Goal: Information Seeking & Learning: Learn about a topic

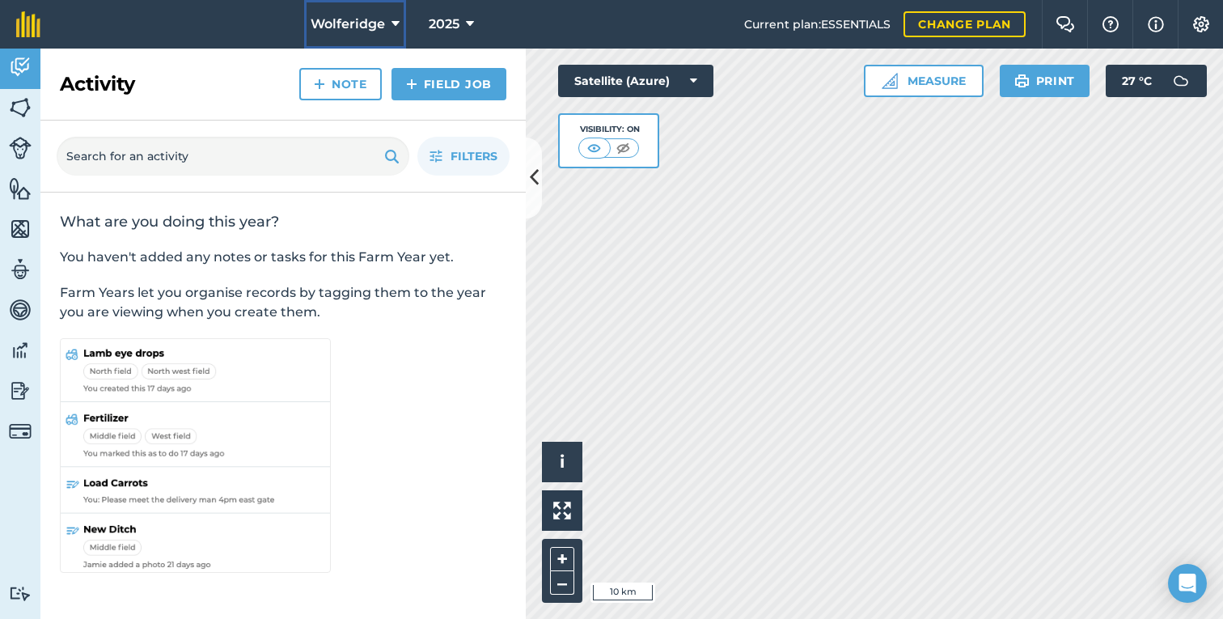
click at [365, 20] on span "Wolferidge" at bounding box center [348, 24] width 74 height 19
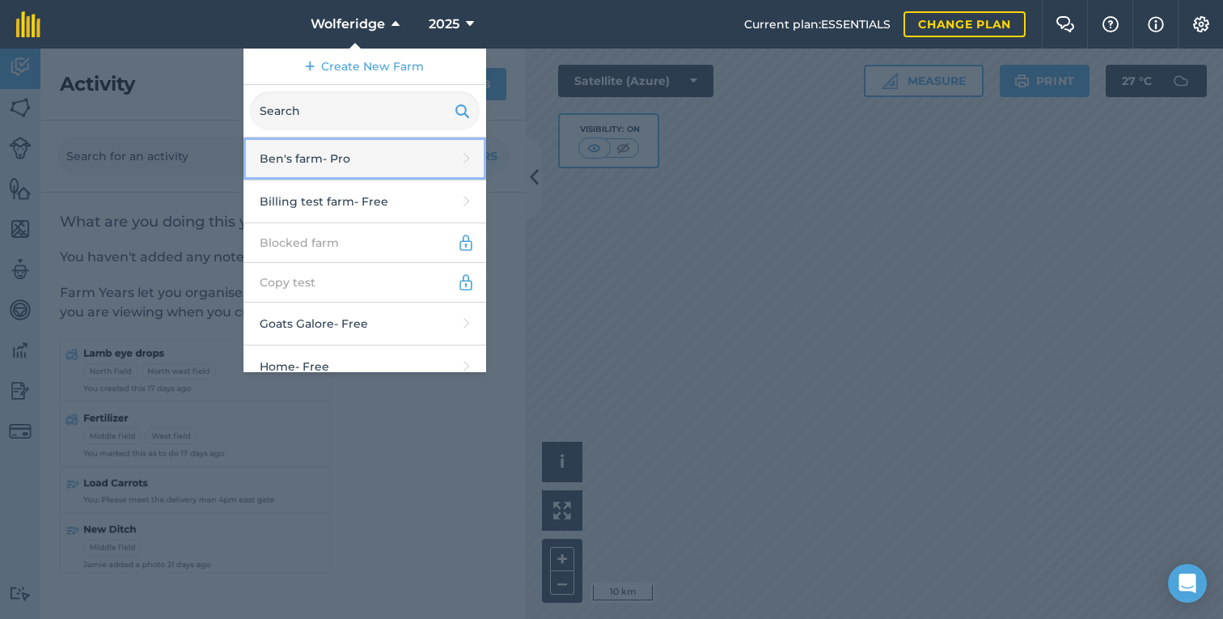
click at [353, 159] on link "[PERSON_NAME]'s farm - Pro" at bounding box center [364, 159] width 243 height 43
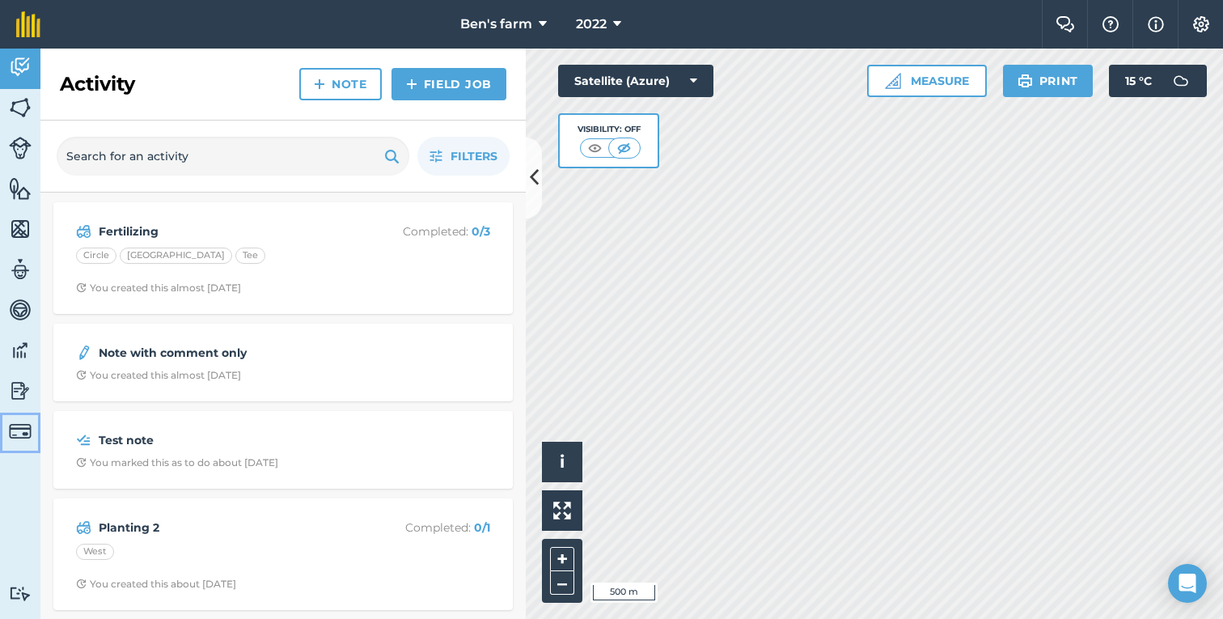
click at [19, 430] on img at bounding box center [20, 431] width 23 height 23
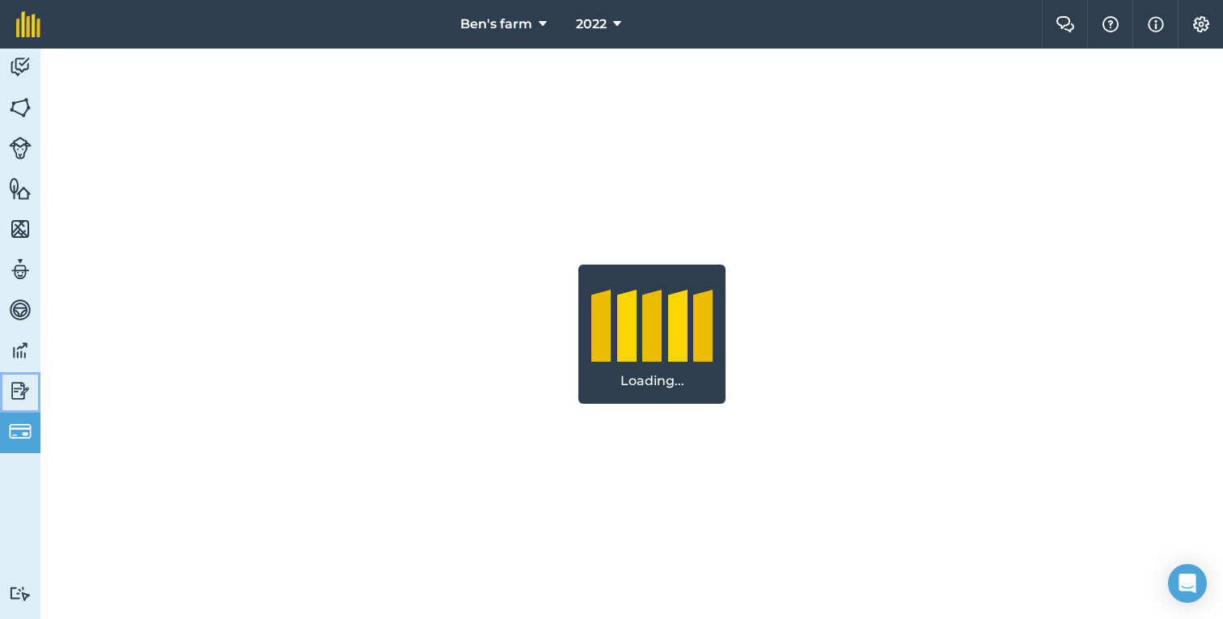
click at [19, 387] on img at bounding box center [20, 391] width 23 height 24
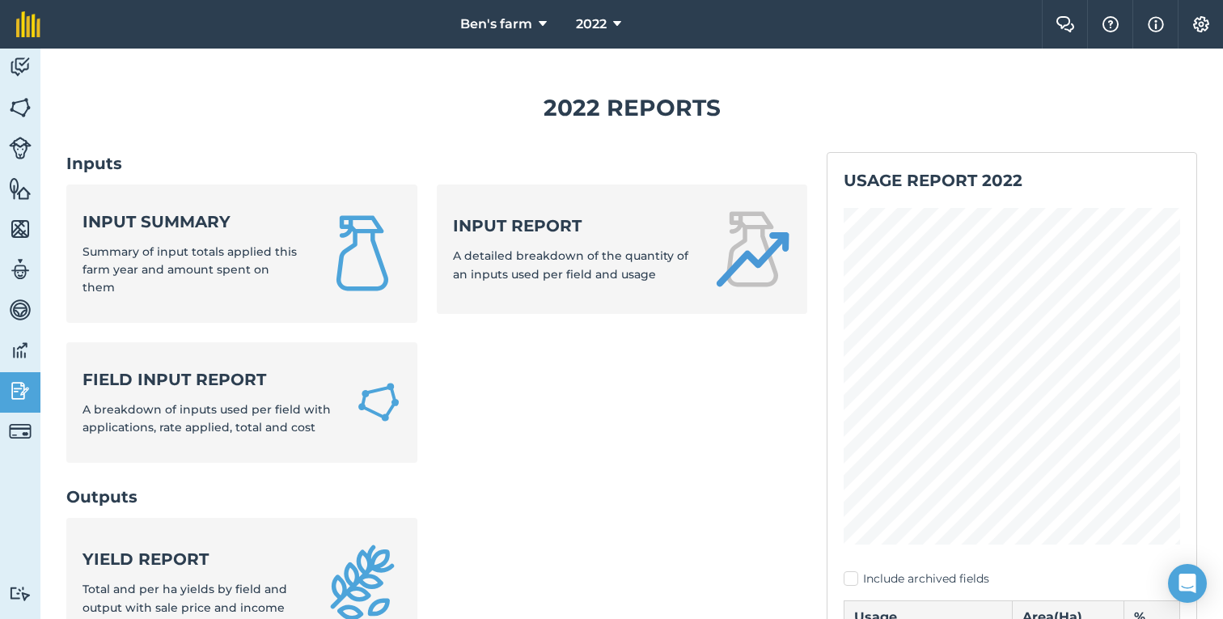
scroll to position [126, 0]
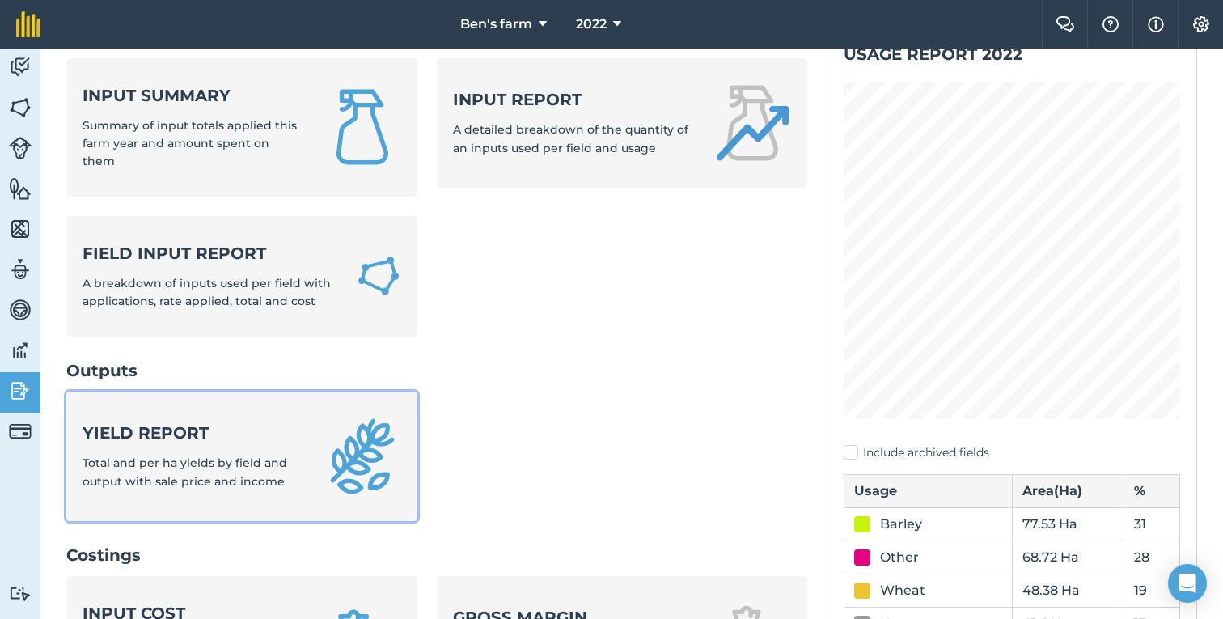
click at [180, 421] on strong "Yield report" at bounding box center [194, 432] width 222 height 23
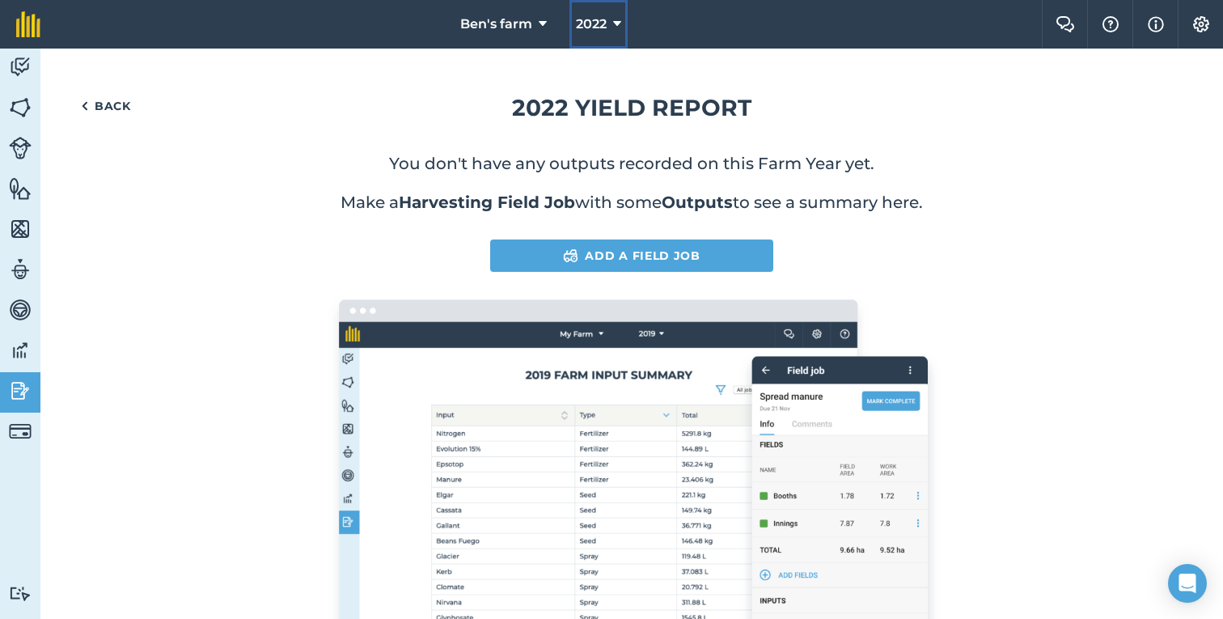
click at [588, 15] on span "2022" at bounding box center [591, 24] width 31 height 19
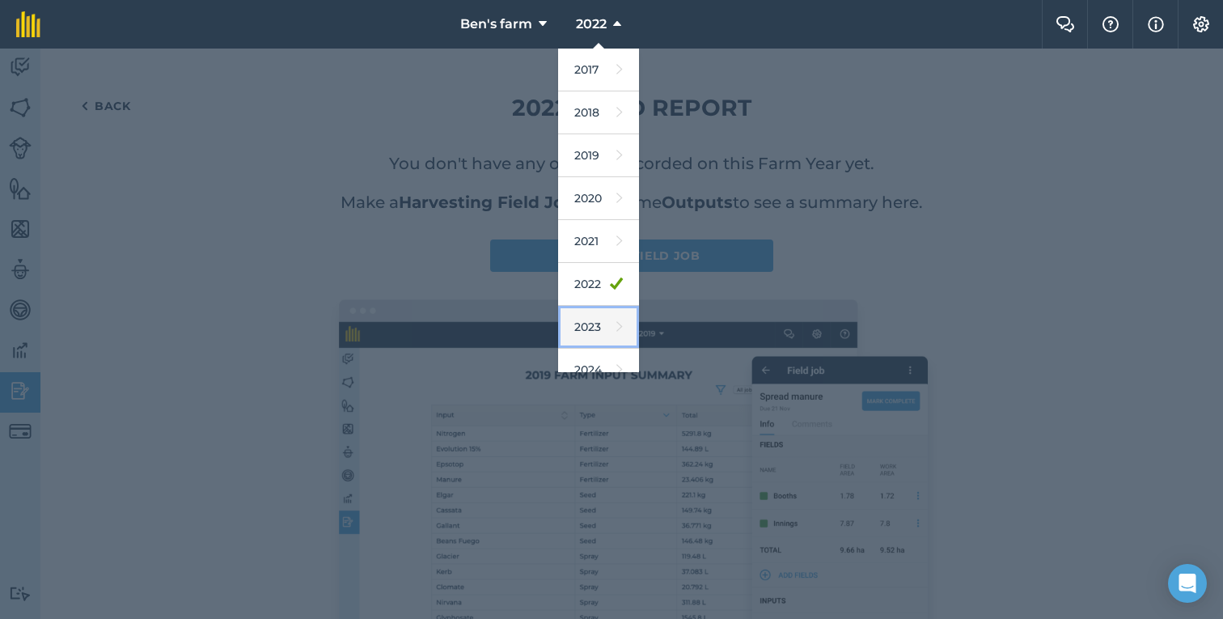
click at [576, 317] on link "2023" at bounding box center [598, 327] width 81 height 43
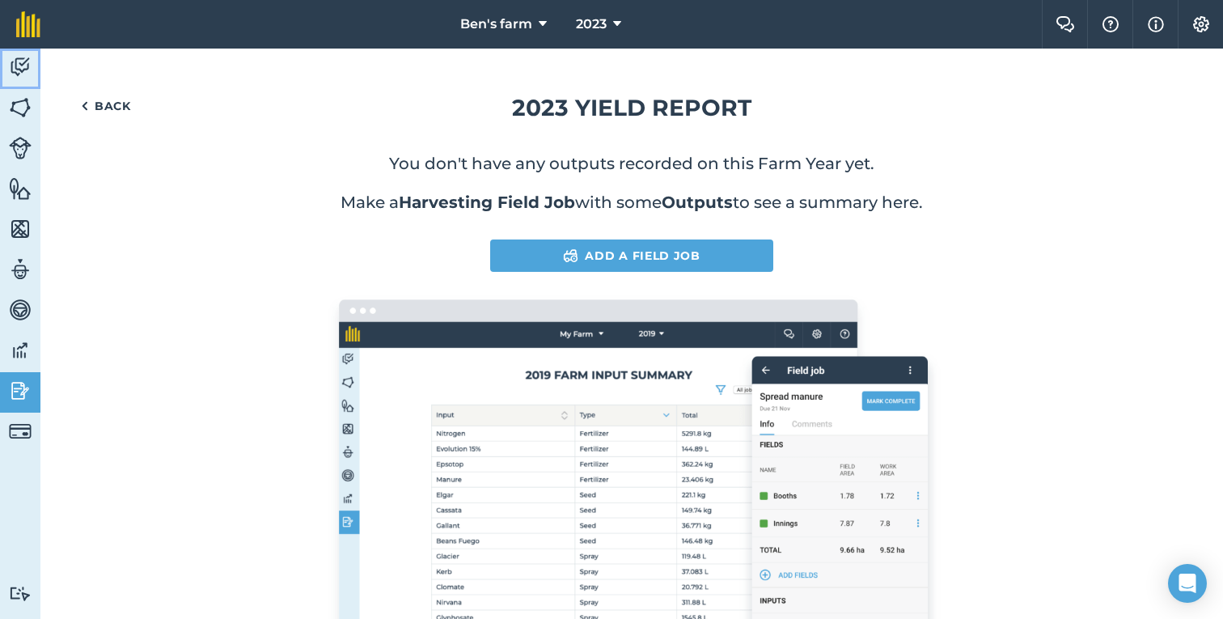
click at [26, 74] on img at bounding box center [20, 67] width 23 height 24
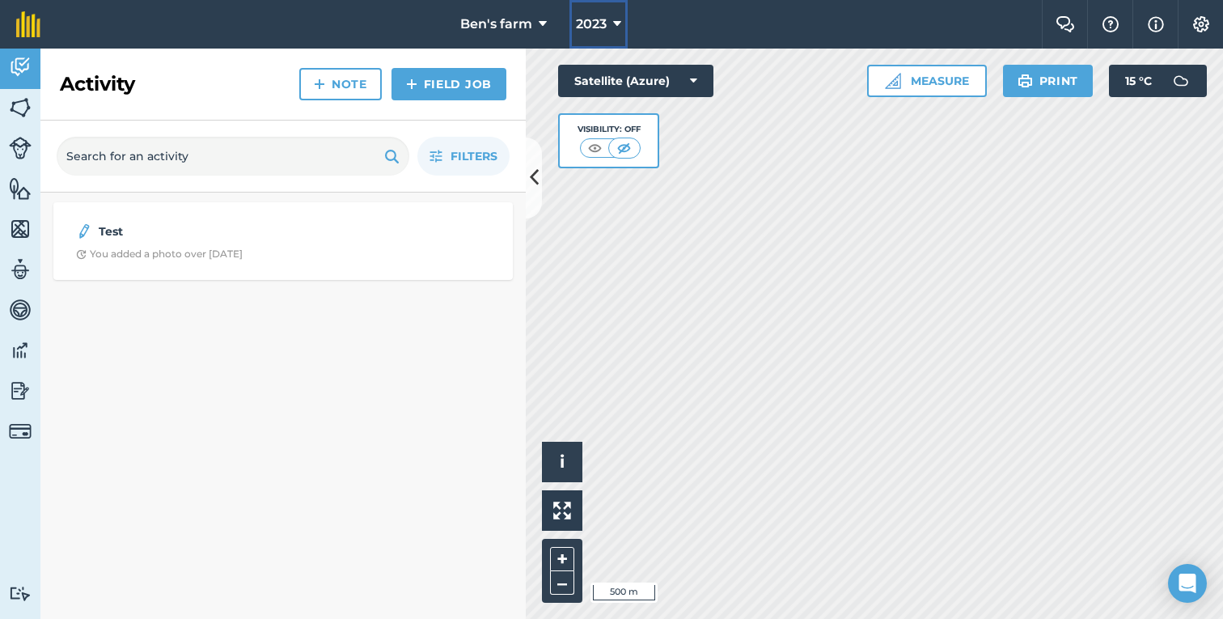
click at [606, 28] on span "2023" at bounding box center [591, 24] width 31 height 19
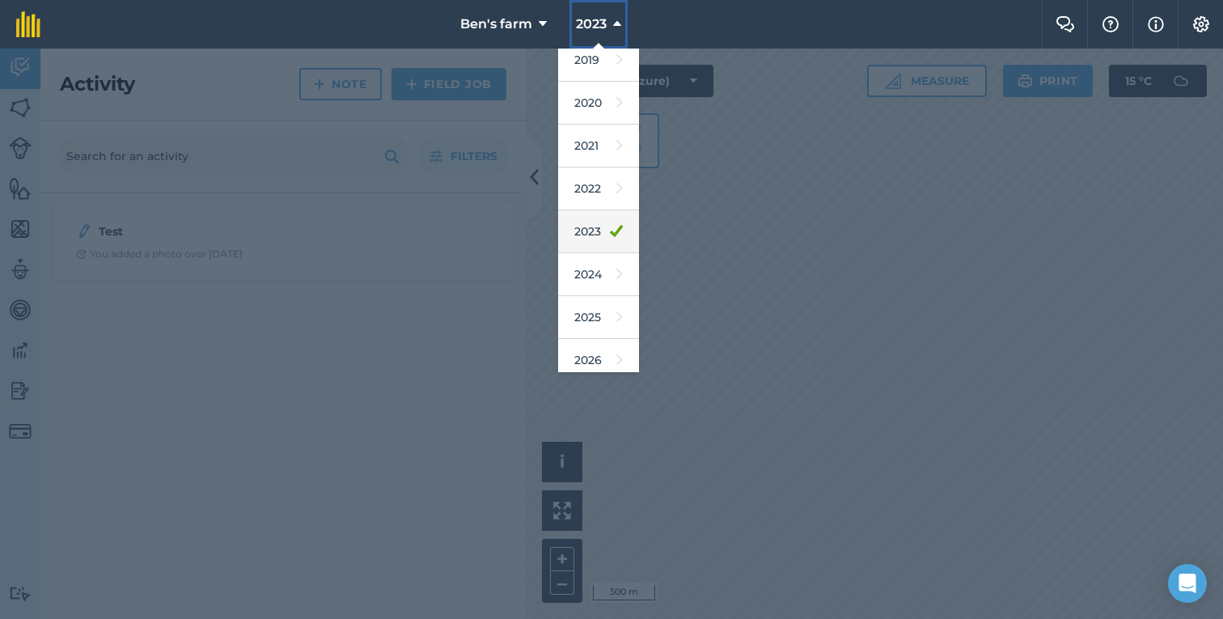
scroll to position [119, 0]
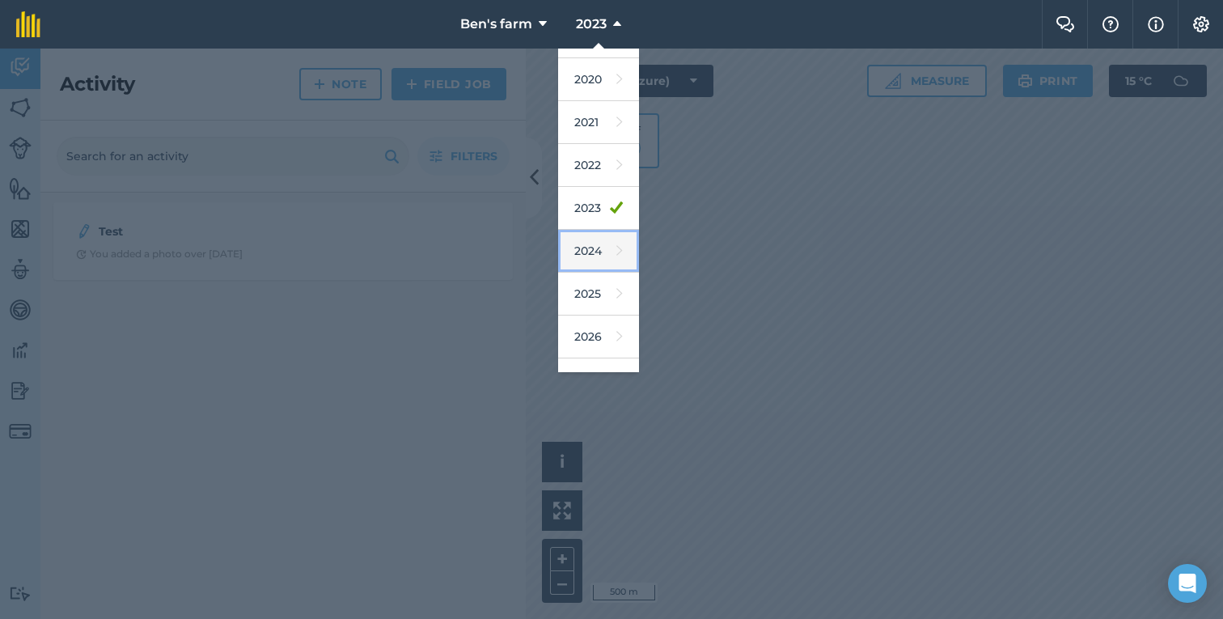
click at [596, 262] on link "2024" at bounding box center [598, 251] width 81 height 43
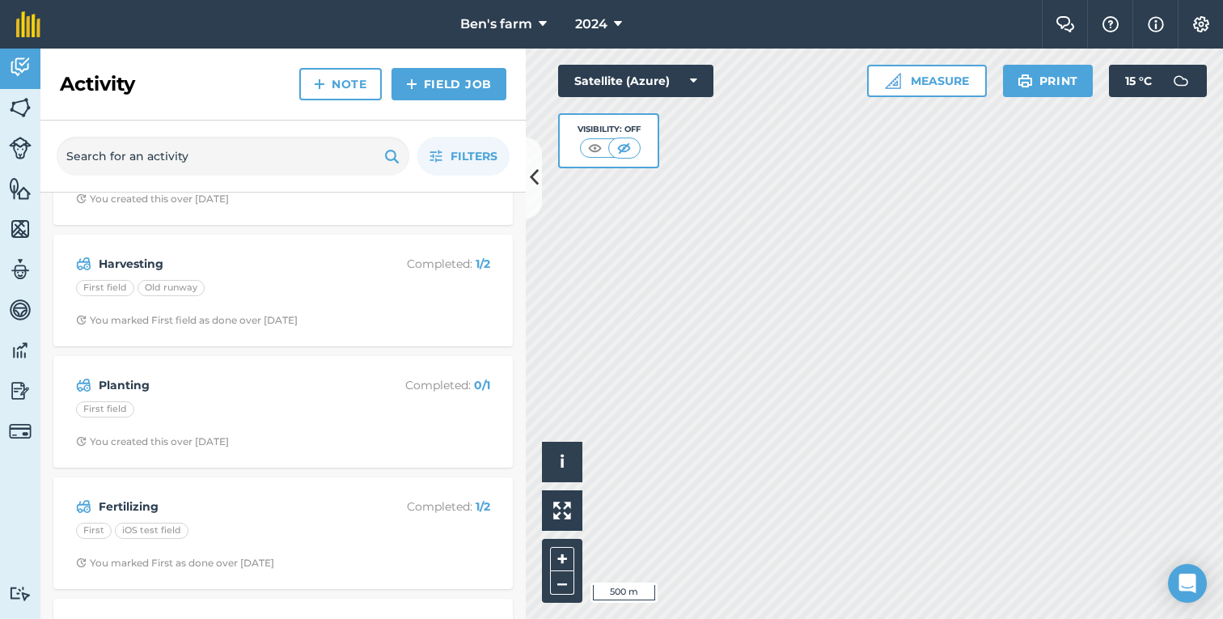
scroll to position [269, 0]
click at [23, 383] on img at bounding box center [20, 391] width 23 height 24
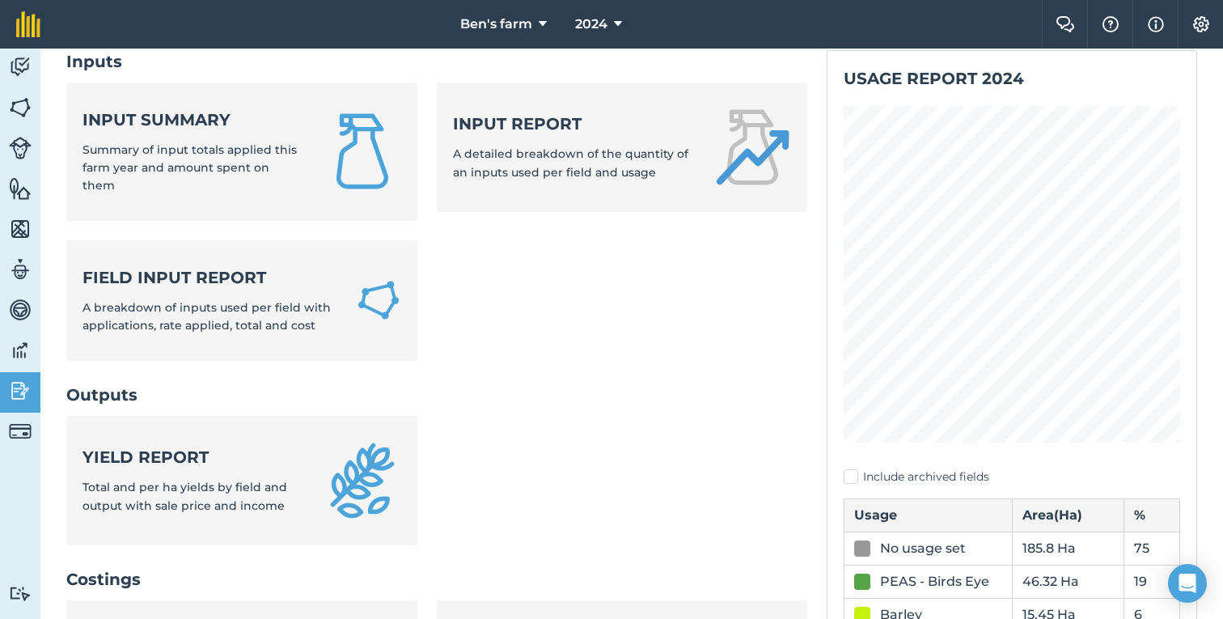
scroll to position [119, 0]
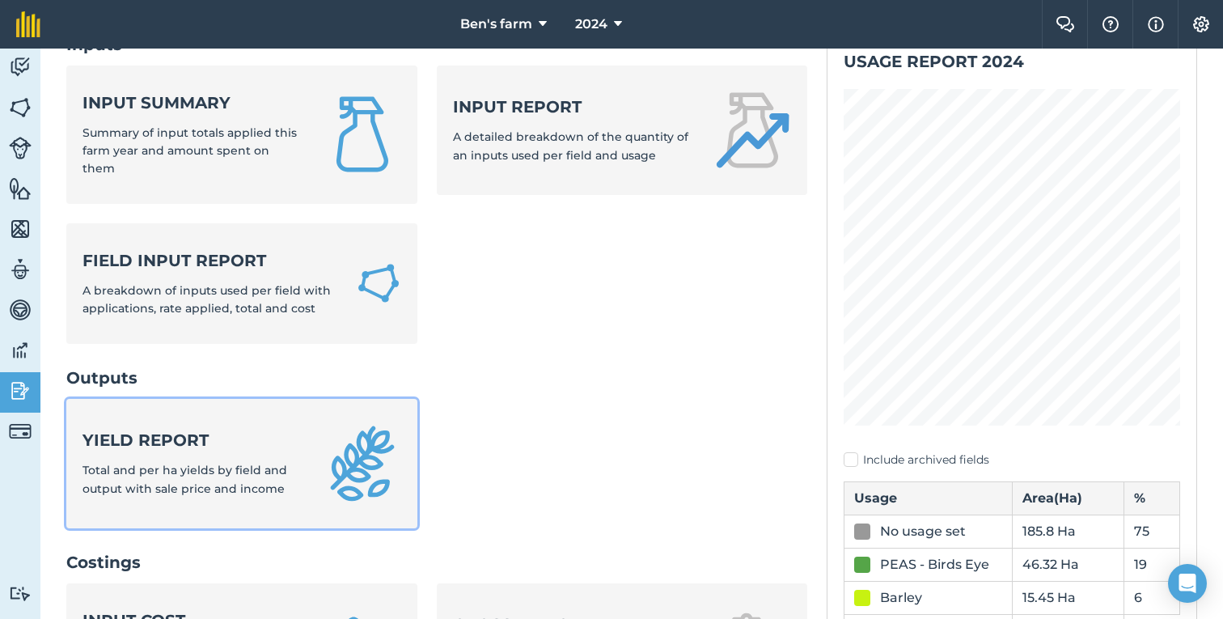
click at [256, 416] on link "Yield report Total and per ha yields by field and output with sale price and in…" at bounding box center [241, 463] width 351 height 129
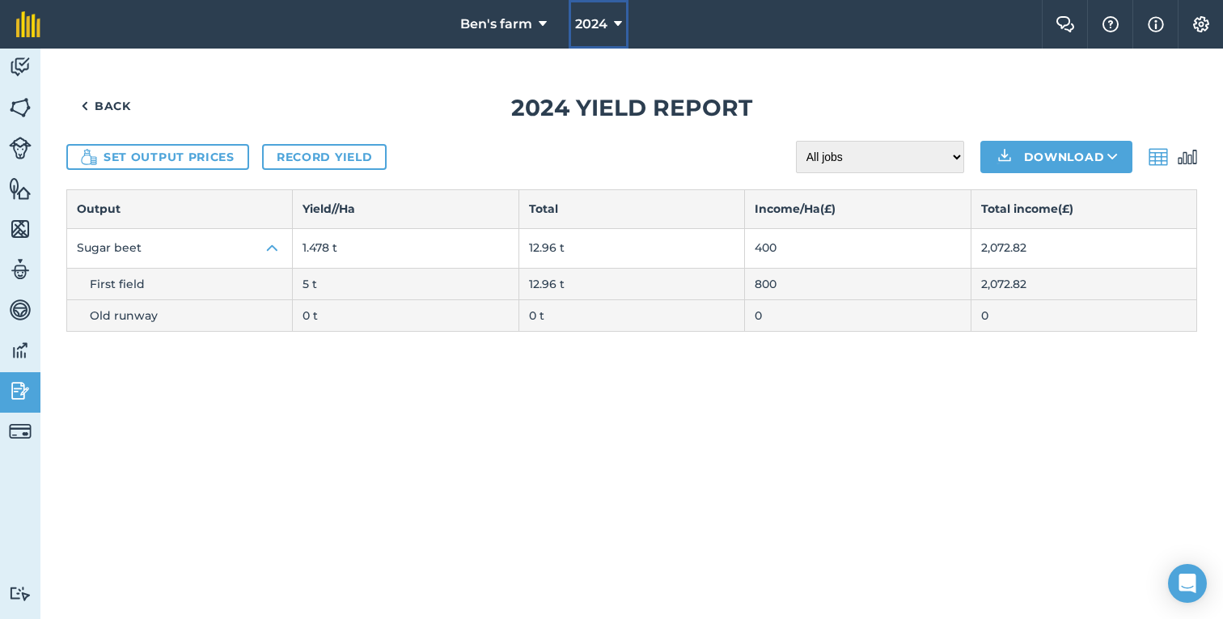
click at [580, 36] on button "2024" at bounding box center [599, 24] width 60 height 49
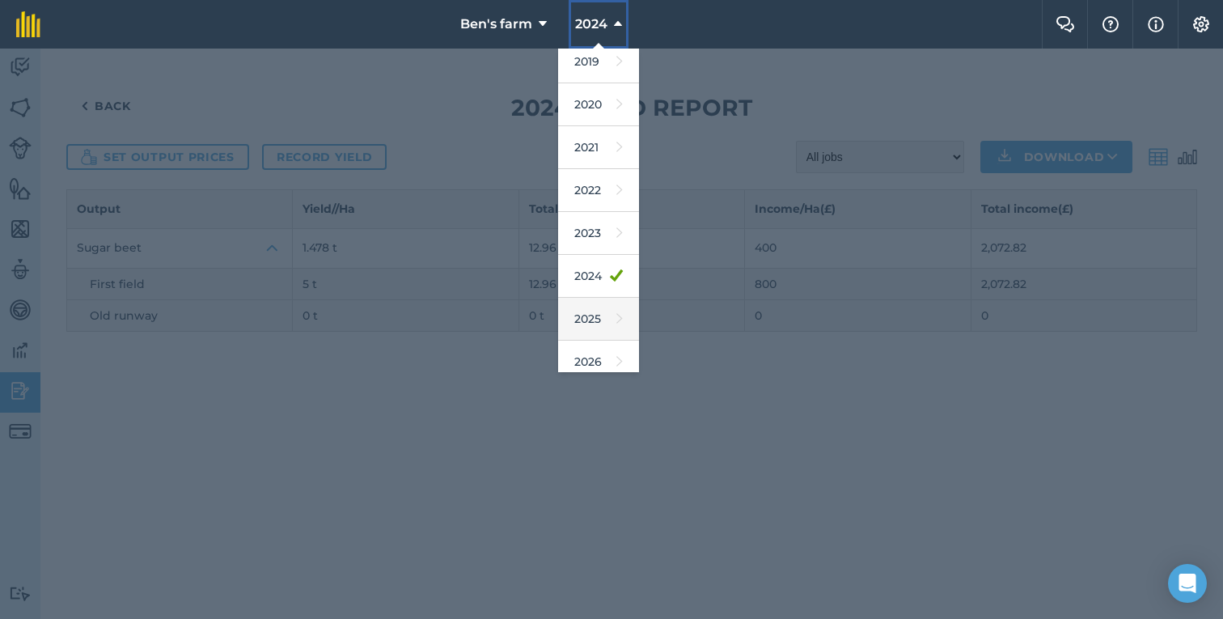
scroll to position [105, 0]
click at [589, 319] on link "2025" at bounding box center [598, 307] width 81 height 43
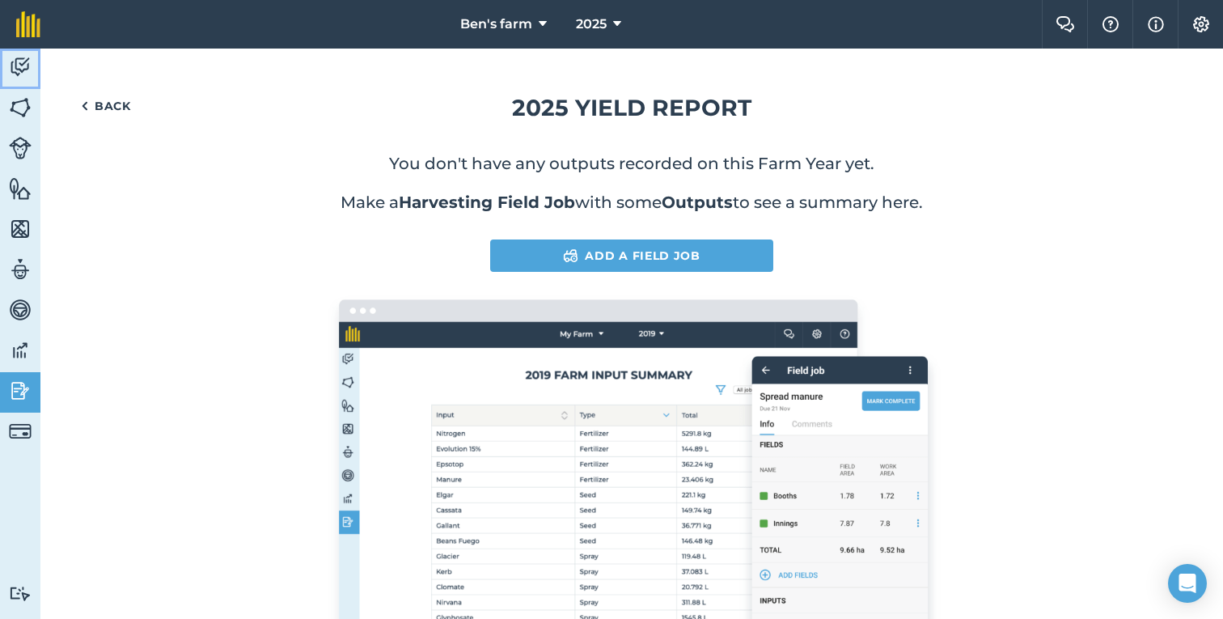
click at [11, 71] on img at bounding box center [20, 67] width 23 height 24
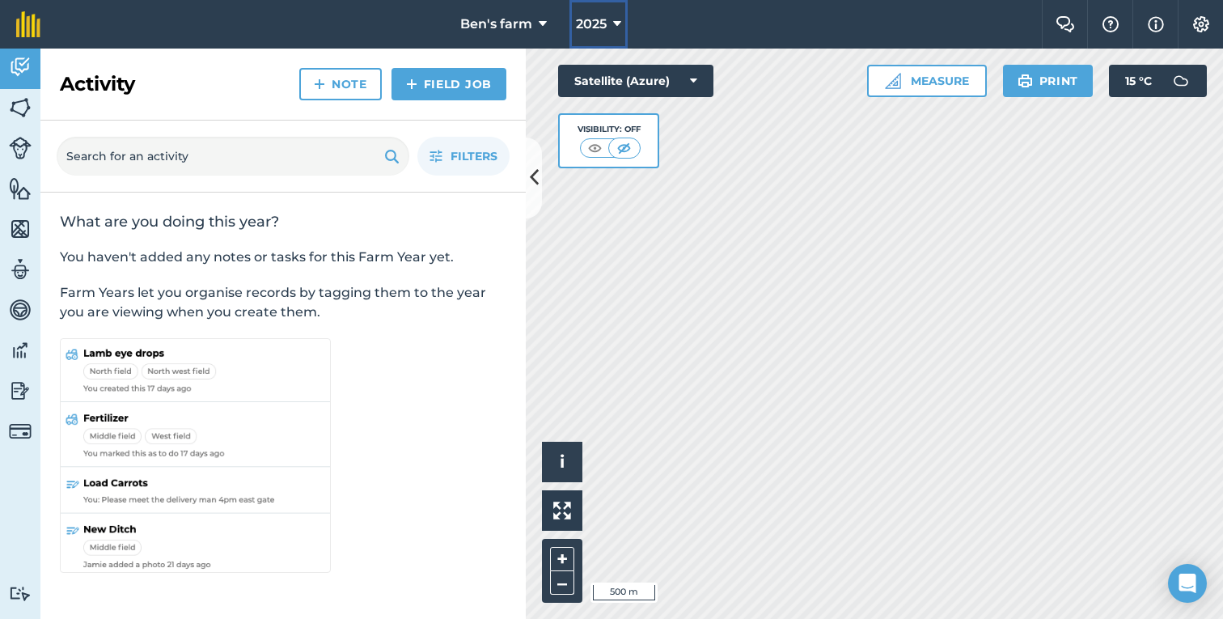
click at [589, 15] on span "2025" at bounding box center [591, 24] width 31 height 19
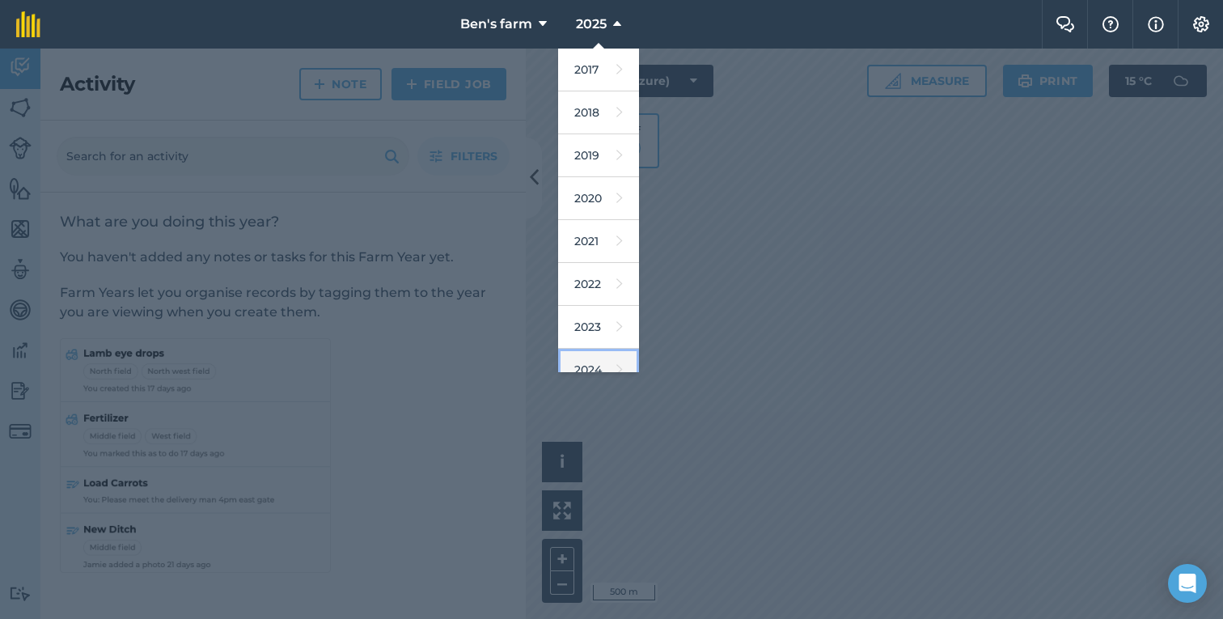
click at [608, 351] on link "2024" at bounding box center [598, 370] width 81 height 43
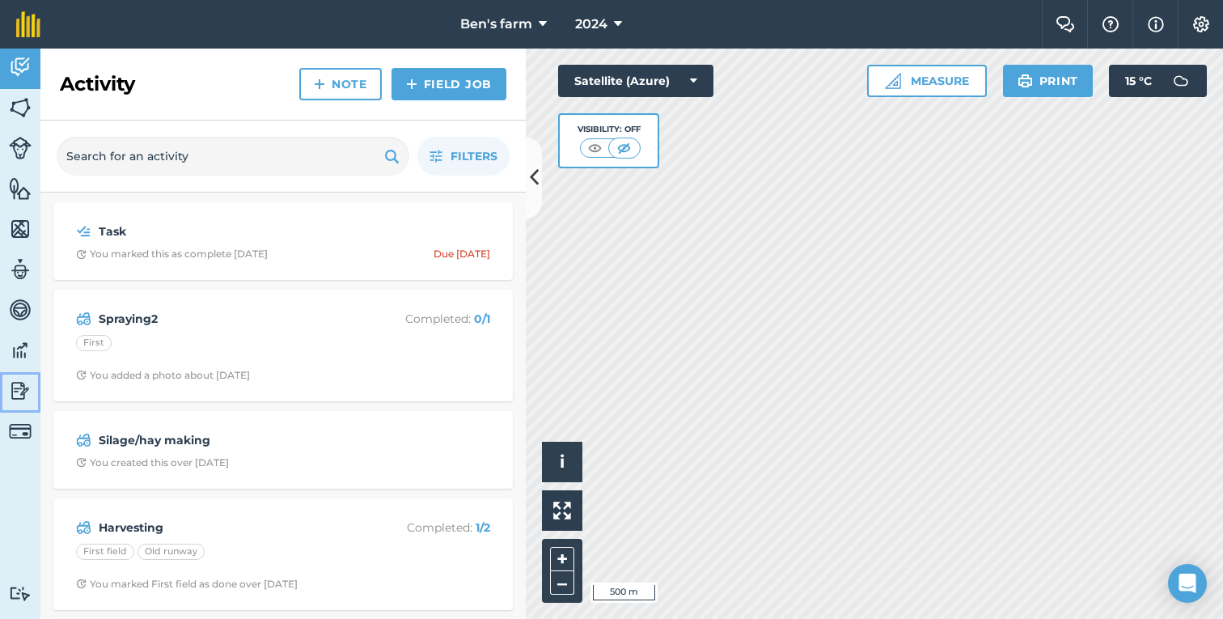
click at [36, 378] on link "Reporting" at bounding box center [20, 392] width 40 height 40
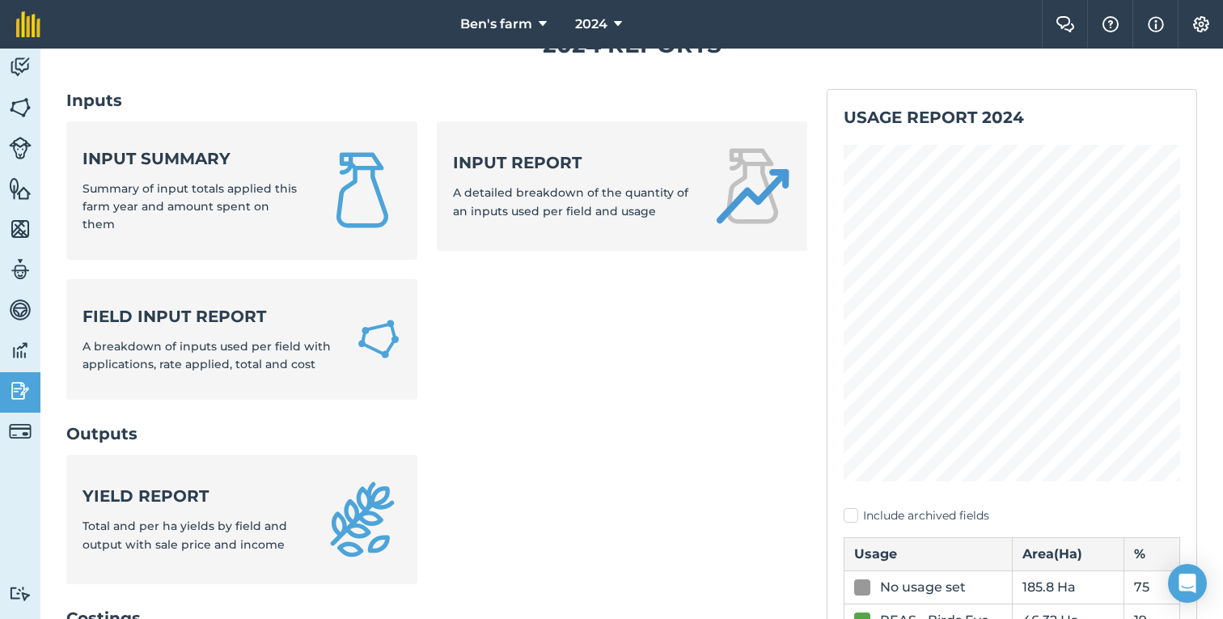
scroll to position [125, 0]
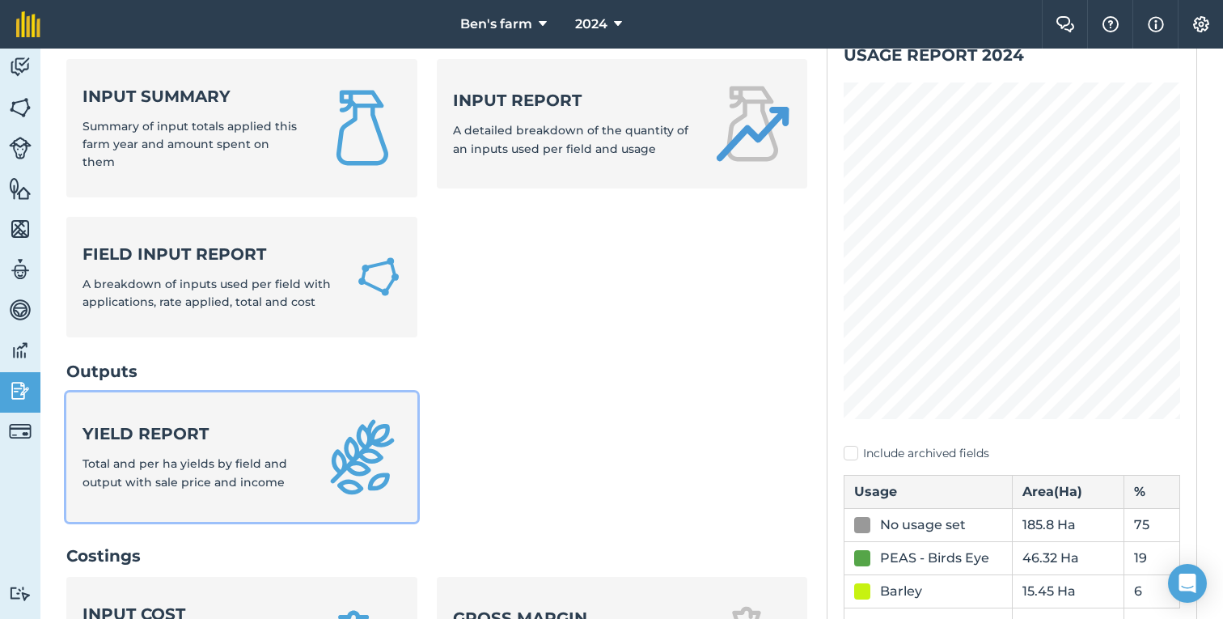
click at [276, 438] on div "Yield report Total and per ha yields by field and output with sale price and in…" at bounding box center [194, 456] width 222 height 69
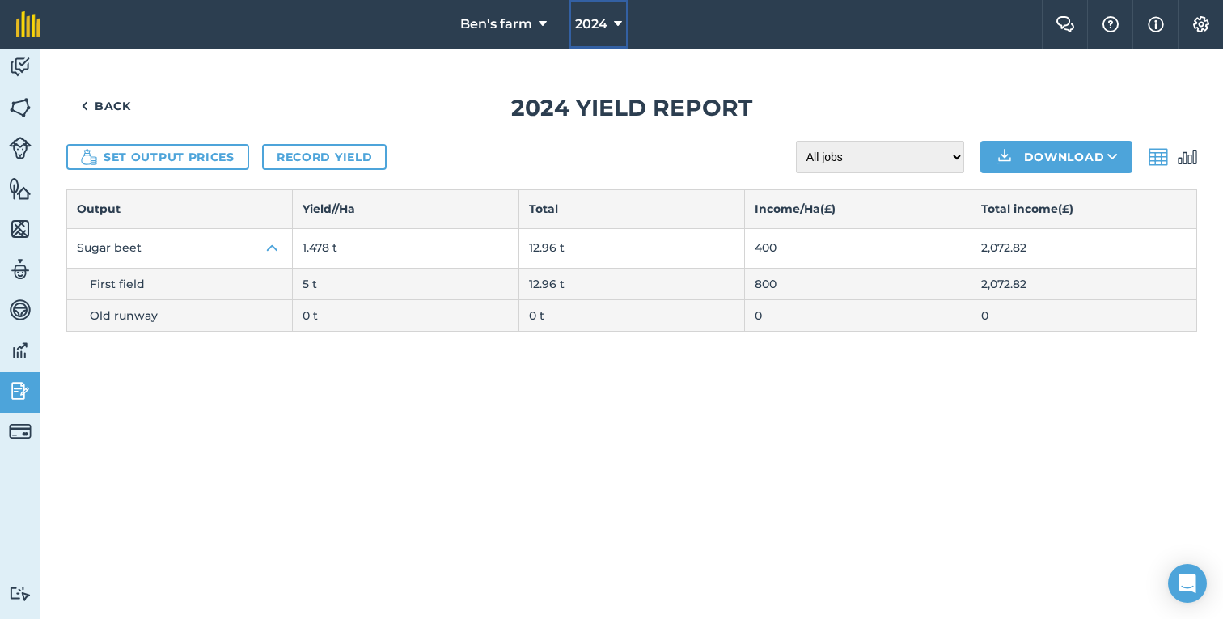
click at [596, 32] on span "2024" at bounding box center [591, 24] width 32 height 19
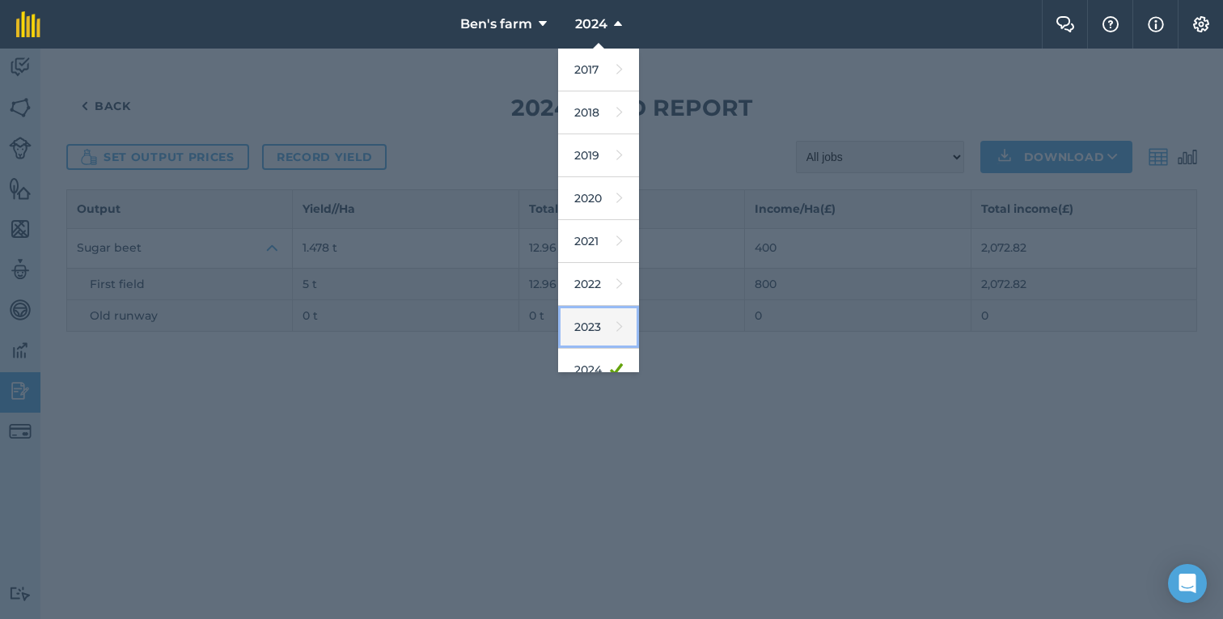
click at [582, 321] on link "2023" at bounding box center [598, 327] width 81 height 43
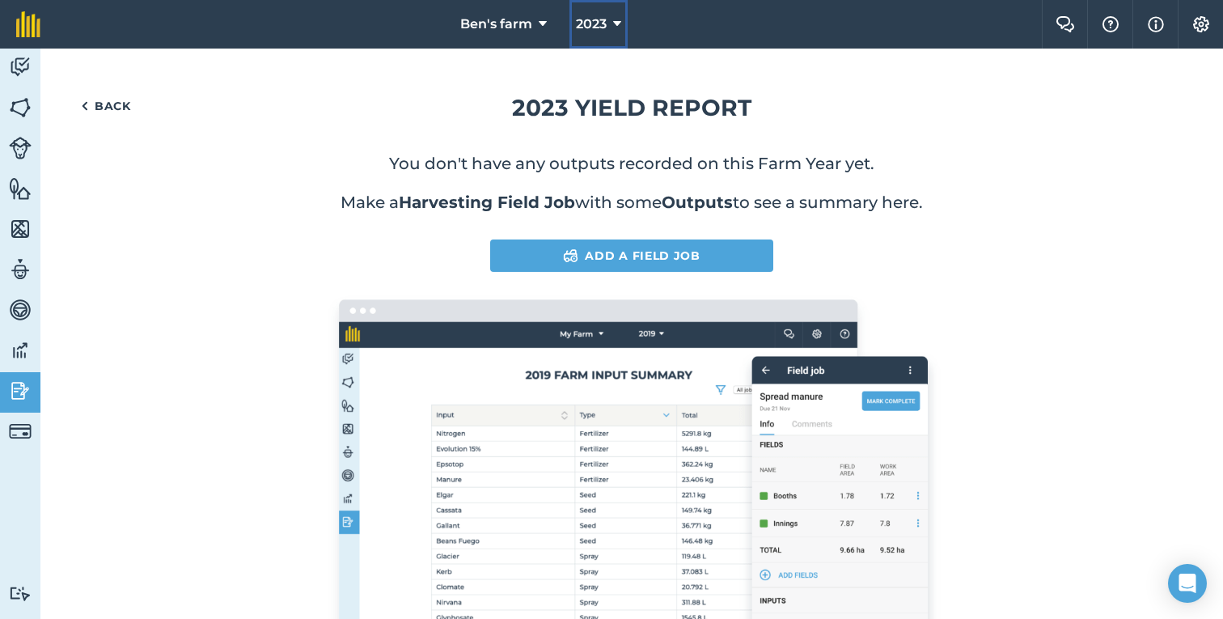
click at [597, 28] on span "2023" at bounding box center [591, 24] width 31 height 19
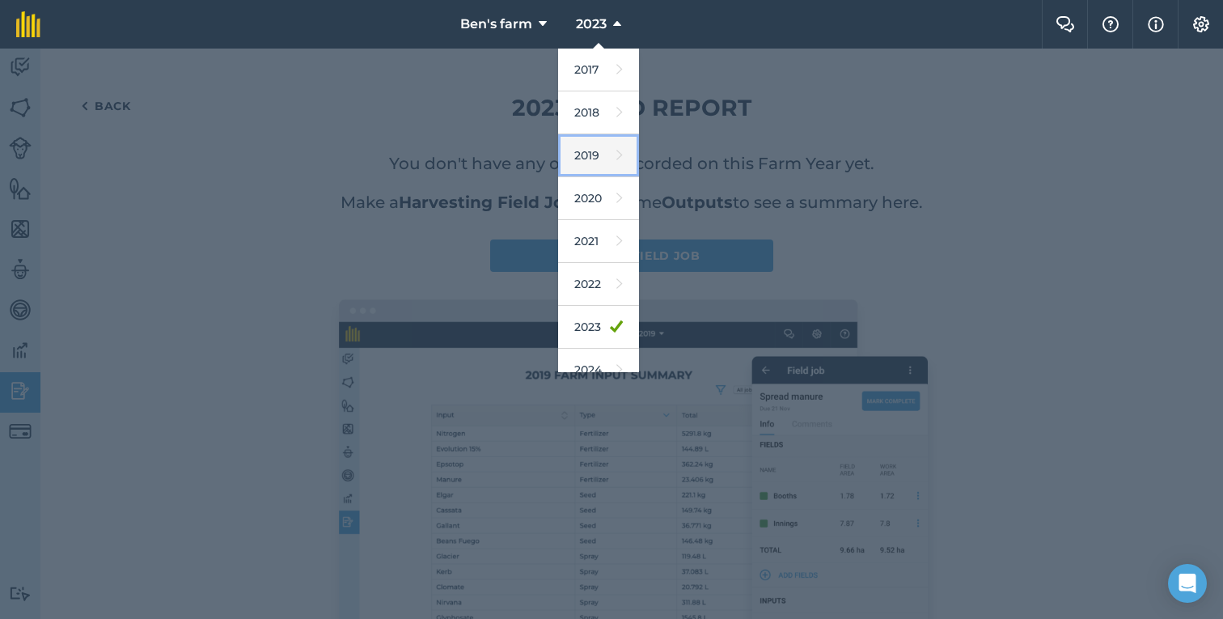
click at [590, 162] on link "2019" at bounding box center [598, 155] width 81 height 43
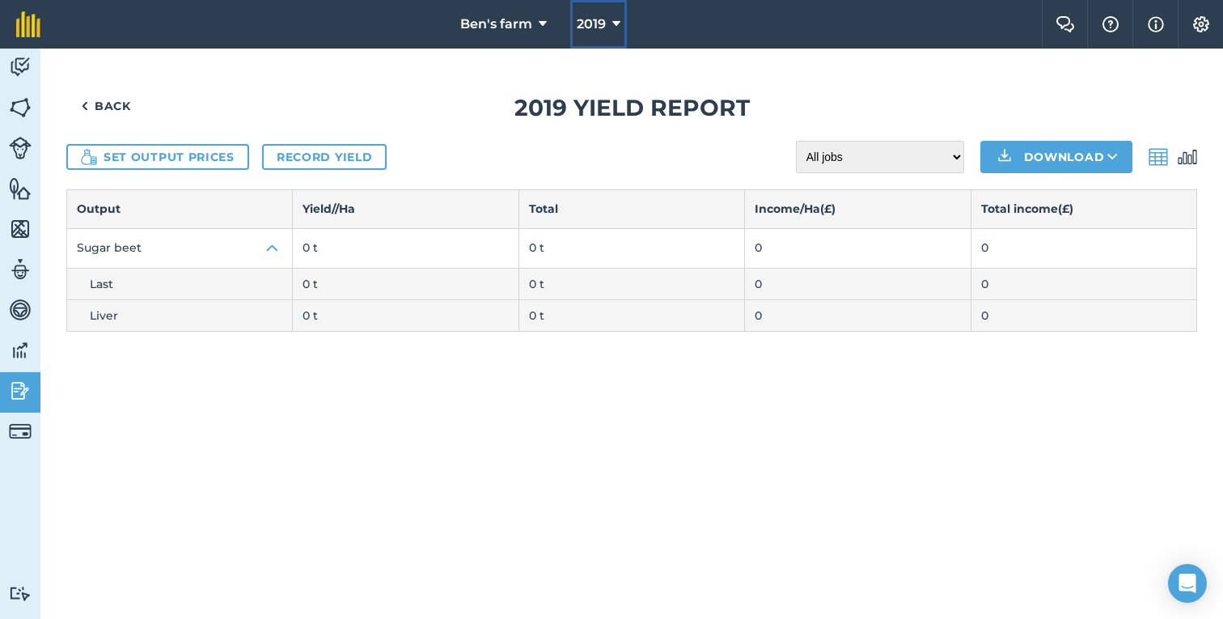
click at [596, 24] on span "2019" at bounding box center [591, 24] width 29 height 19
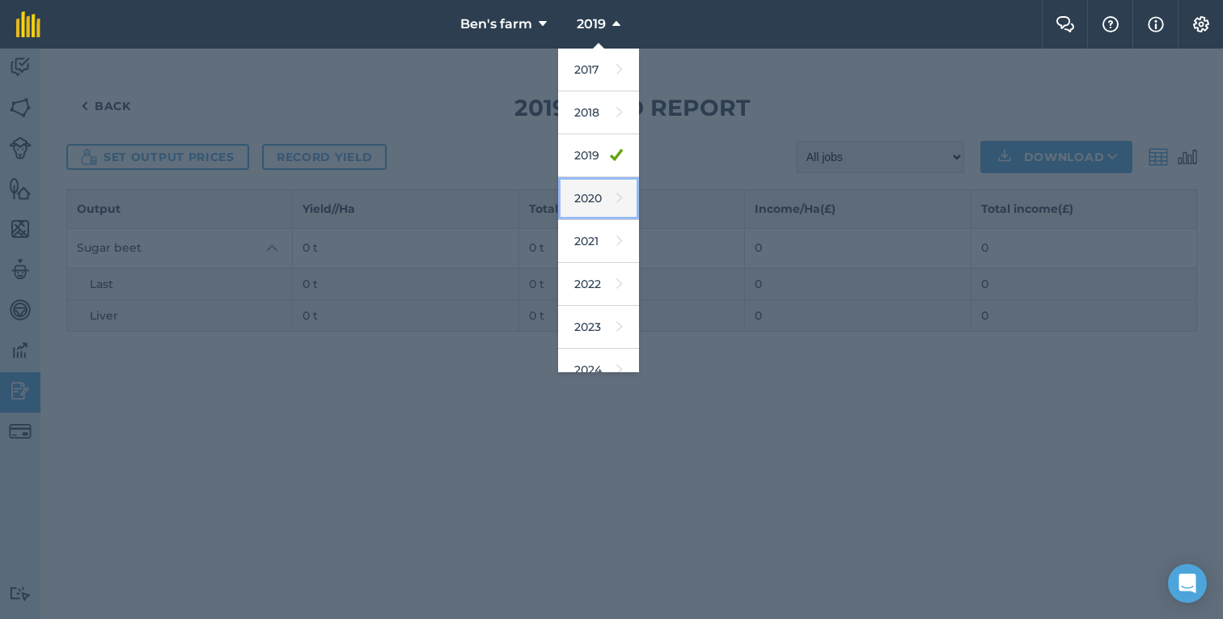
click at [599, 206] on link "2020" at bounding box center [598, 198] width 81 height 43
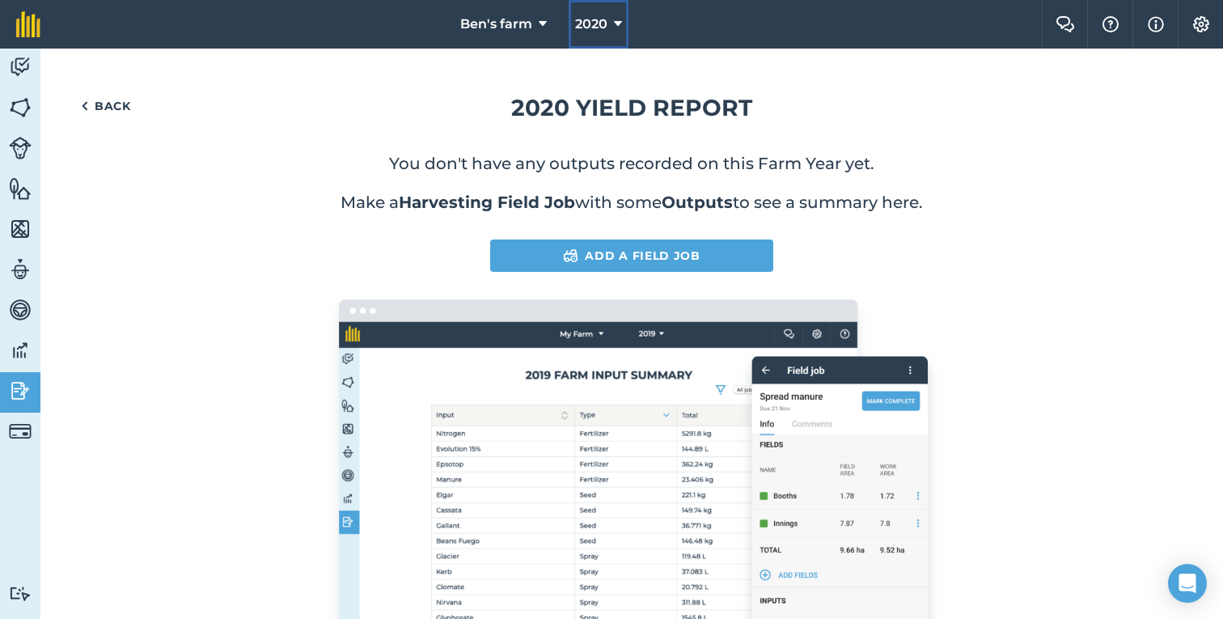
click at [597, 13] on button "2020" at bounding box center [599, 24] width 60 height 49
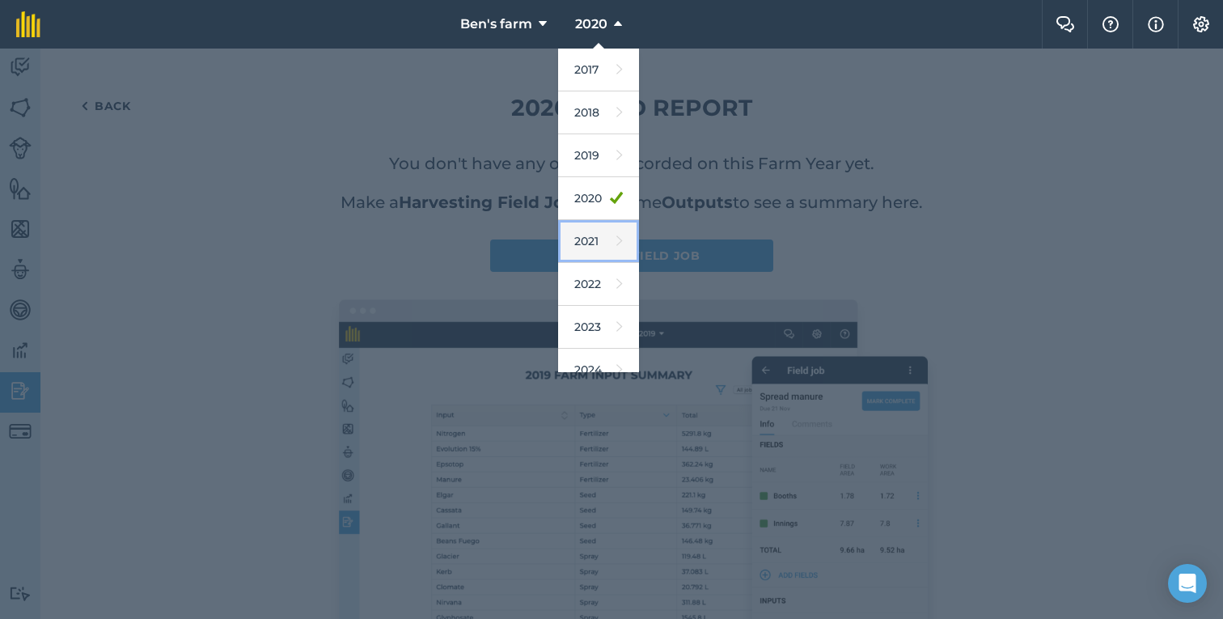
click at [596, 252] on link "2021" at bounding box center [598, 241] width 81 height 43
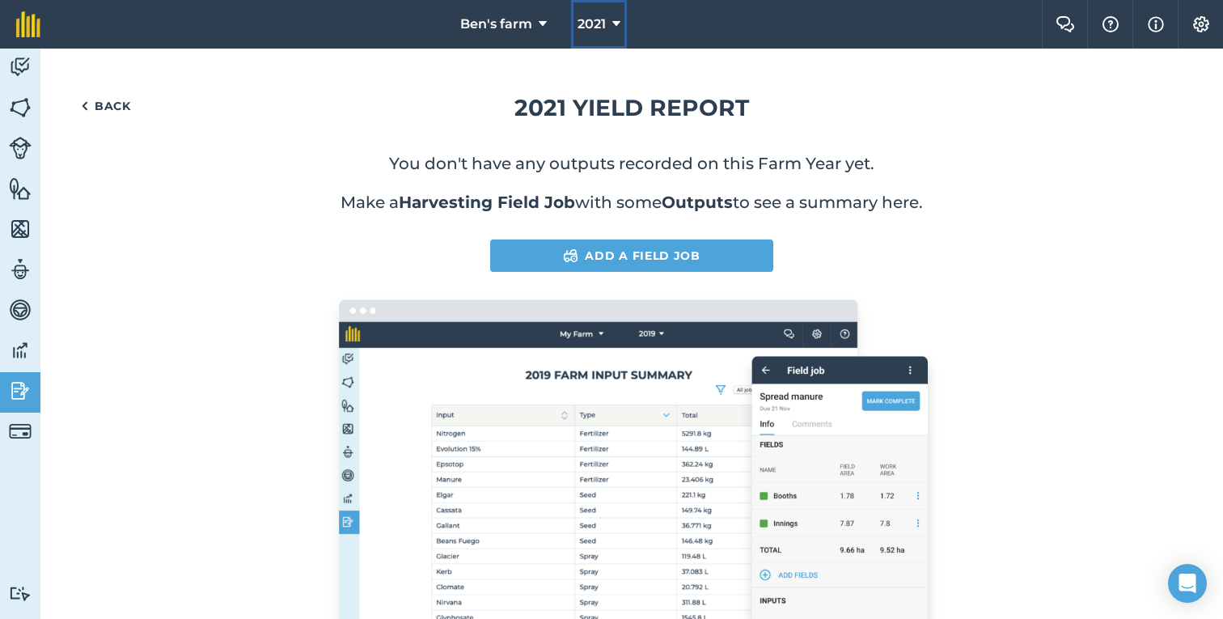
click at [597, 42] on button "2021" at bounding box center [599, 24] width 56 height 49
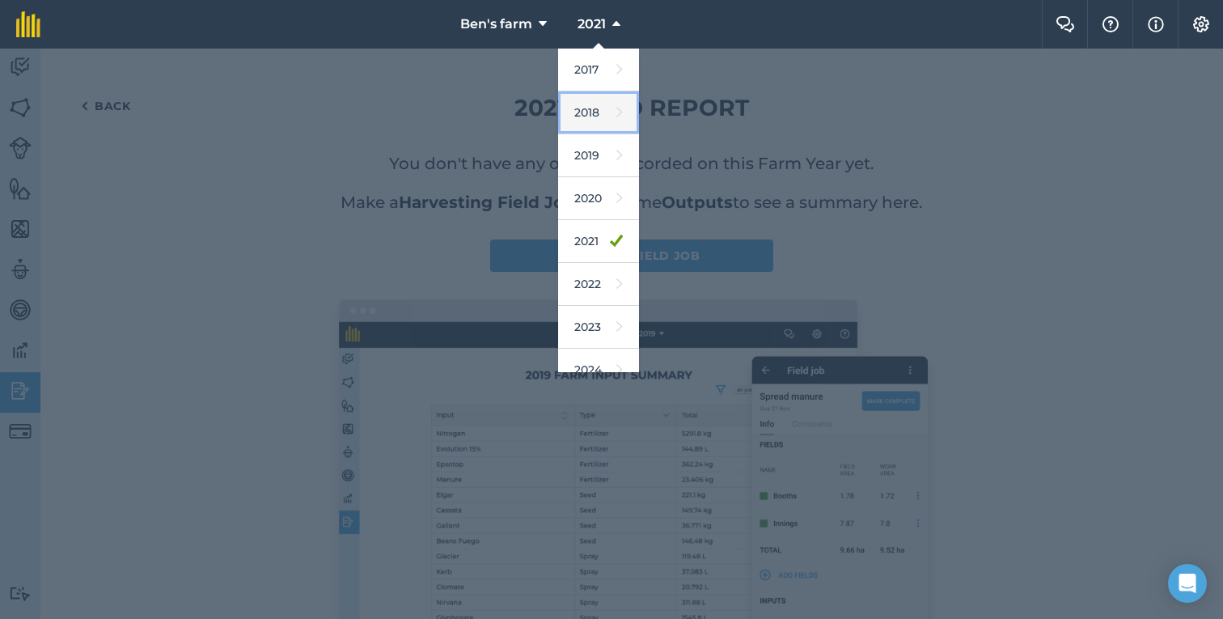
click at [597, 115] on link "2018" at bounding box center [598, 112] width 81 height 43
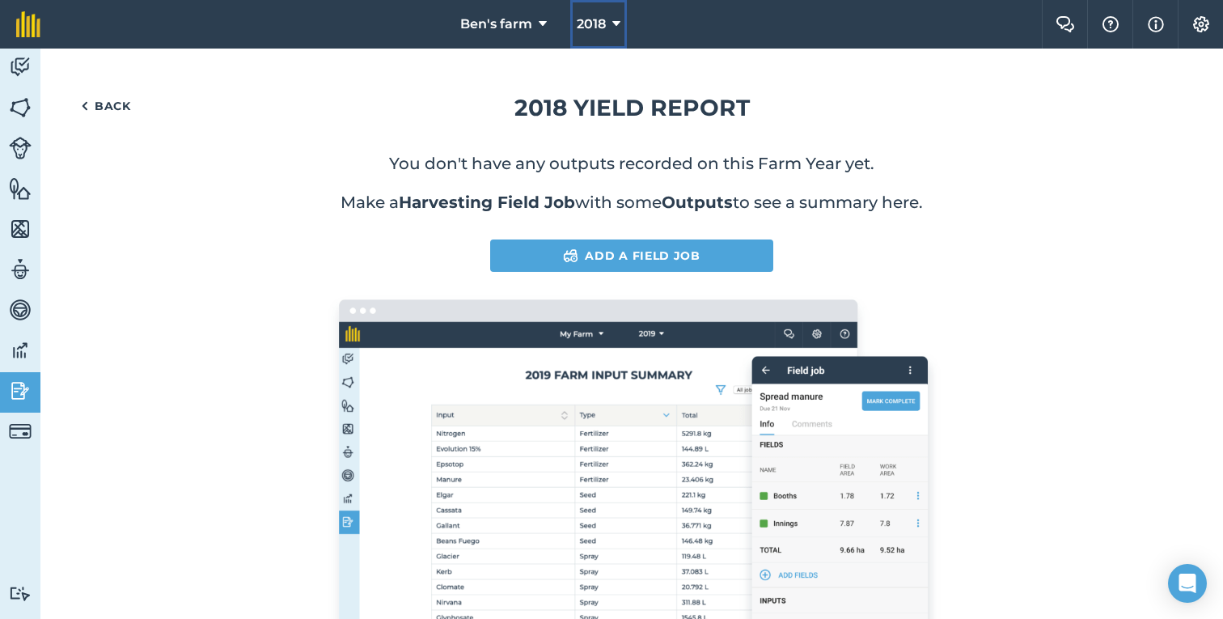
click at [601, 36] on button "2018" at bounding box center [598, 24] width 57 height 49
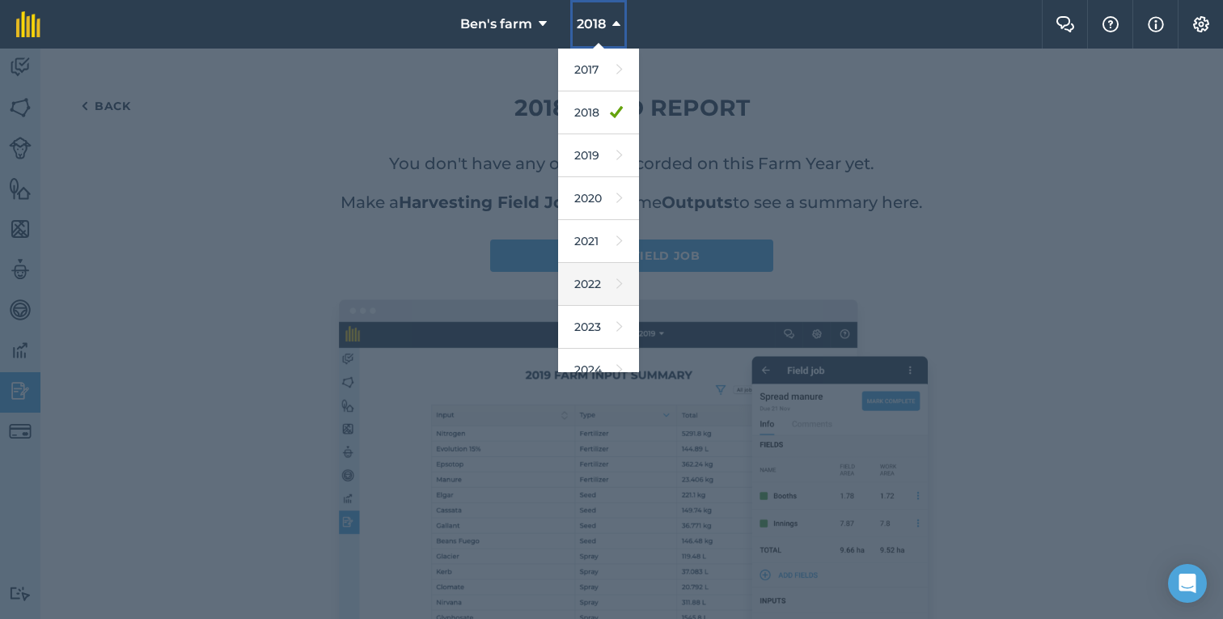
scroll to position [148, 0]
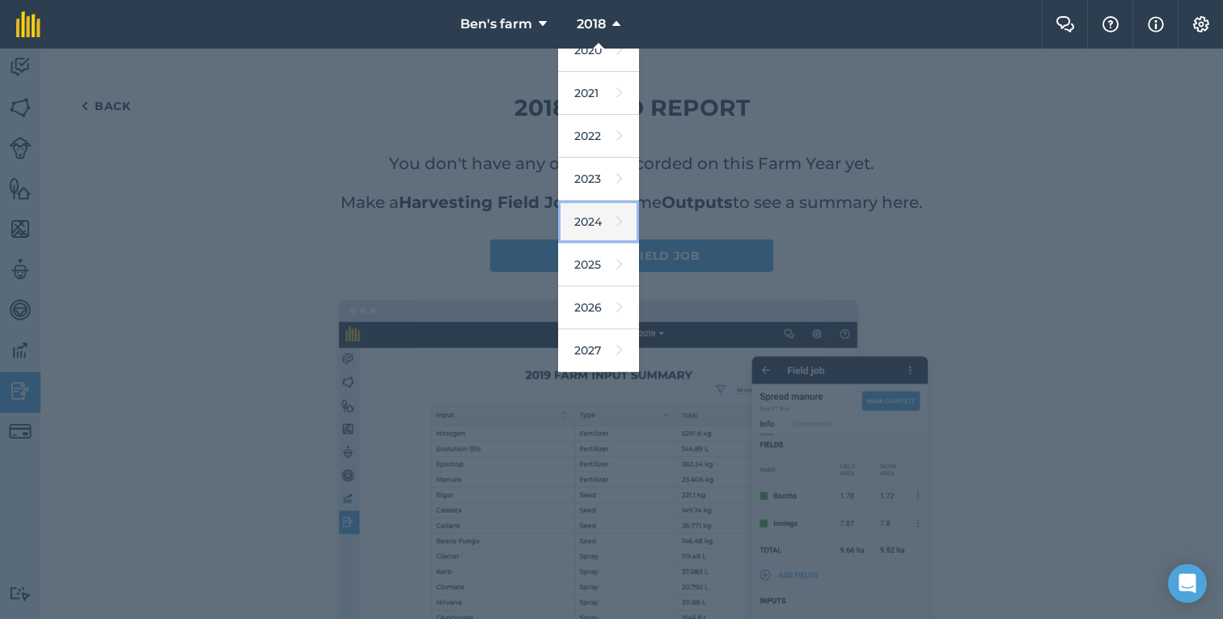
click at [596, 221] on link "2024" at bounding box center [598, 222] width 81 height 43
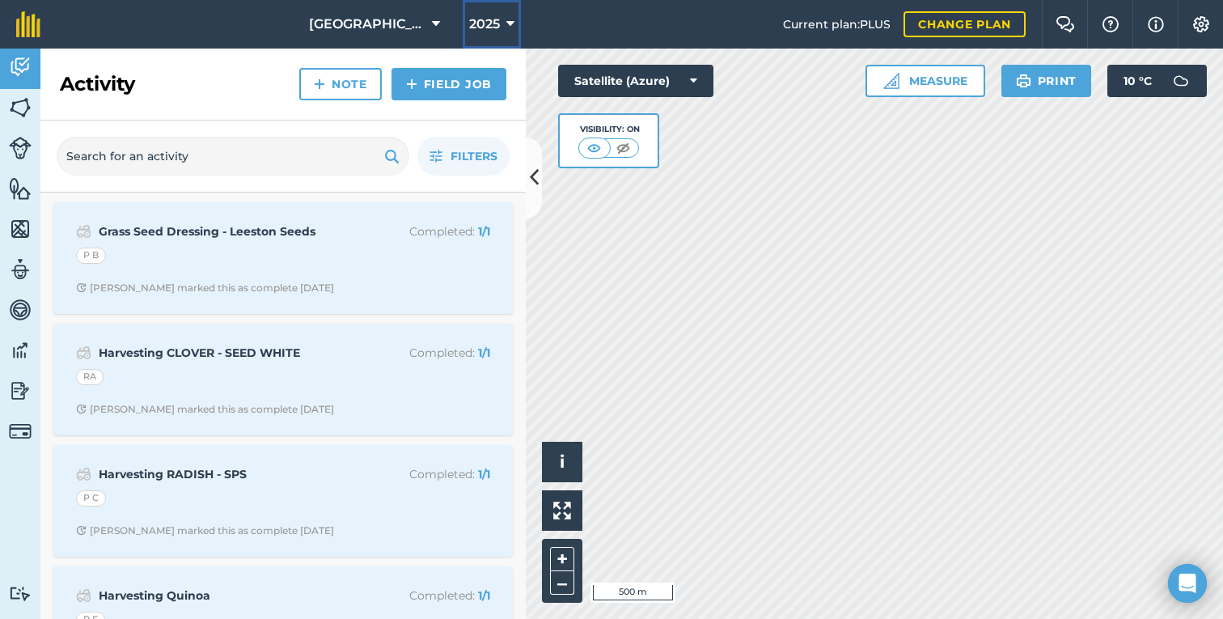
click at [476, 23] on span "2025" at bounding box center [484, 24] width 31 height 19
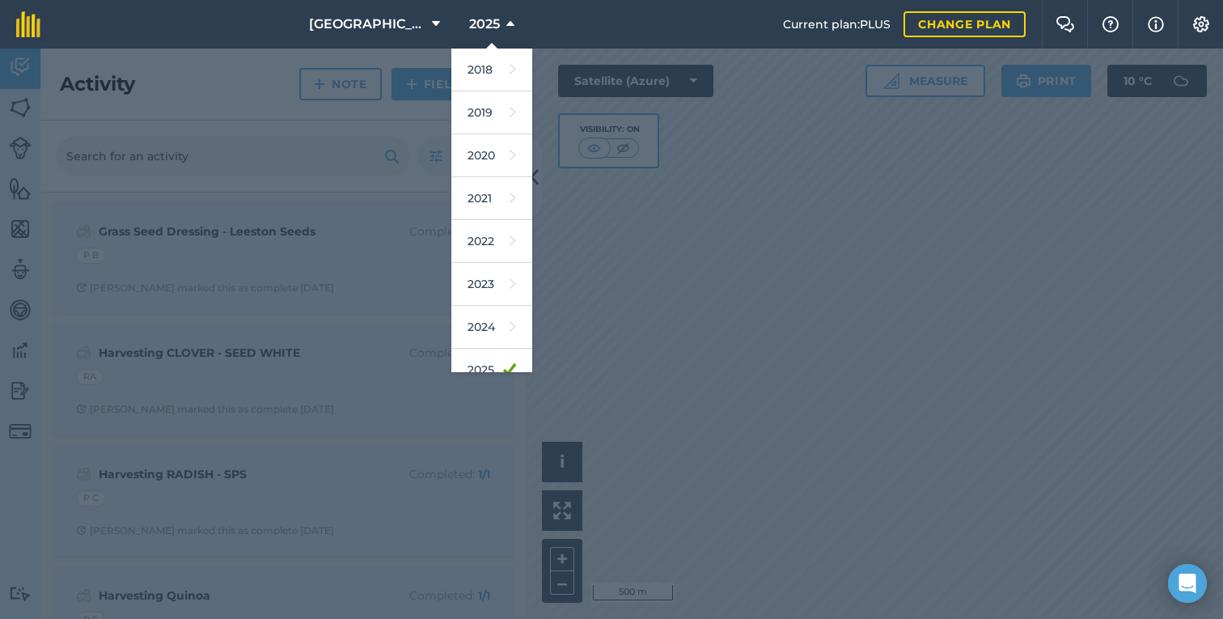
click at [29, 401] on div at bounding box center [611, 334] width 1223 height 570
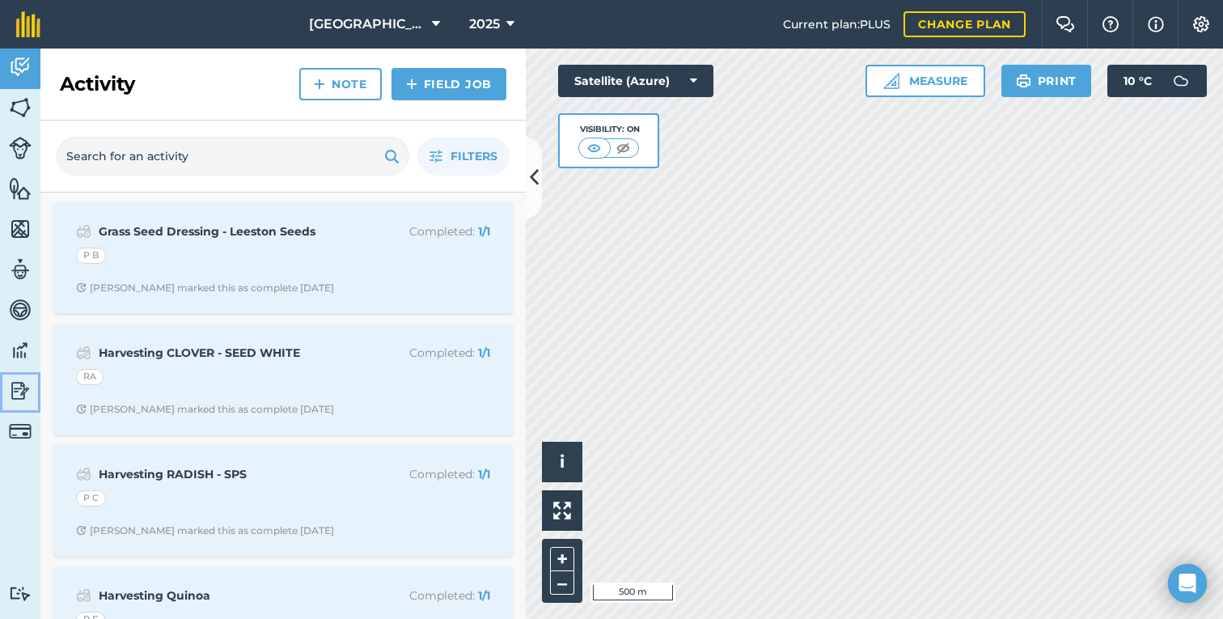
click at [29, 401] on img at bounding box center [20, 391] width 23 height 24
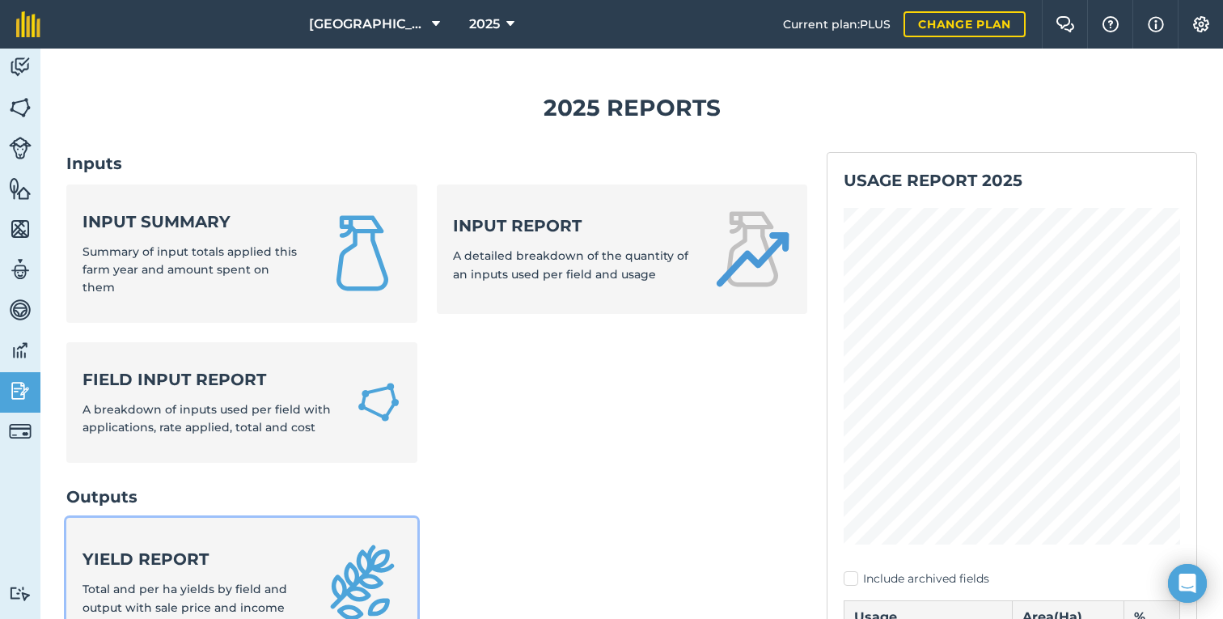
click at [133, 530] on link "Yield report Total and per ha yields by field and output with sale price and in…" at bounding box center [241, 582] width 351 height 129
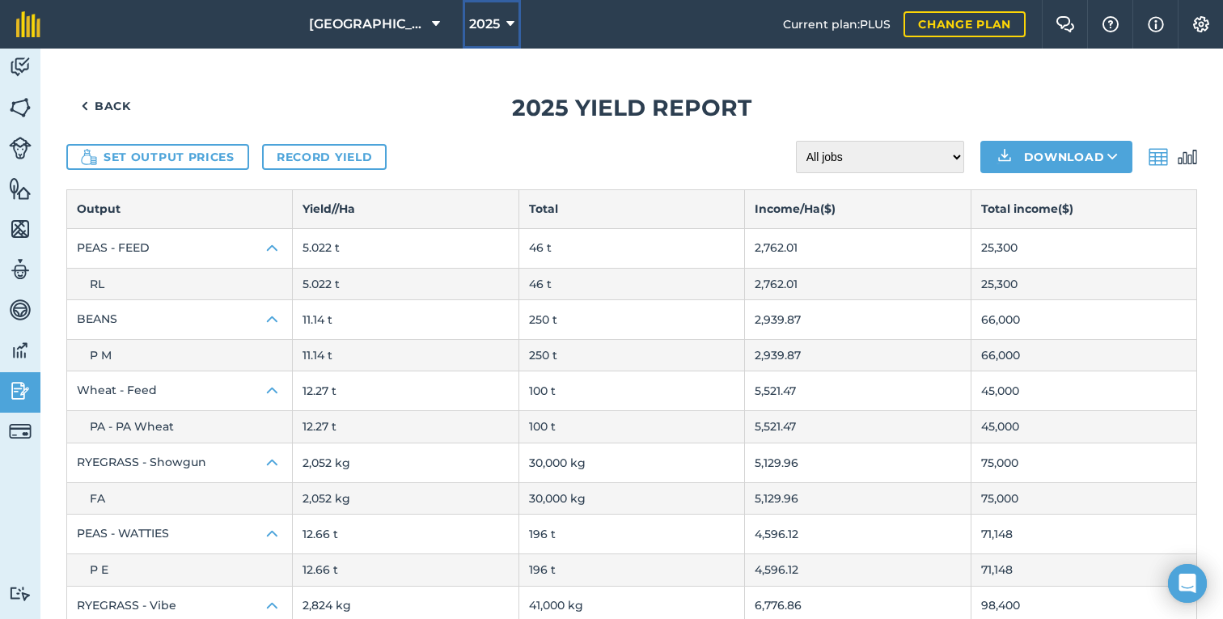
click at [510, 22] on icon at bounding box center [510, 24] width 8 height 19
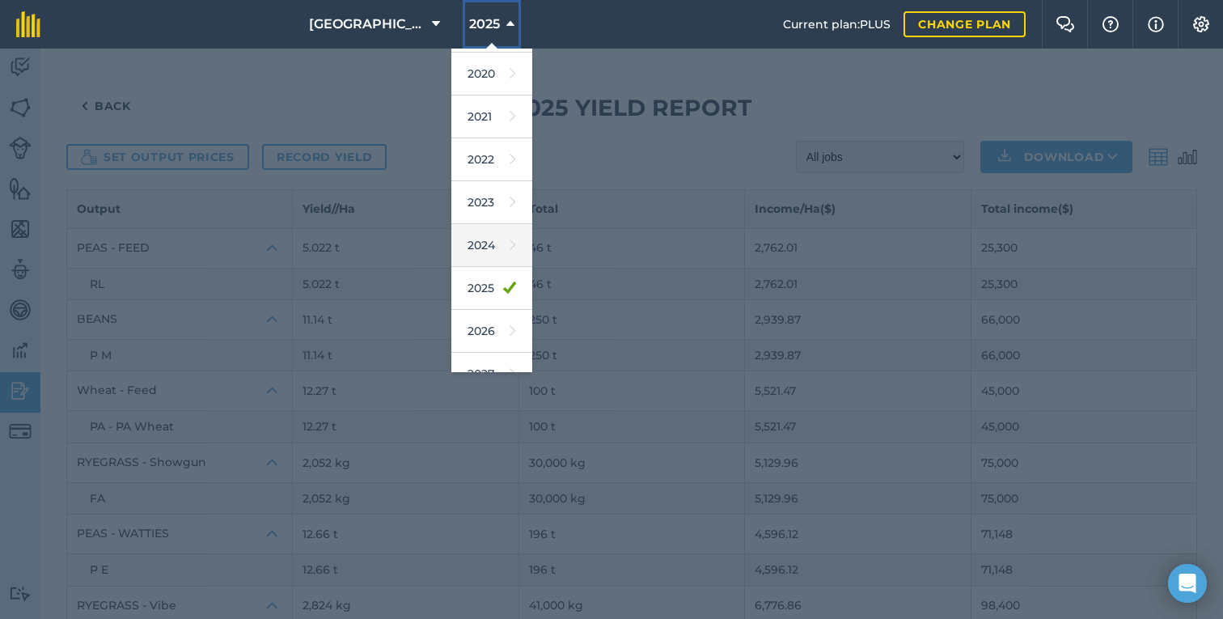
scroll to position [93, 0]
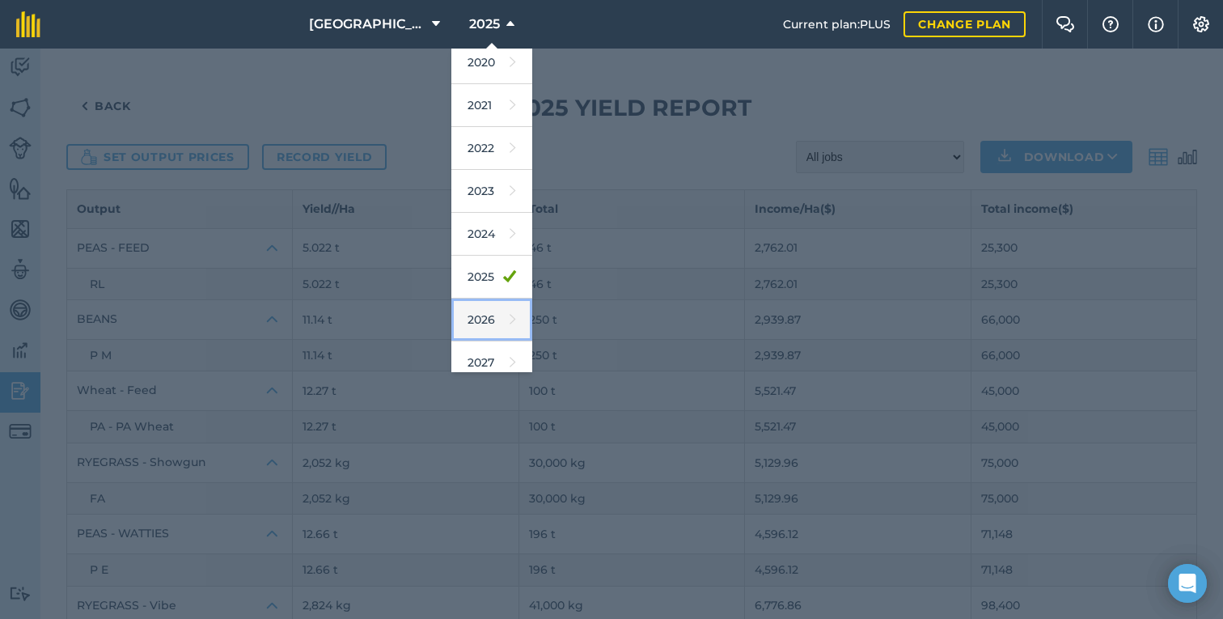
click at [490, 323] on link "2026" at bounding box center [491, 319] width 81 height 43
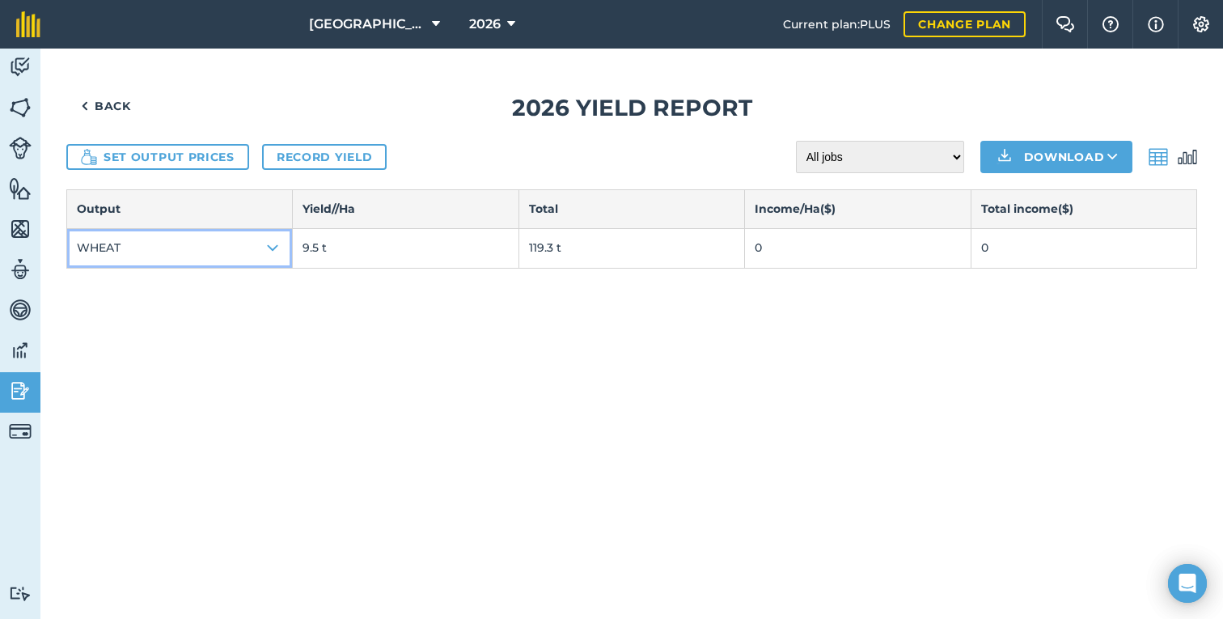
click at [249, 248] on button "WHEAT" at bounding box center [179, 248] width 225 height 39
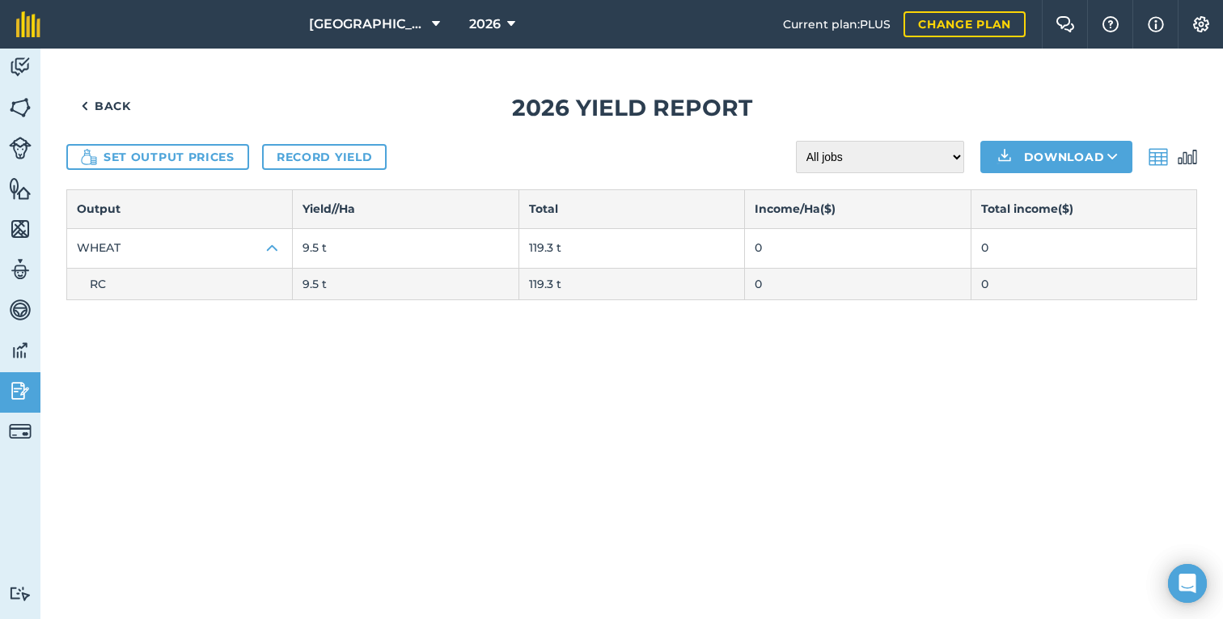
click at [91, 283] on span "RC" at bounding box center [98, 284] width 16 height 15
click at [23, 73] on img at bounding box center [20, 67] width 23 height 24
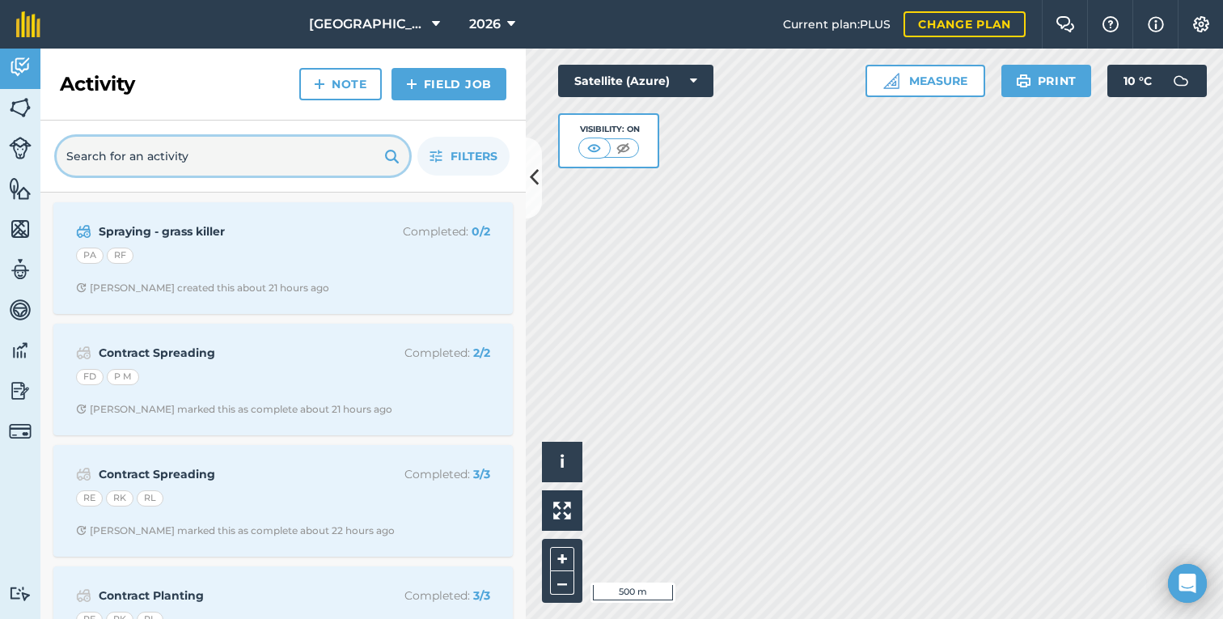
click at [184, 163] on input "text" at bounding box center [233, 156] width 353 height 39
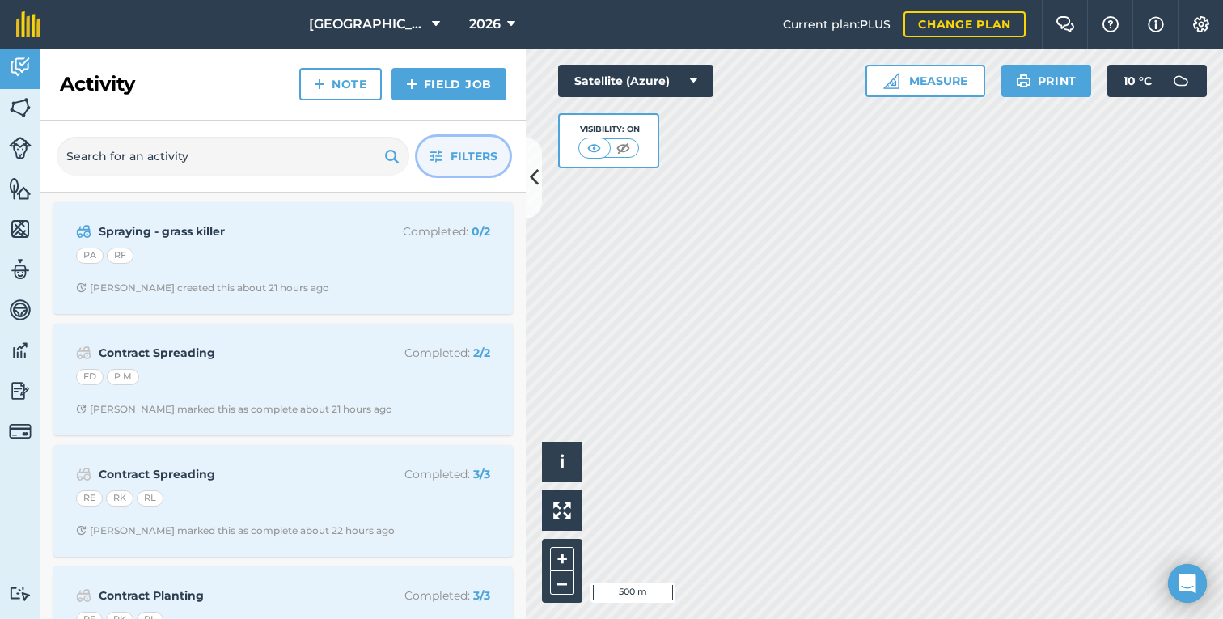
click at [473, 159] on span "Filters" at bounding box center [474, 156] width 47 height 18
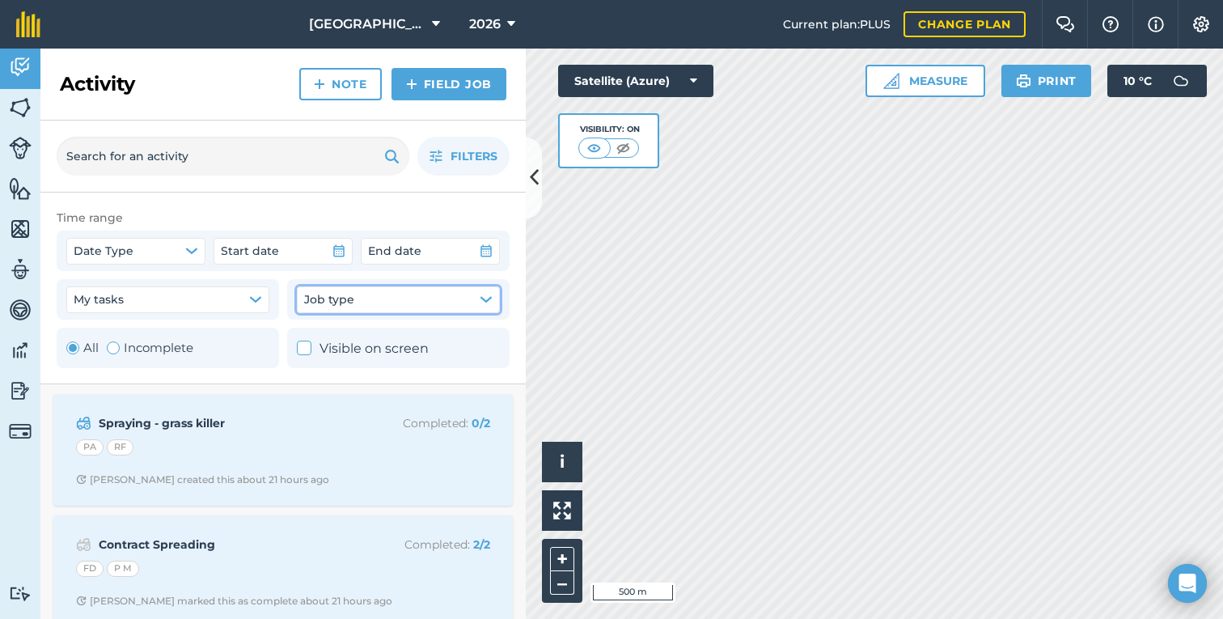
click at [383, 307] on button "Job type" at bounding box center [398, 299] width 203 height 26
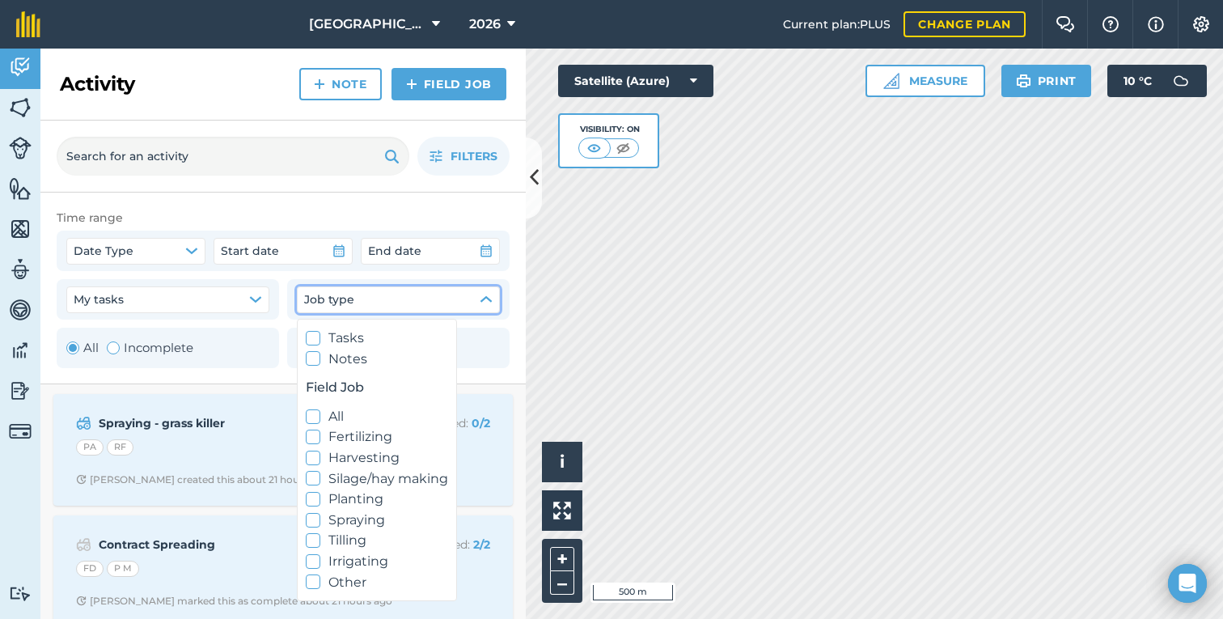
click at [338, 459] on label "Harvesting" at bounding box center [377, 457] width 142 height 21
checkbox input "true"
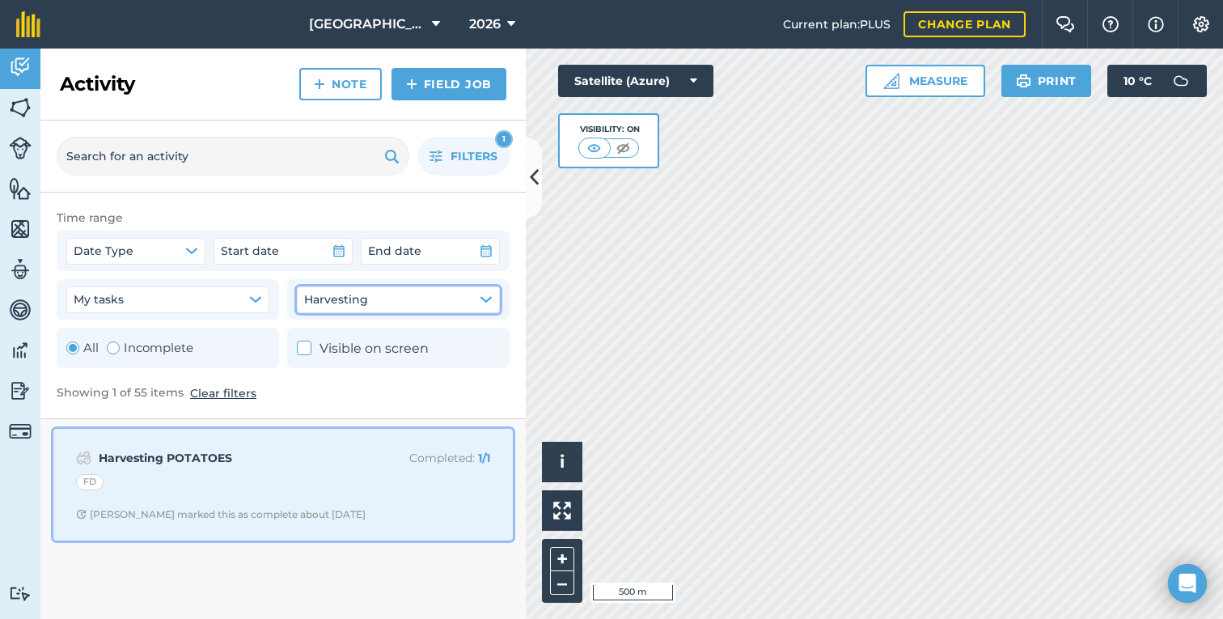
click at [214, 492] on div "FD" at bounding box center [283, 484] width 414 height 21
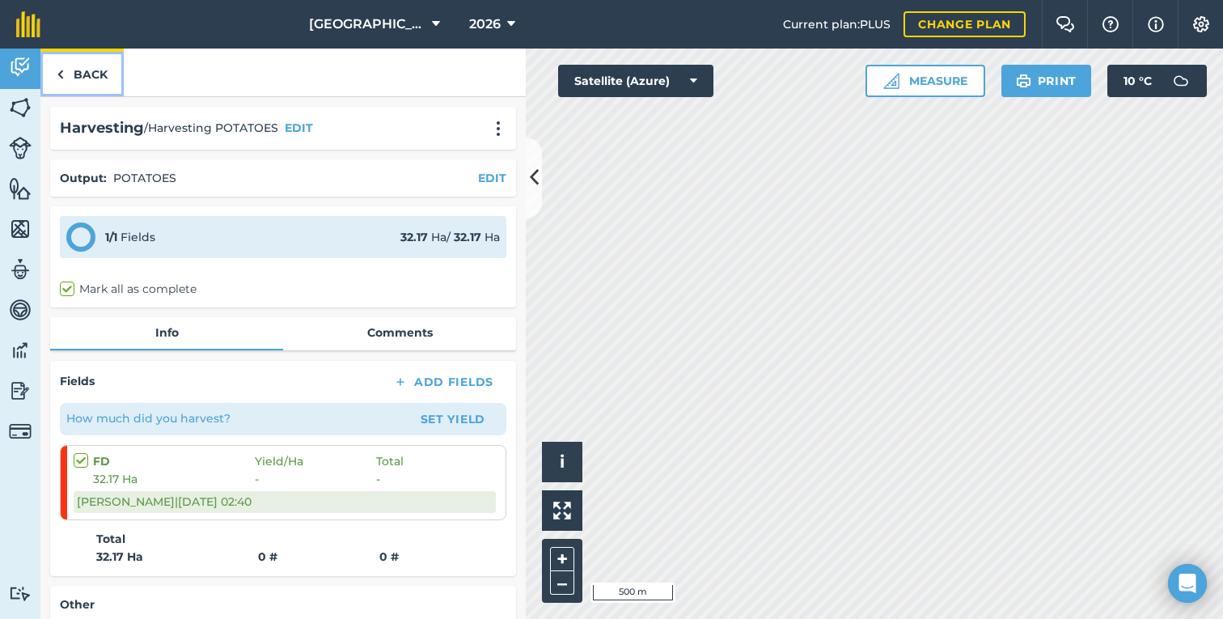
click at [100, 80] on link "Back" at bounding box center [81, 73] width 83 height 48
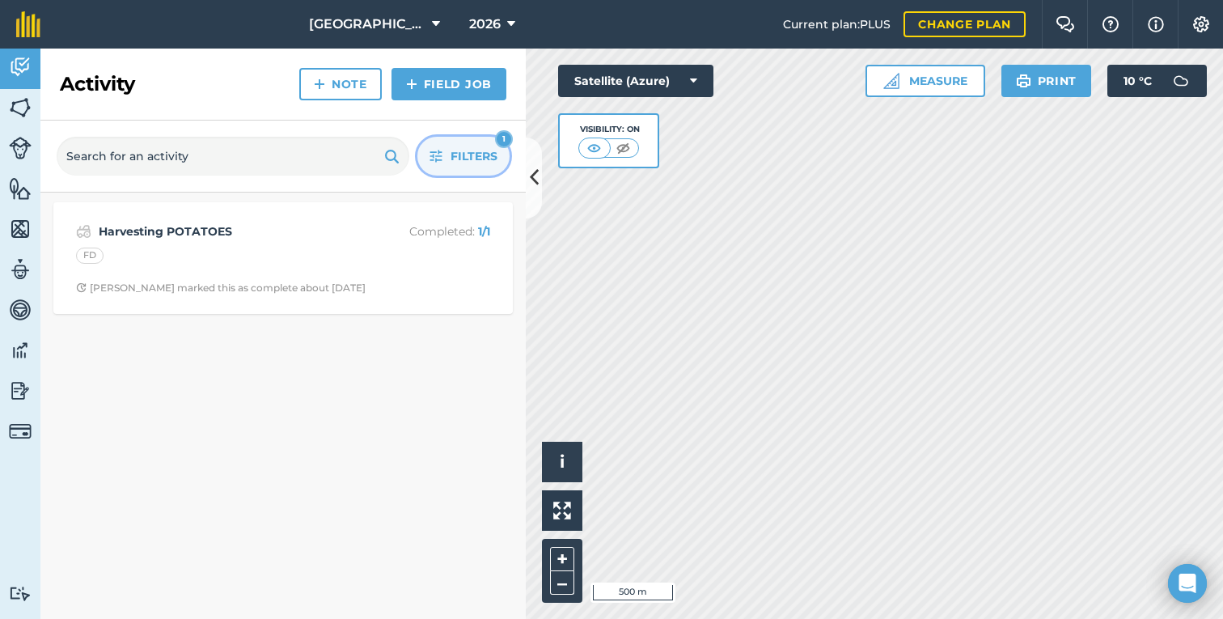
click at [478, 152] on span "Filters" at bounding box center [474, 156] width 47 height 18
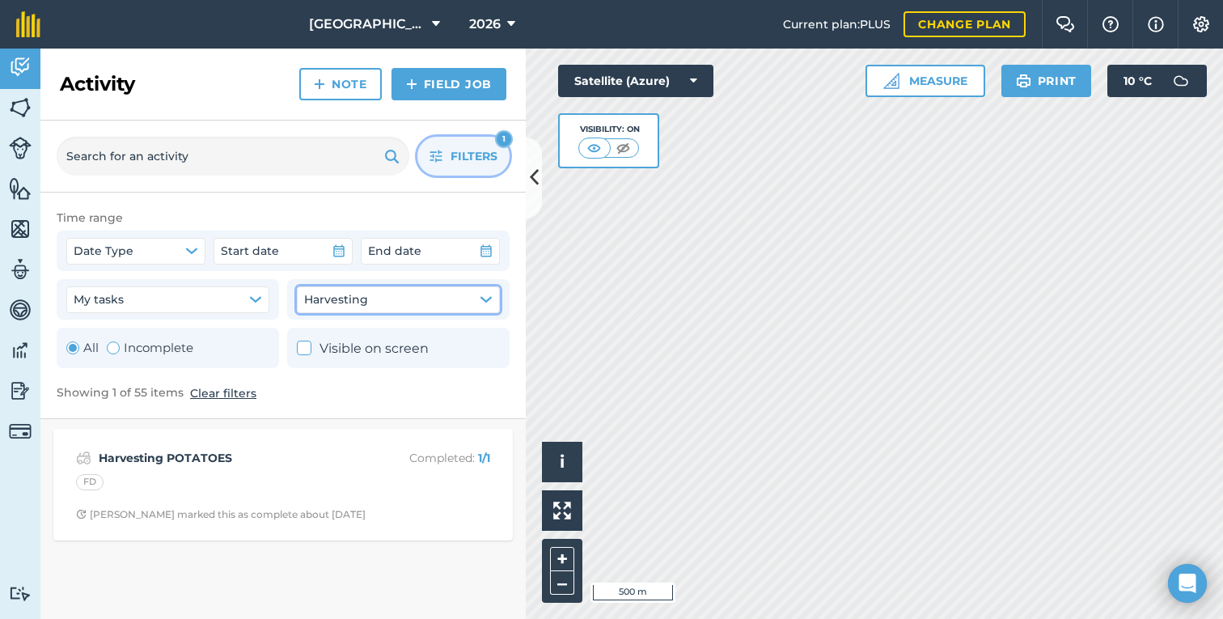
click at [405, 288] on button "Harvesting" at bounding box center [398, 299] width 203 height 26
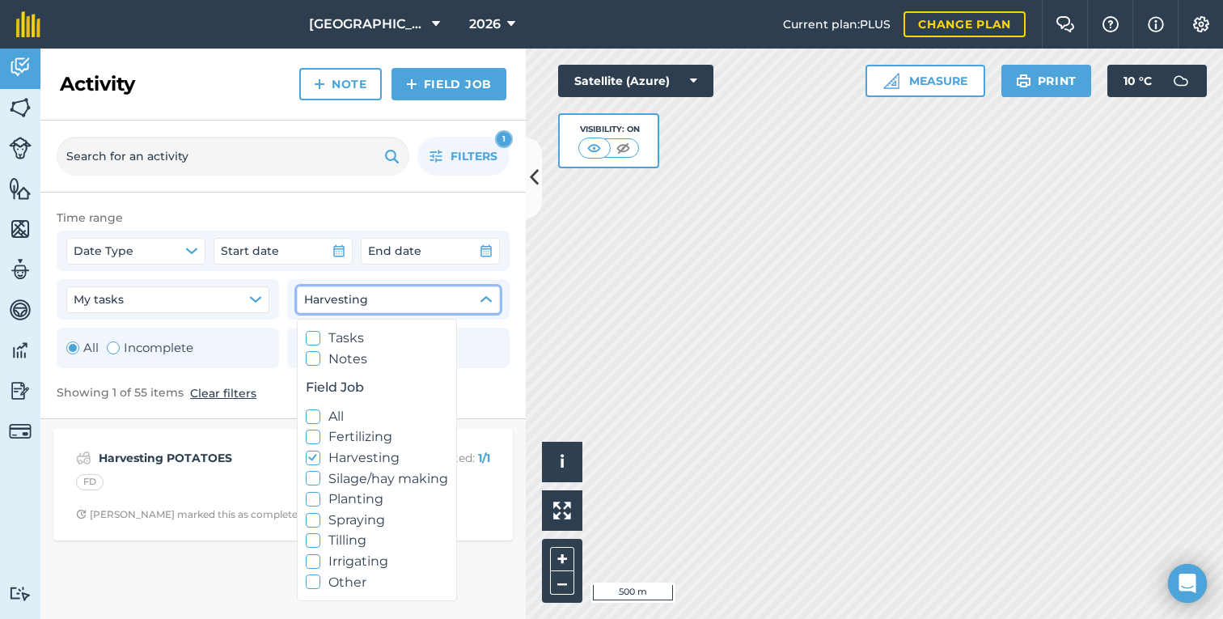
click at [332, 456] on label "Harvesting" at bounding box center [377, 457] width 142 height 21
checkbox input "false"
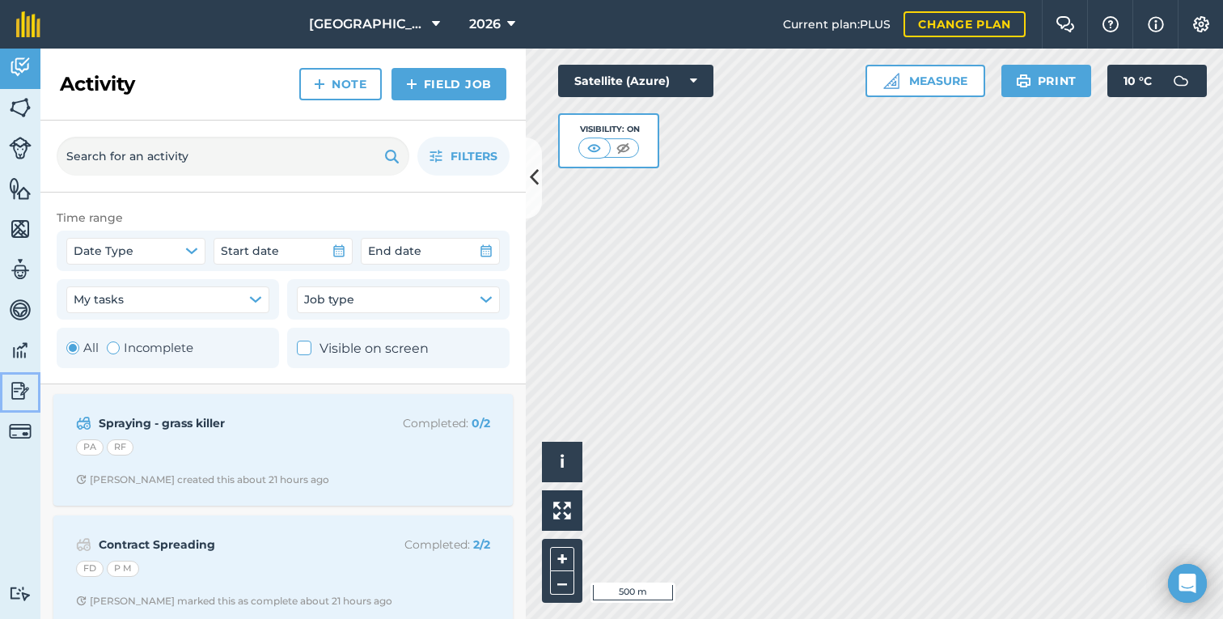
click at [15, 389] on img at bounding box center [20, 391] width 23 height 24
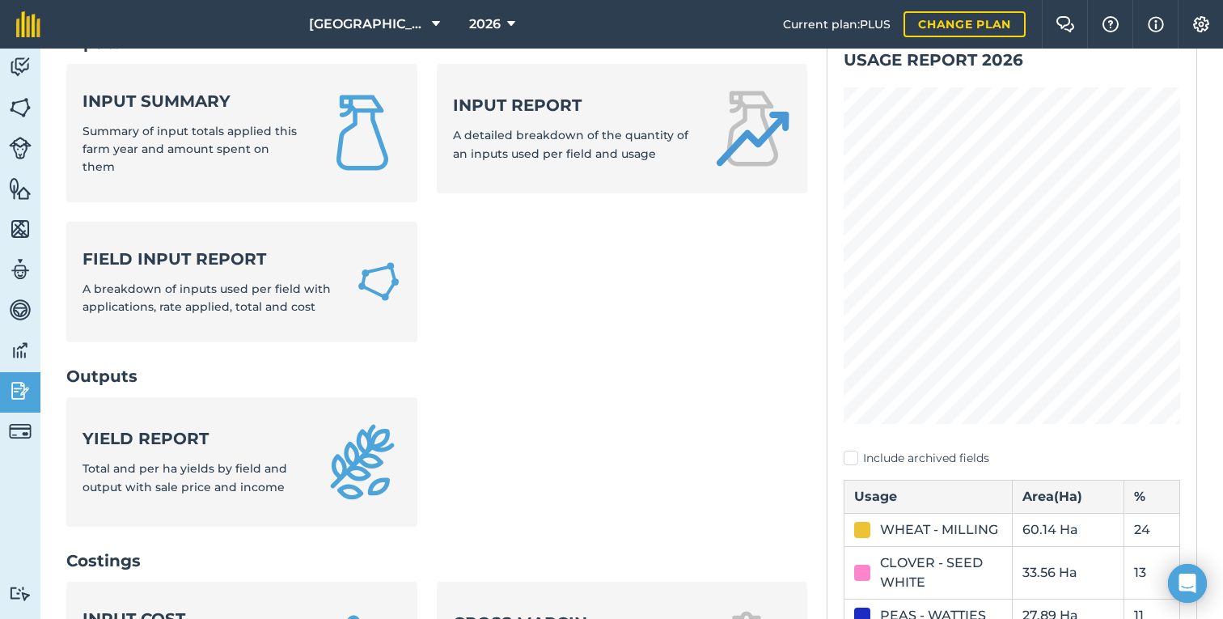
scroll to position [142, 0]
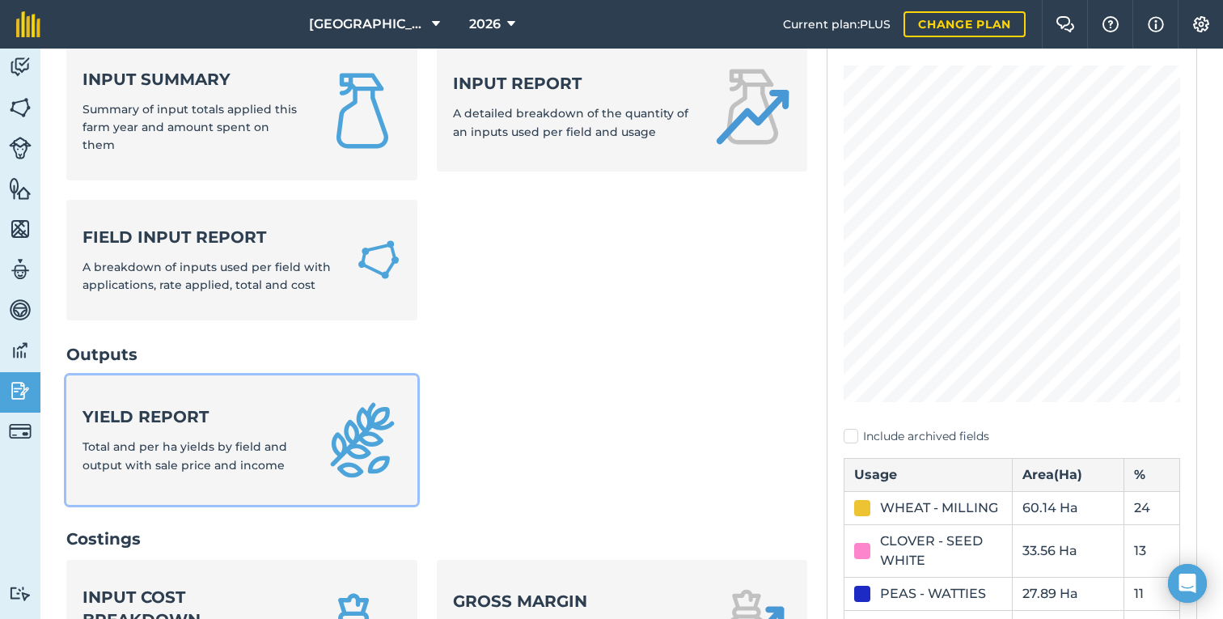
click at [211, 405] on strong "Yield report" at bounding box center [194, 416] width 222 height 23
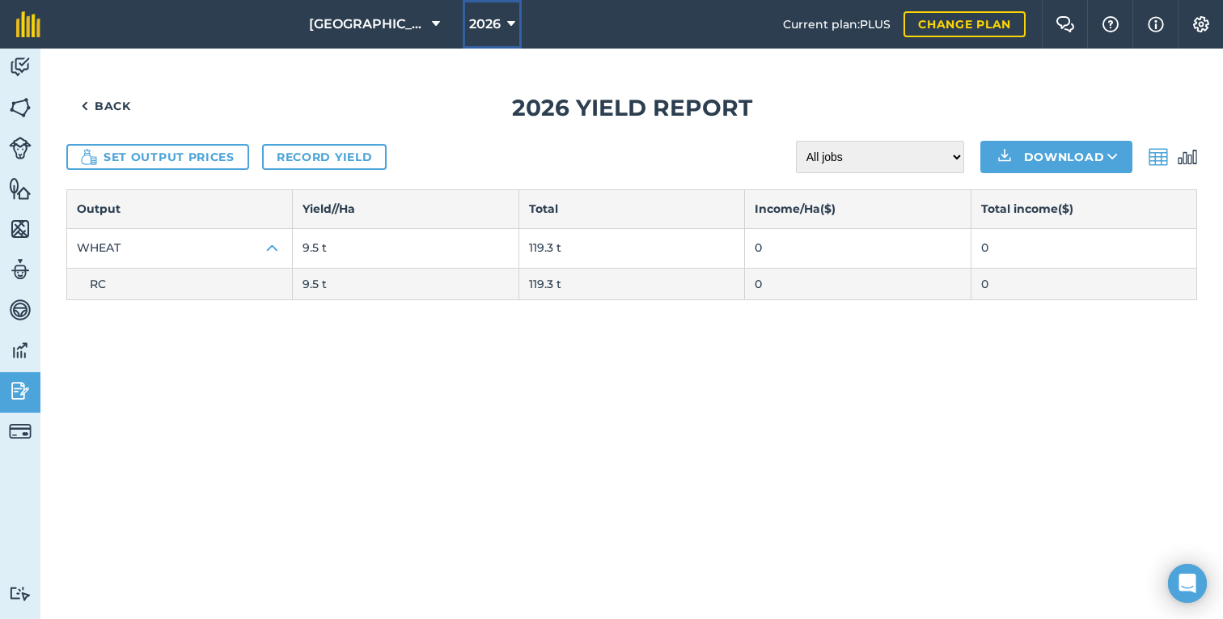
click at [505, 26] on button "2026" at bounding box center [492, 24] width 59 height 49
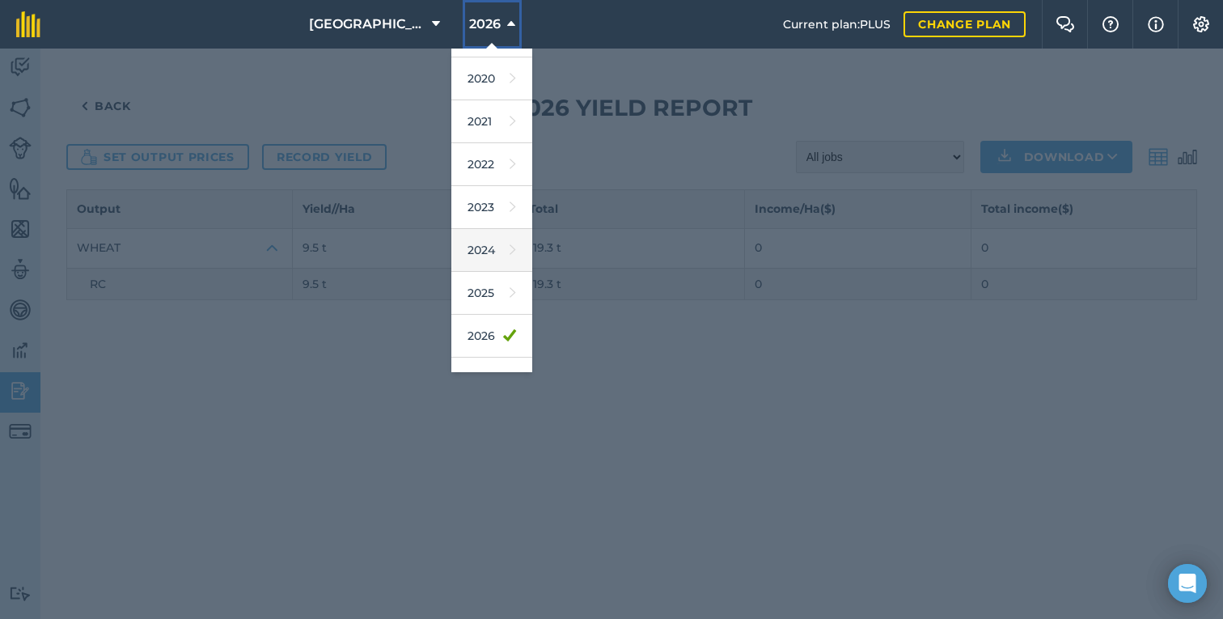
scroll to position [90, 0]
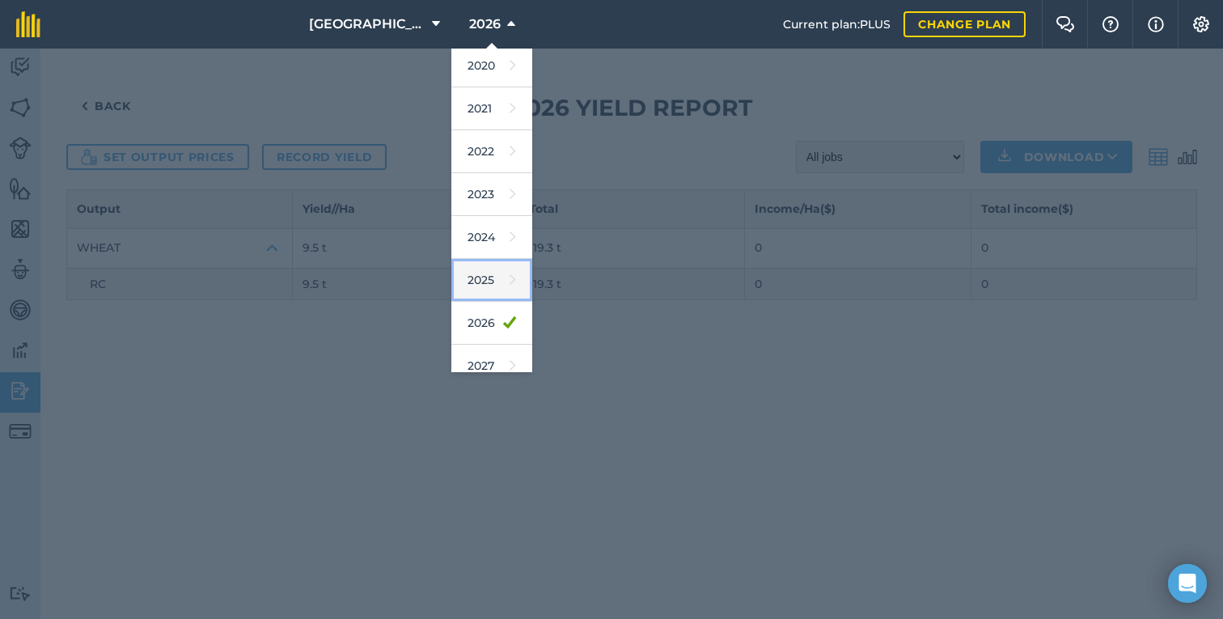
click at [490, 281] on link "2025" at bounding box center [491, 280] width 81 height 43
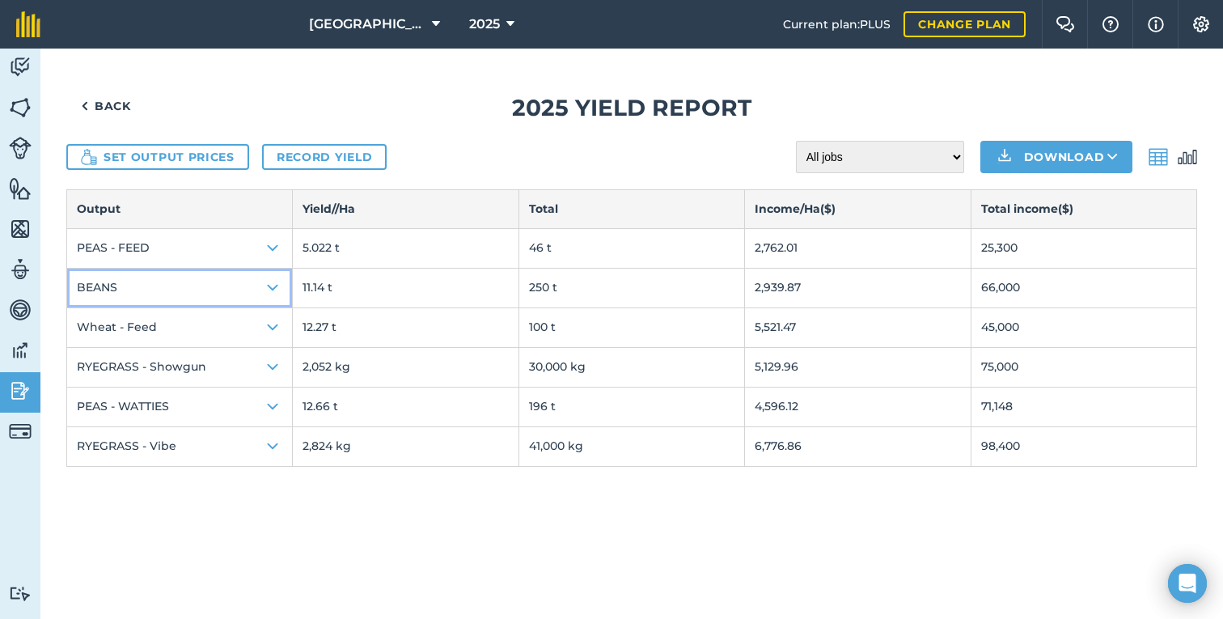
click at [175, 288] on button "BEANS" at bounding box center [179, 288] width 225 height 39
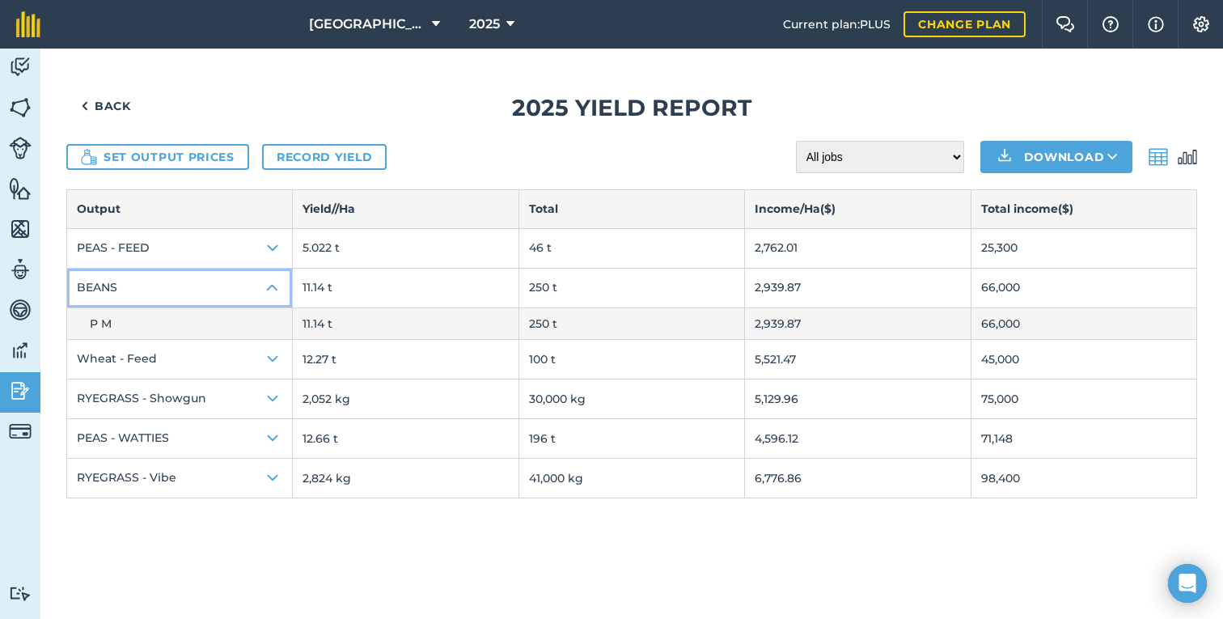
click at [169, 288] on button "BEANS" at bounding box center [179, 288] width 225 height 39
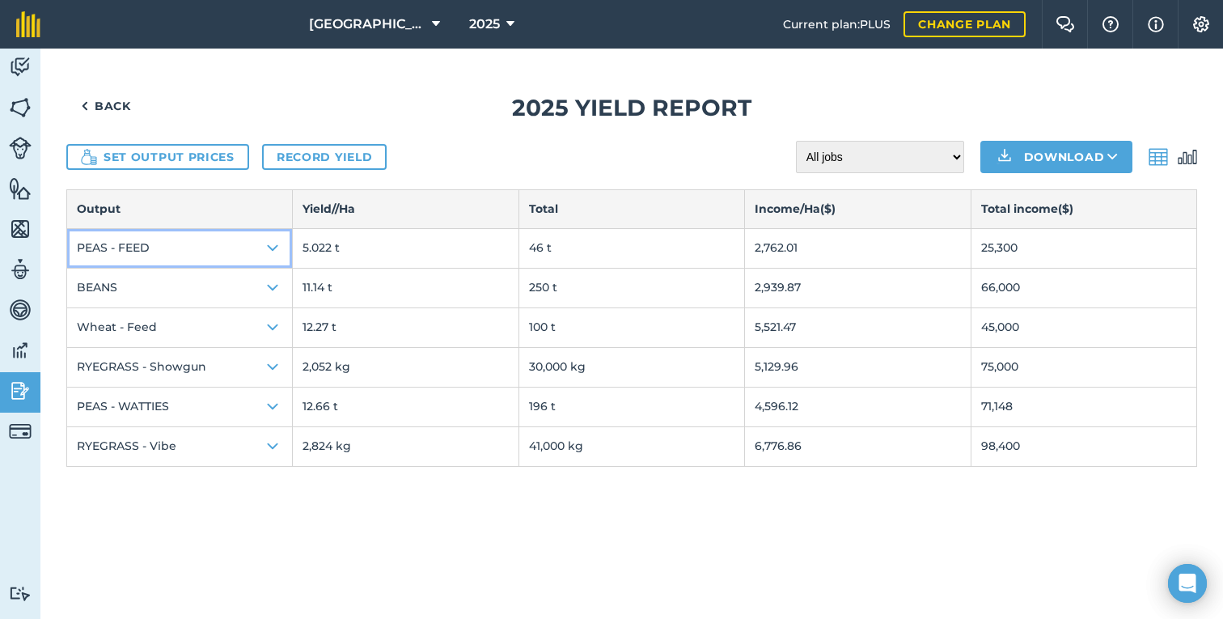
click at [179, 244] on button "PEAS - FEED" at bounding box center [179, 248] width 225 height 39
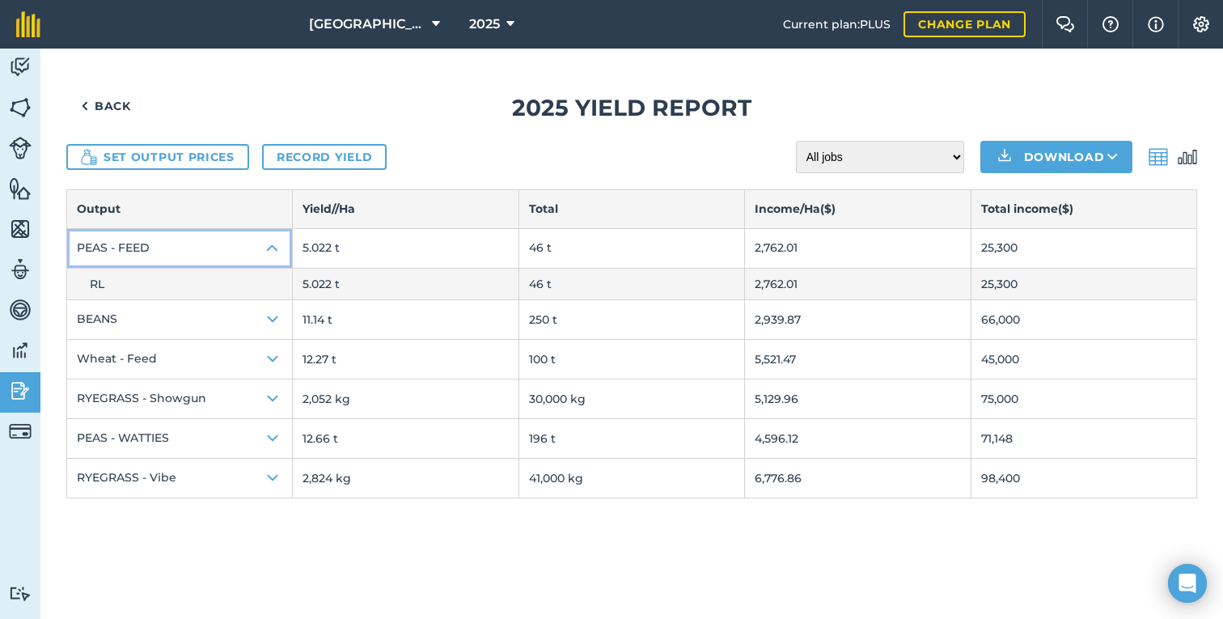
click at [177, 247] on button "PEAS - FEED" at bounding box center [179, 248] width 225 height 39
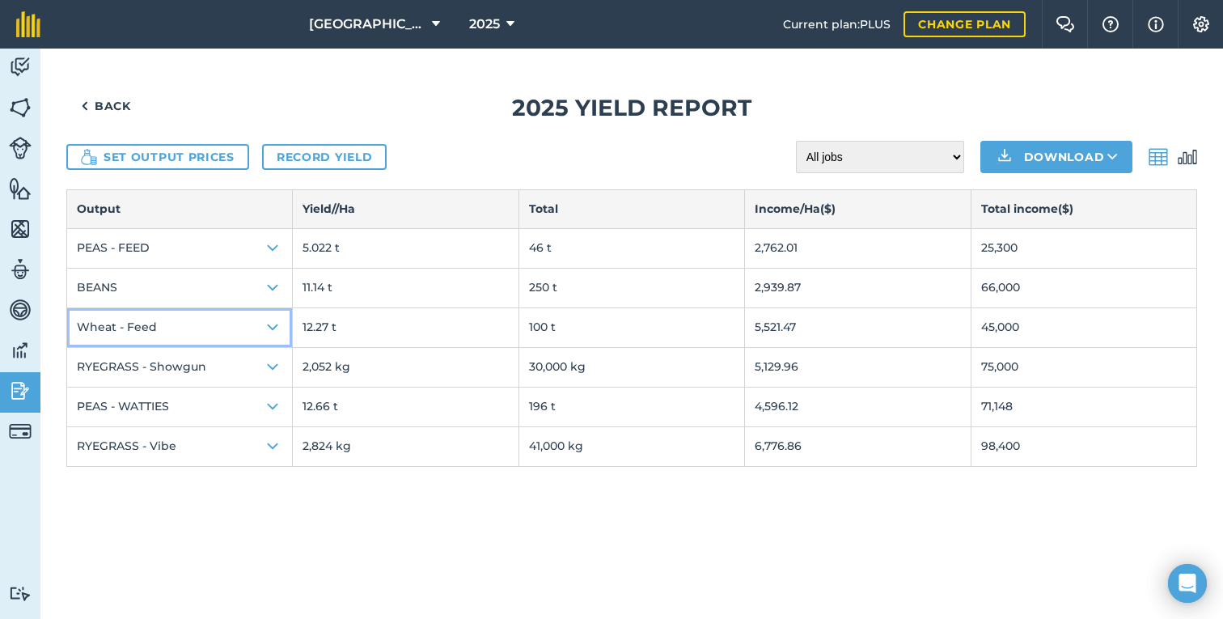
click at [164, 332] on button "Wheat - Feed" at bounding box center [179, 327] width 225 height 39
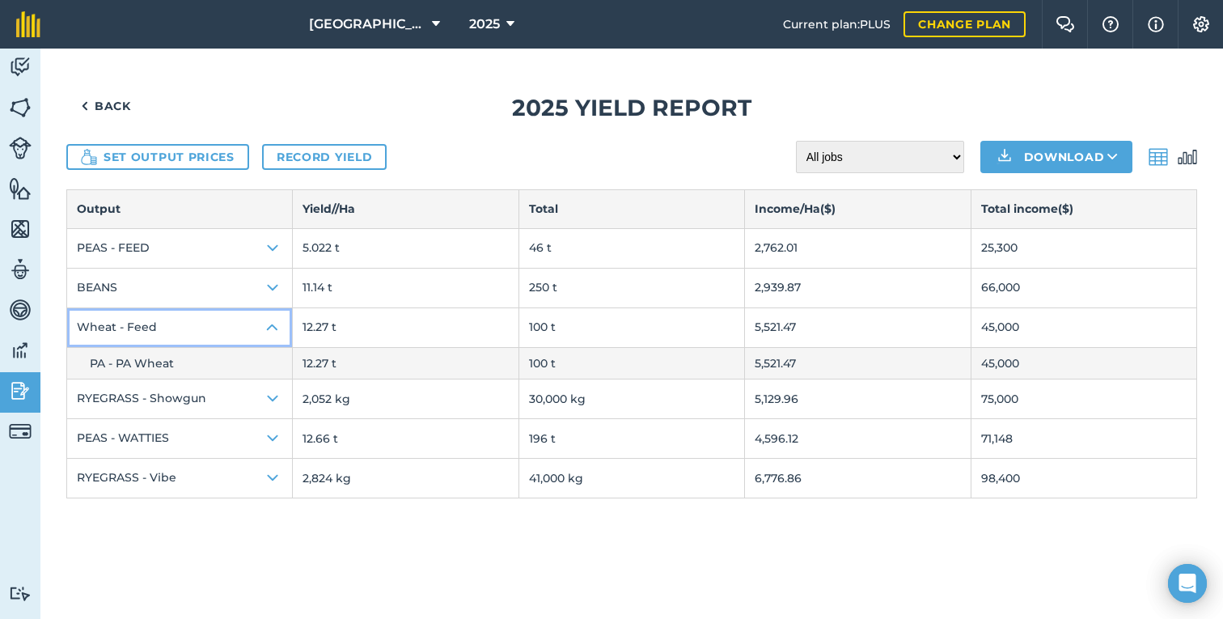
click at [170, 329] on button "Wheat - Feed" at bounding box center [179, 327] width 225 height 39
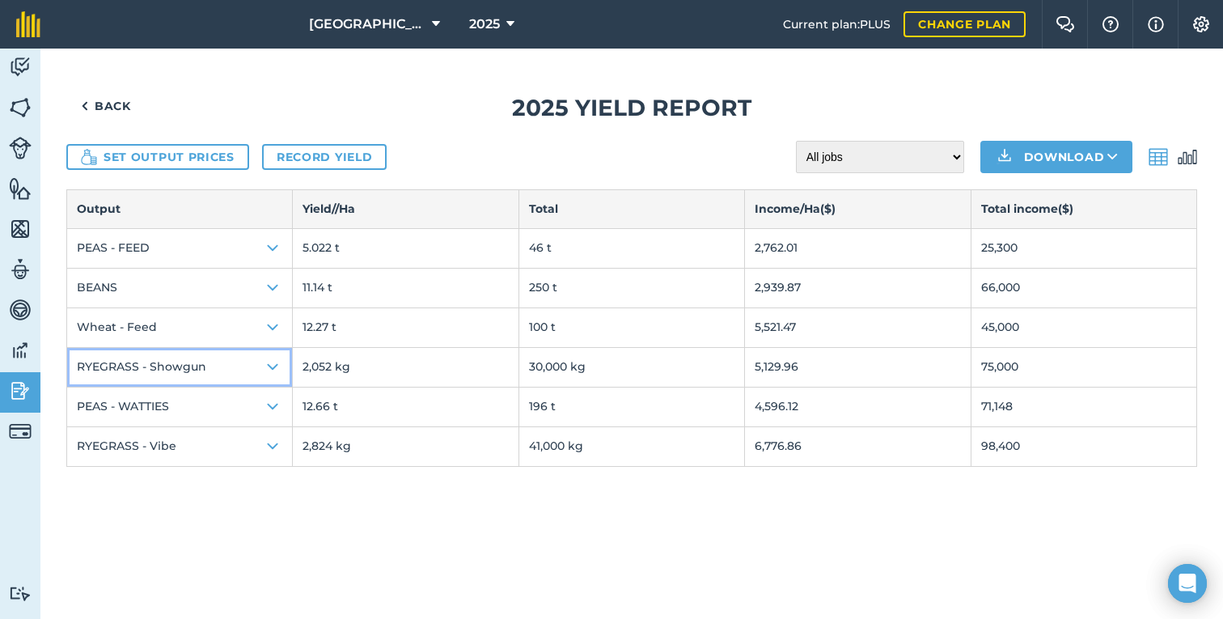
click at [167, 359] on button "RYEGRASS - Showgun" at bounding box center [179, 367] width 225 height 39
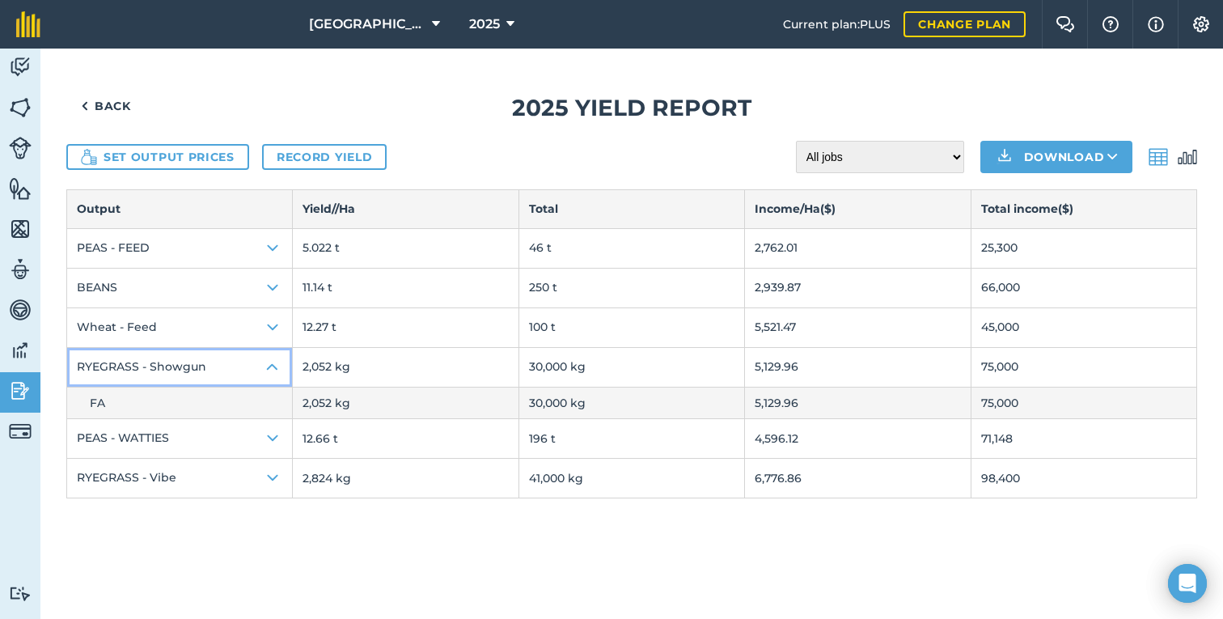
click at [171, 362] on button "RYEGRASS - Showgun" at bounding box center [179, 367] width 225 height 39
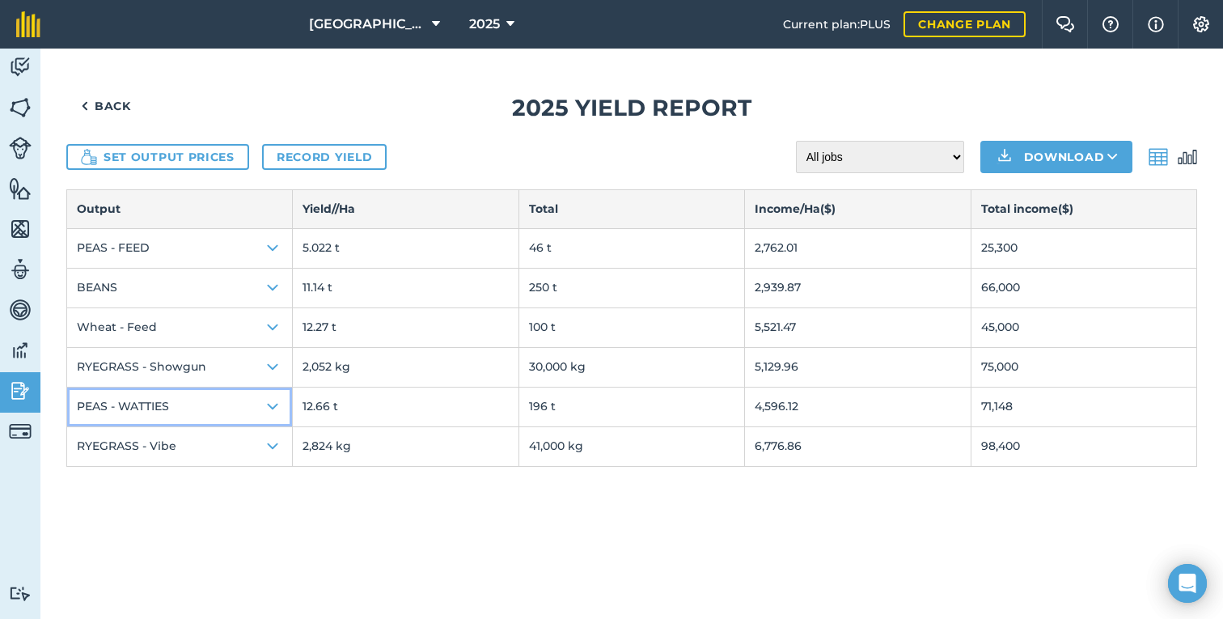
click at [164, 400] on button "PEAS - WATTIES" at bounding box center [179, 406] width 225 height 39
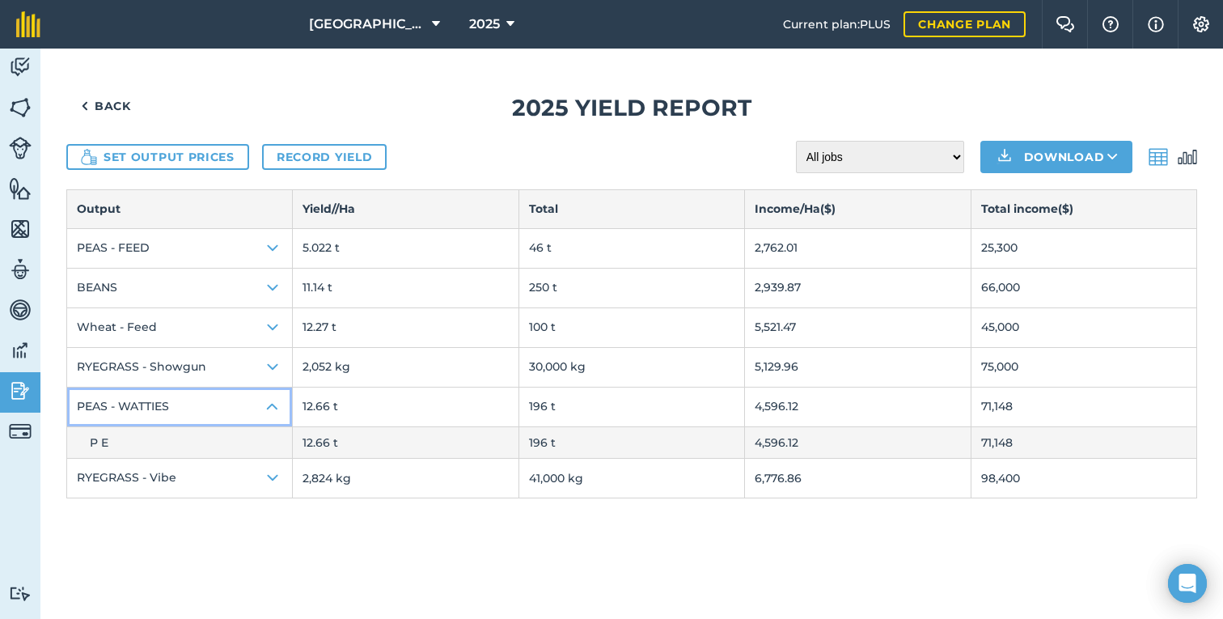
click at [169, 403] on button "PEAS - WATTIES" at bounding box center [179, 406] width 225 height 39
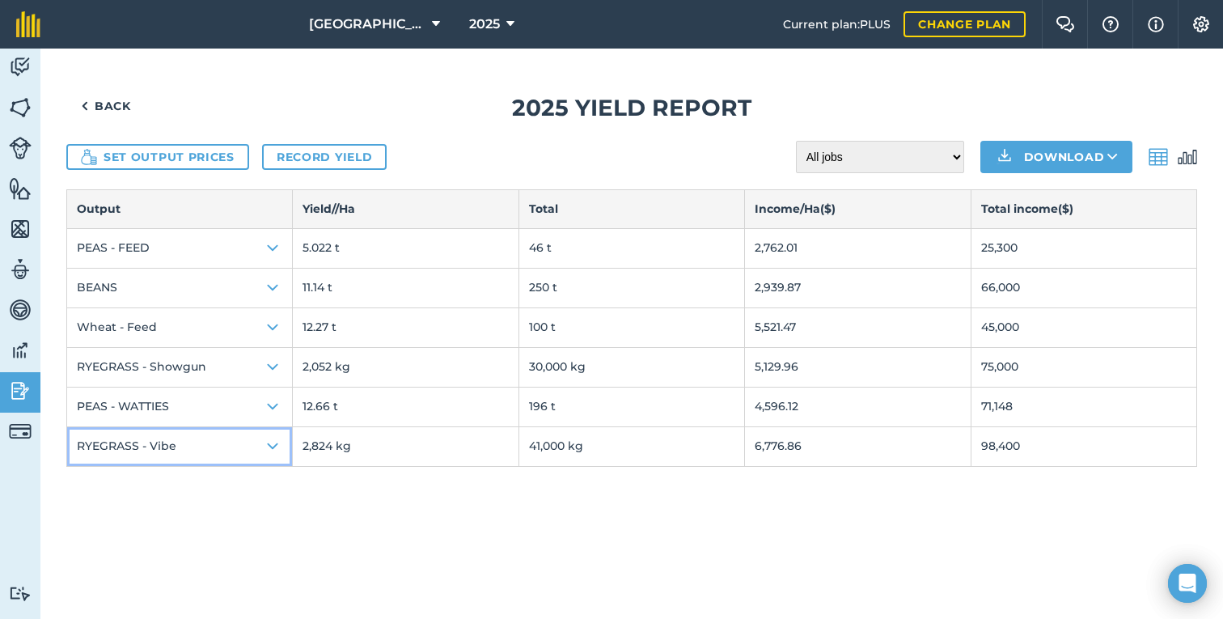
click at [162, 454] on button "RYEGRASS - Vibe" at bounding box center [179, 446] width 225 height 39
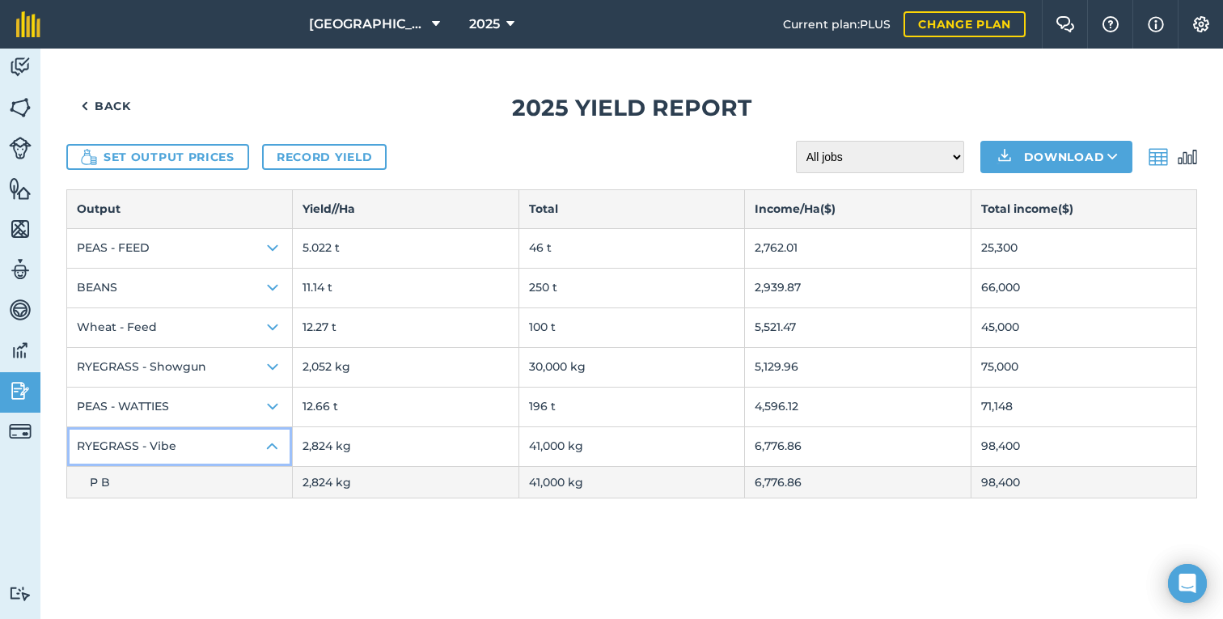
click at [169, 447] on button "RYEGRASS - Vibe" at bounding box center [179, 446] width 225 height 39
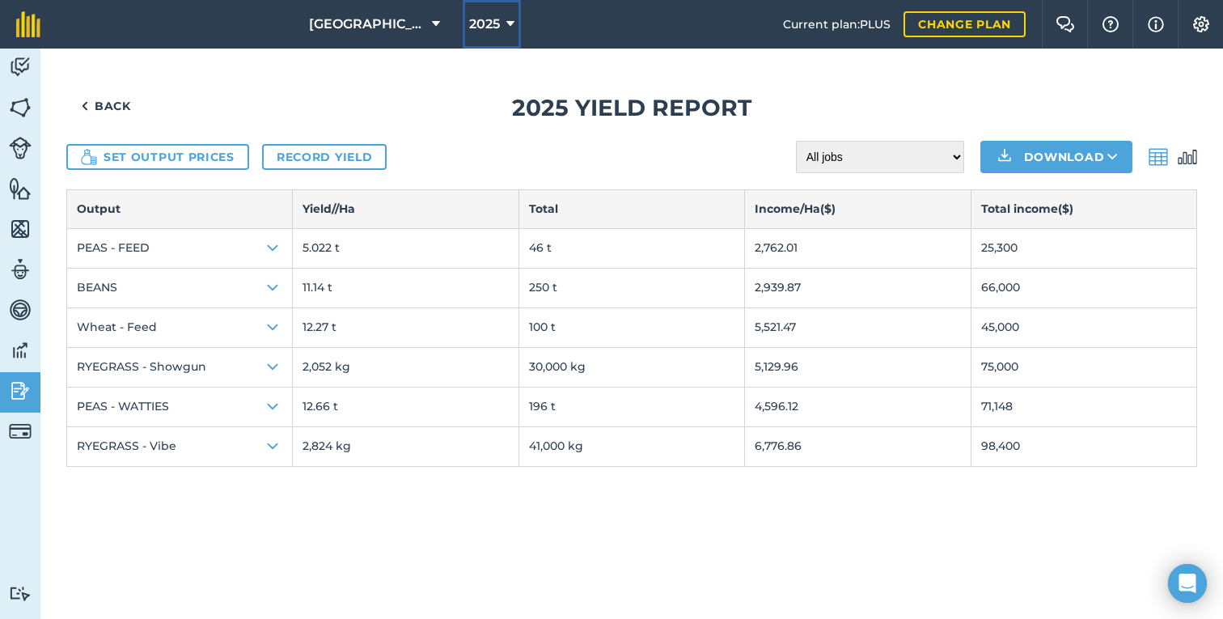
click at [484, 33] on span "2025" at bounding box center [484, 24] width 31 height 19
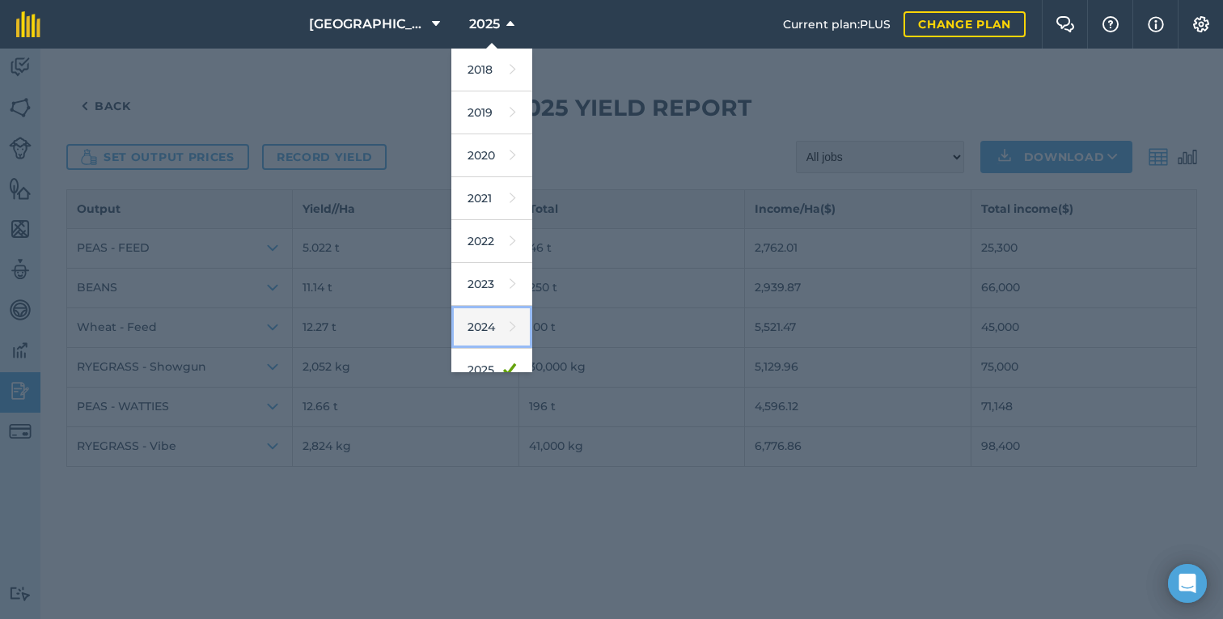
click at [478, 311] on link "2024" at bounding box center [491, 327] width 81 height 43
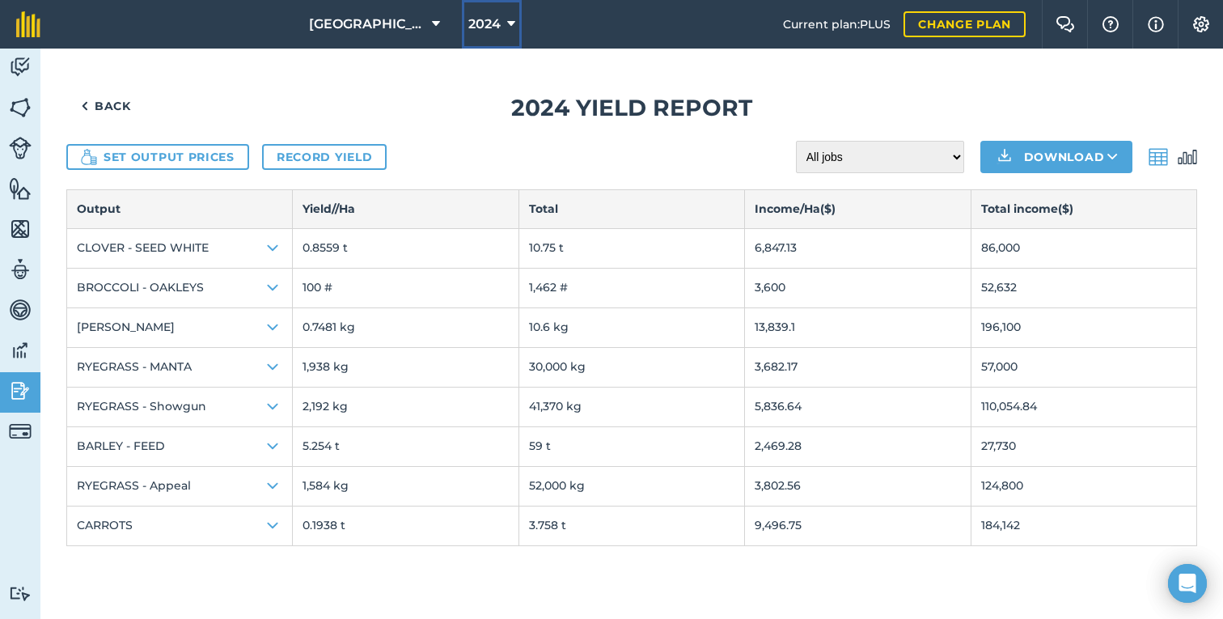
click at [502, 35] on button "2024" at bounding box center [492, 24] width 60 height 49
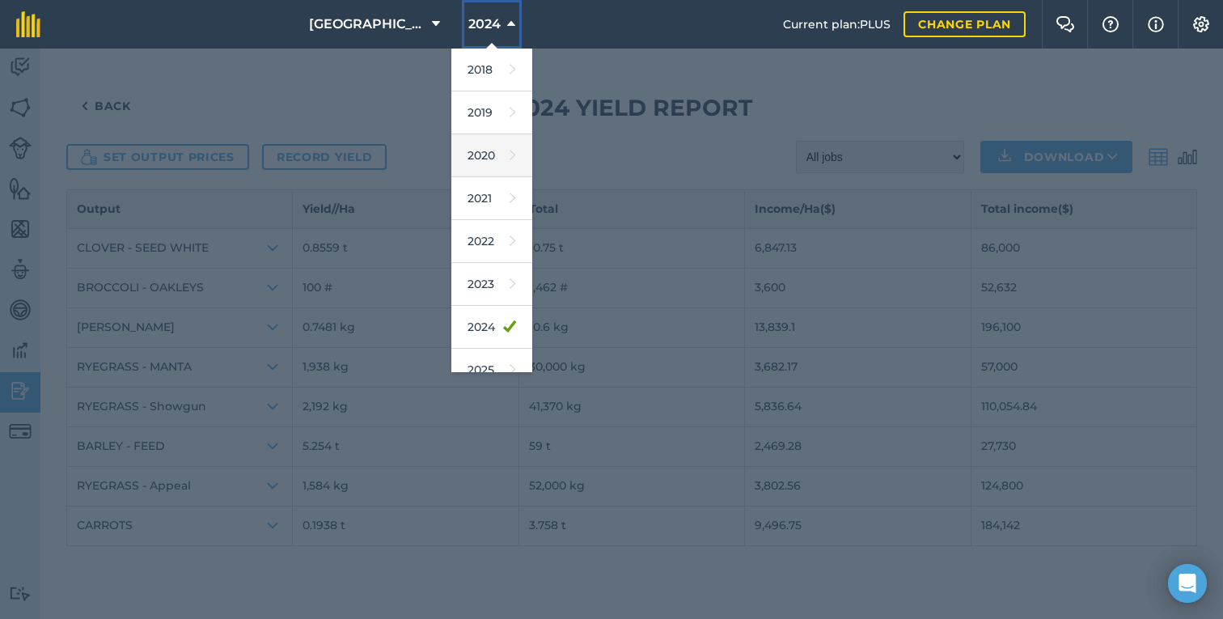
scroll to position [105, 0]
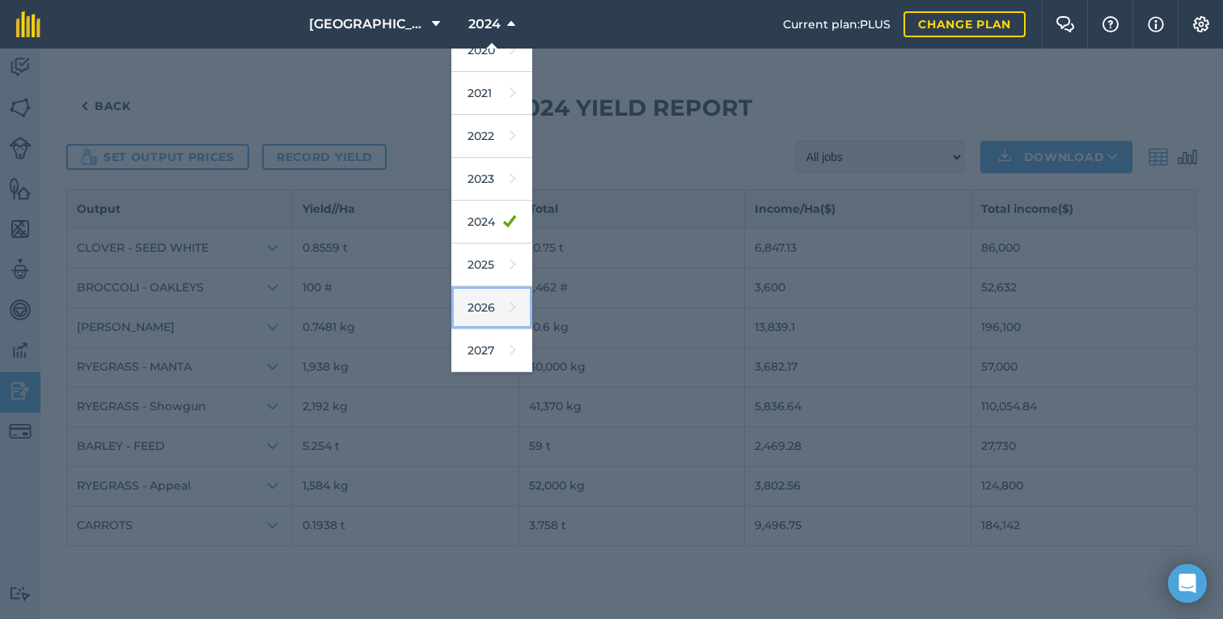
click at [476, 311] on link "2026" at bounding box center [491, 307] width 81 height 43
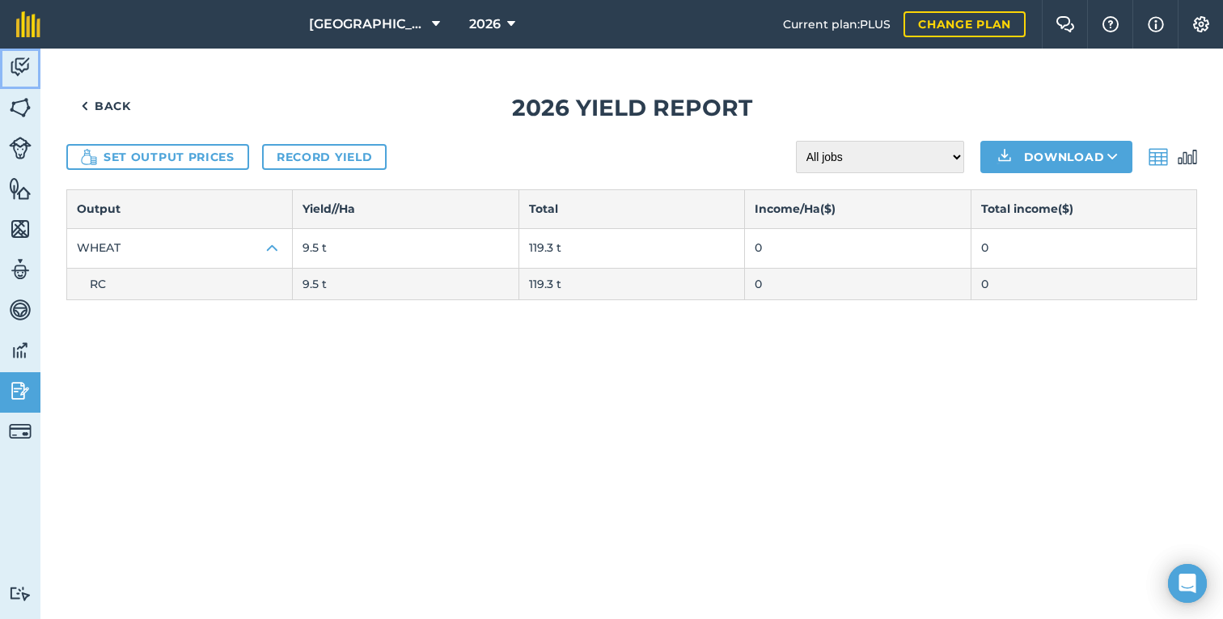
click at [24, 65] on img at bounding box center [20, 67] width 23 height 24
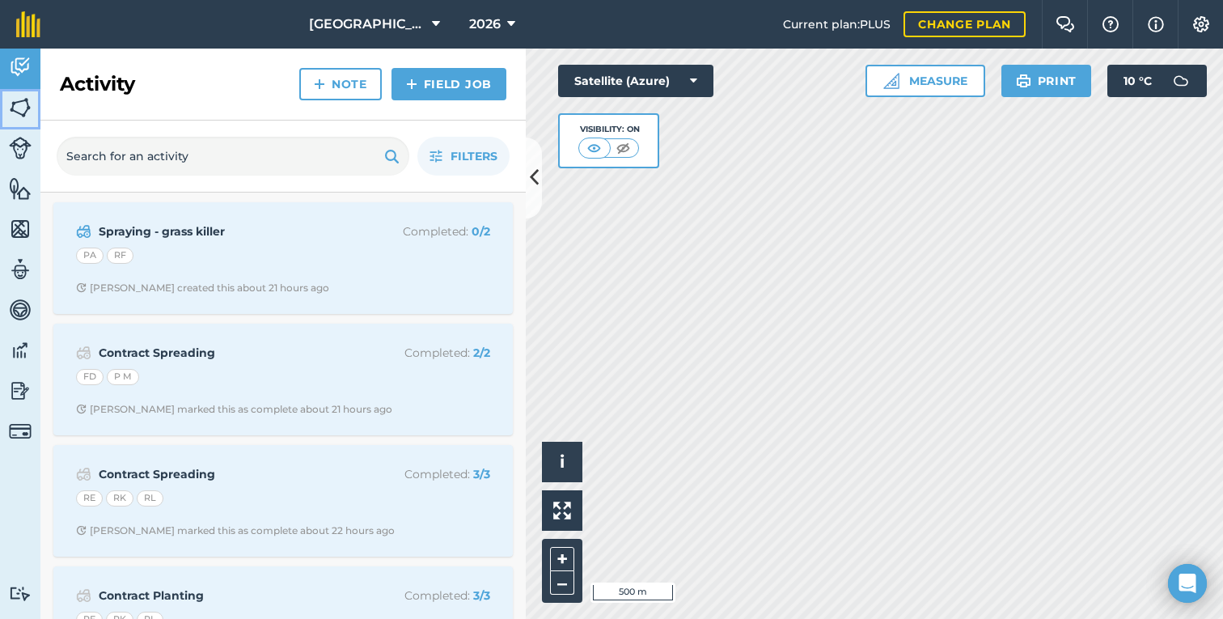
click at [20, 109] on img at bounding box center [20, 107] width 23 height 24
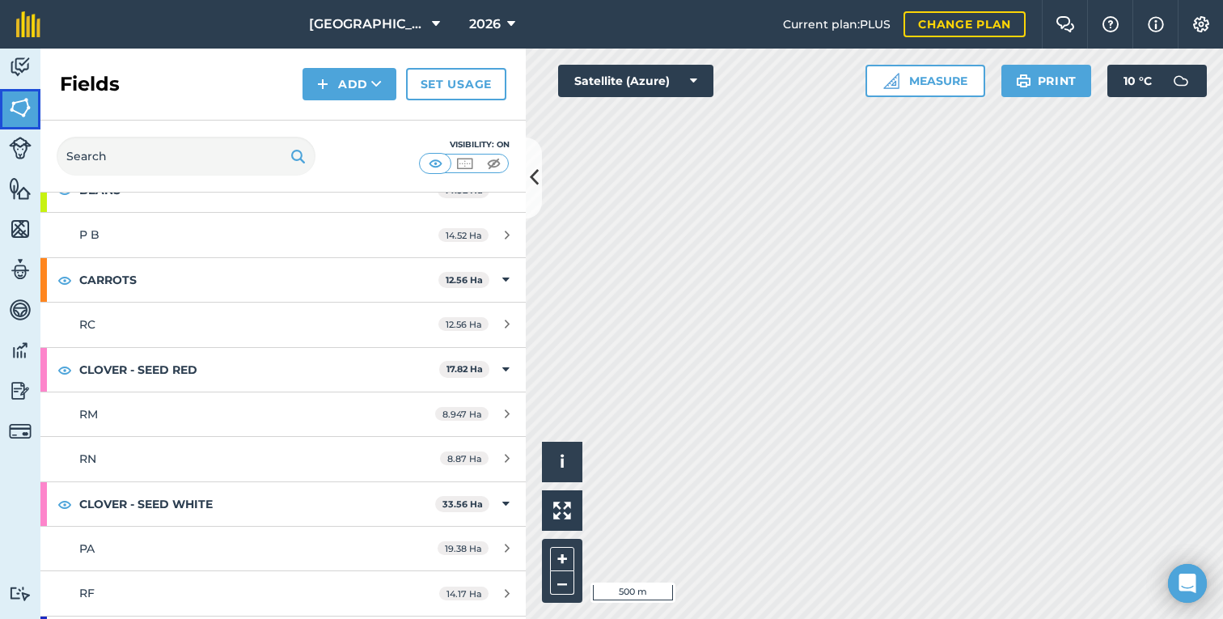
scroll to position [236, 0]
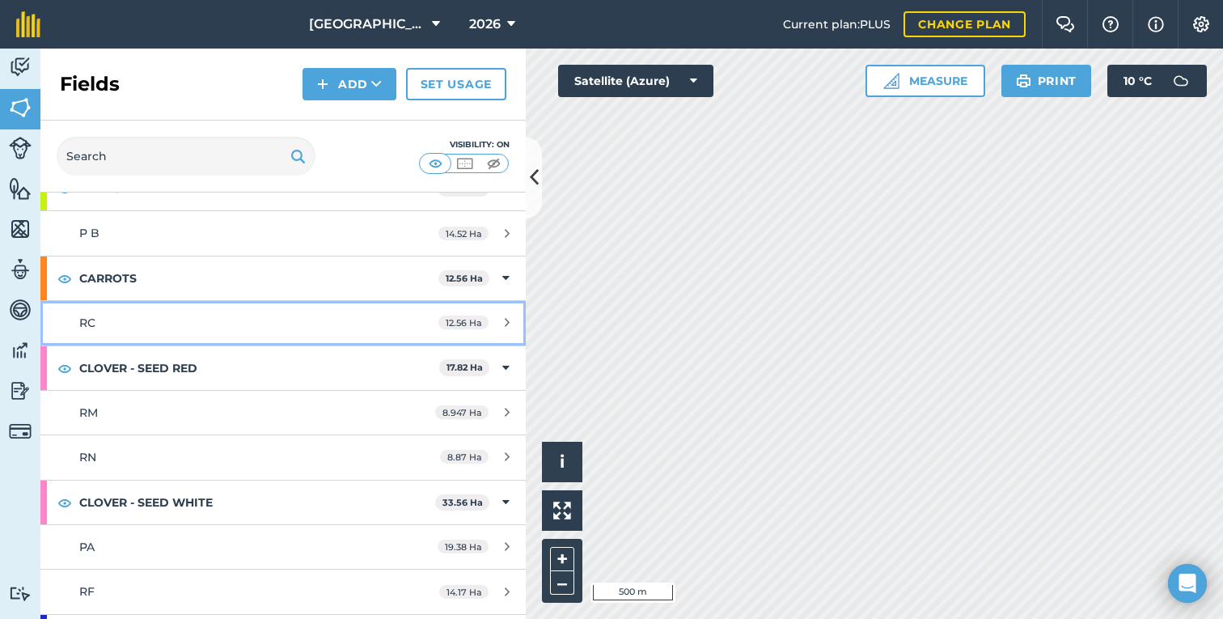
click at [157, 313] on link "RC 12.56 Ha" at bounding box center [282, 323] width 485 height 44
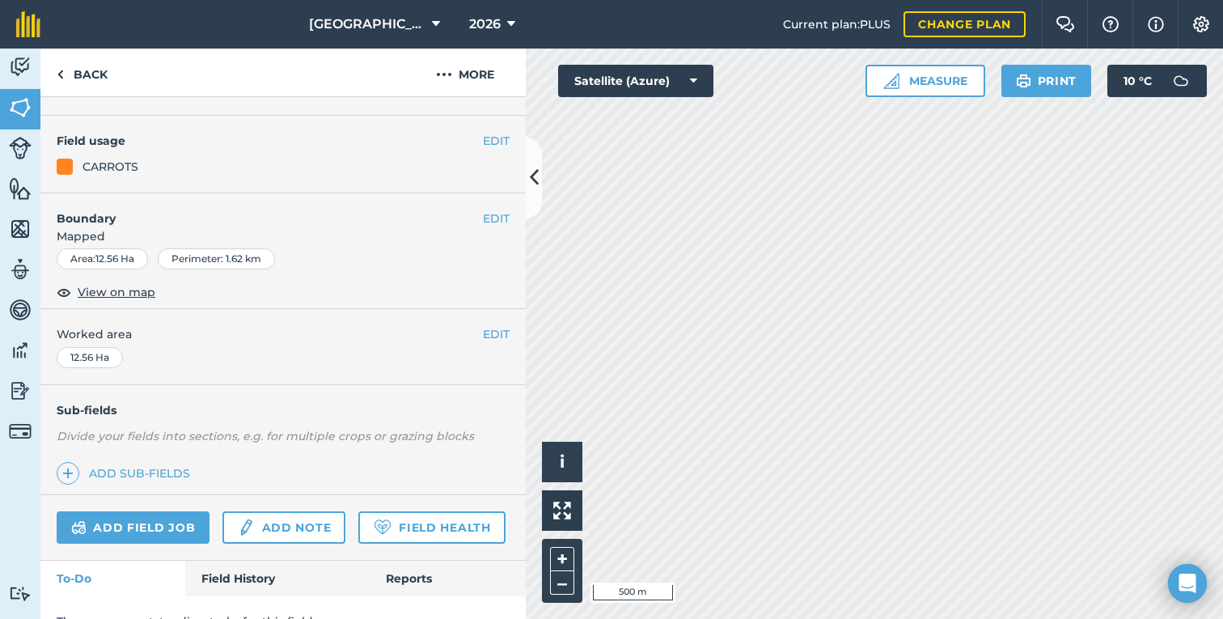
scroll to position [142, 0]
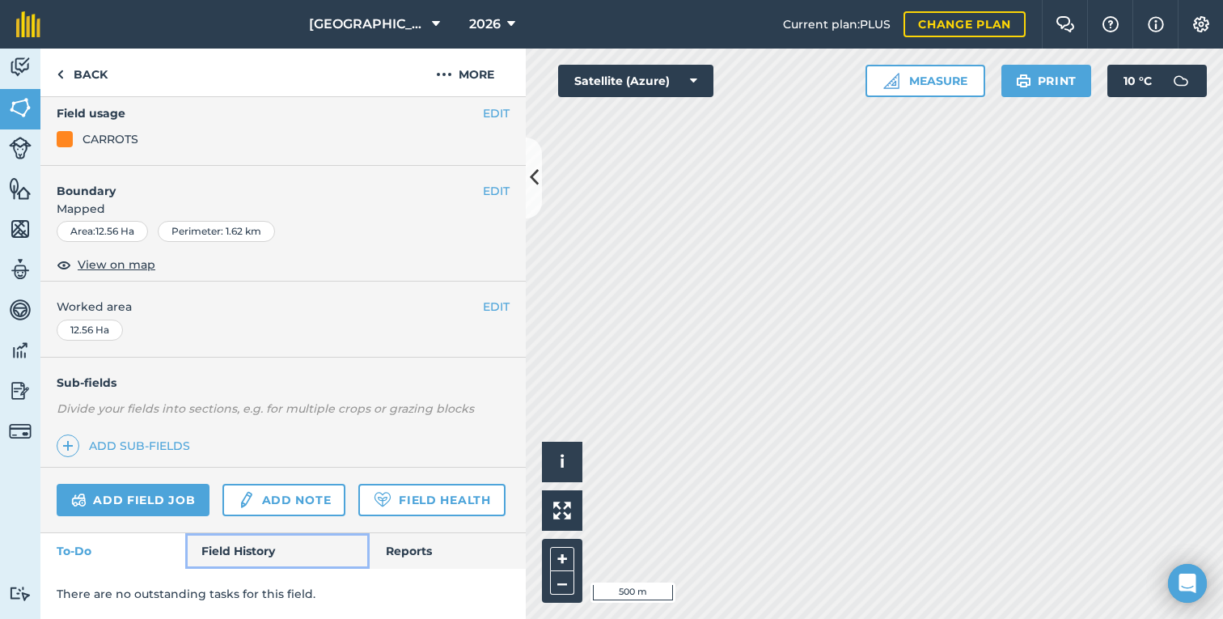
click at [252, 551] on link "Field History" at bounding box center [277, 551] width 184 height 36
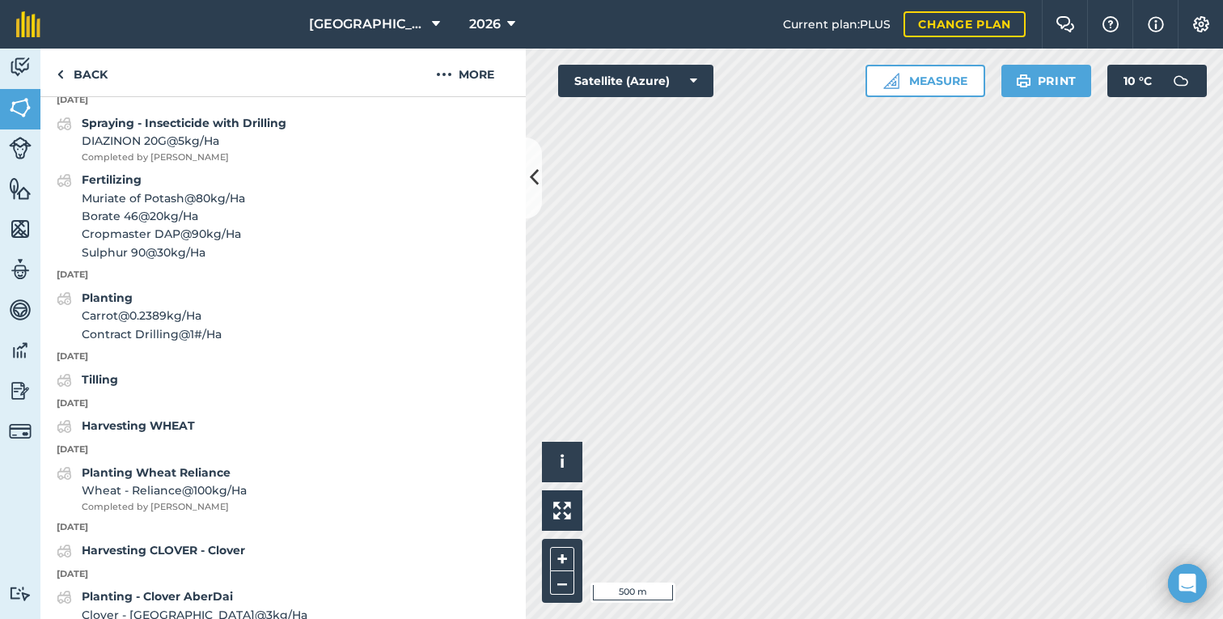
scroll to position [1741, 0]
click at [150, 426] on strong "Harvesting WHEAT" at bounding box center [138, 424] width 113 height 15
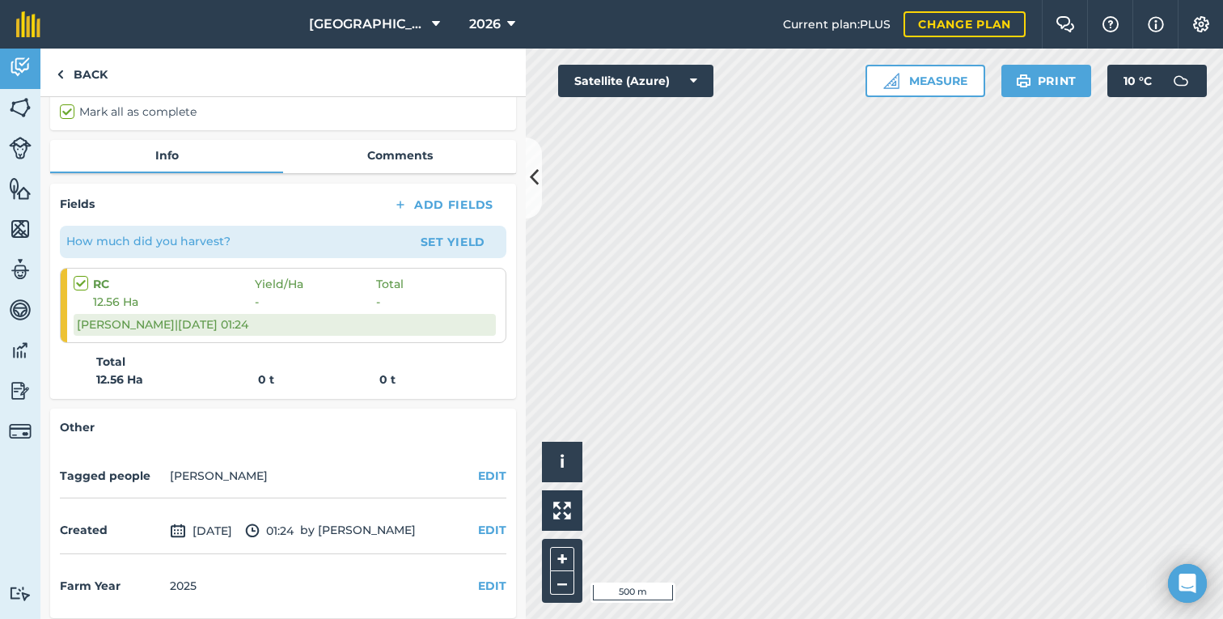
scroll to position [186, 0]
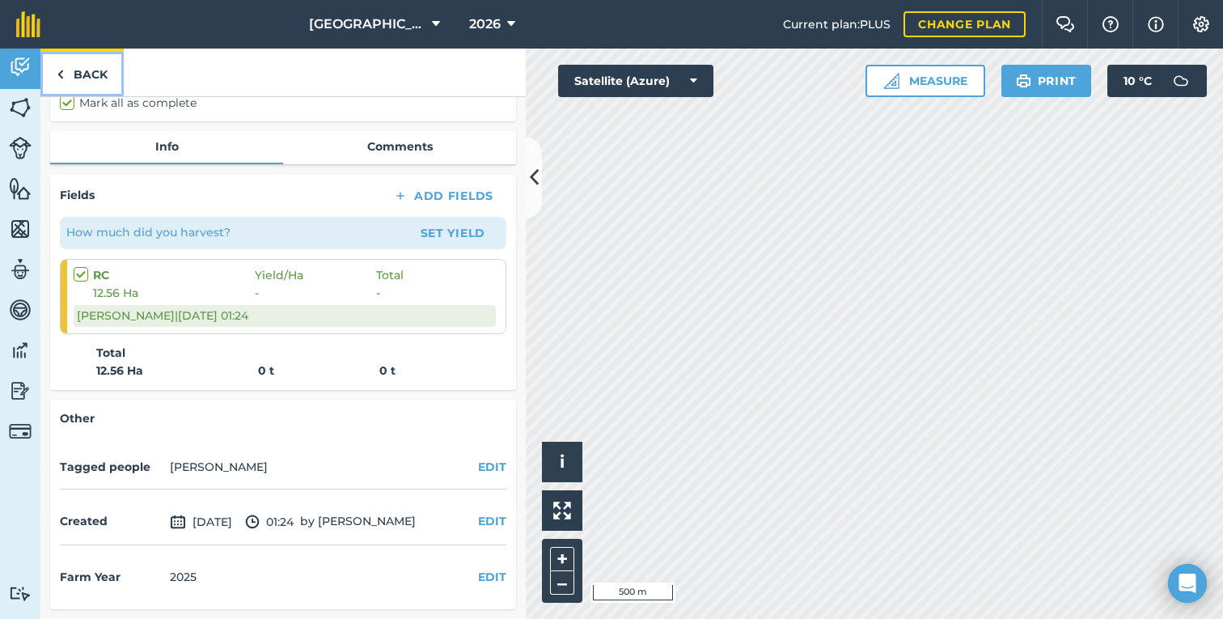
click at [79, 78] on link "Back" at bounding box center [81, 73] width 83 height 48
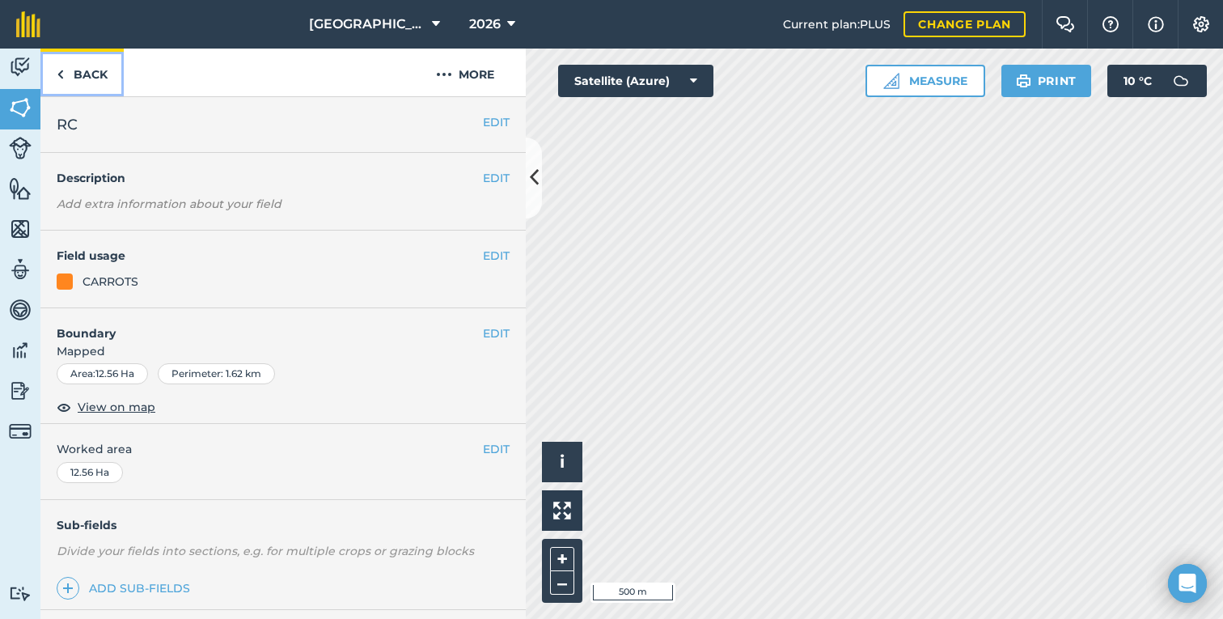
click at [83, 85] on link "Back" at bounding box center [81, 73] width 83 height 48
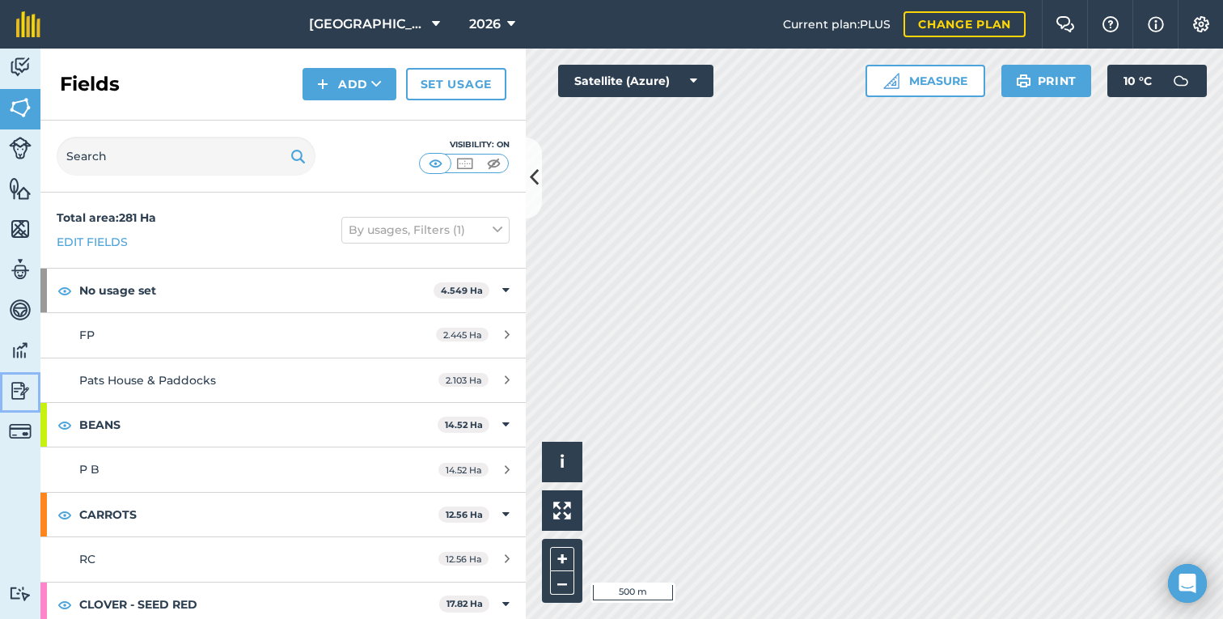
click at [14, 391] on img at bounding box center [20, 391] width 23 height 24
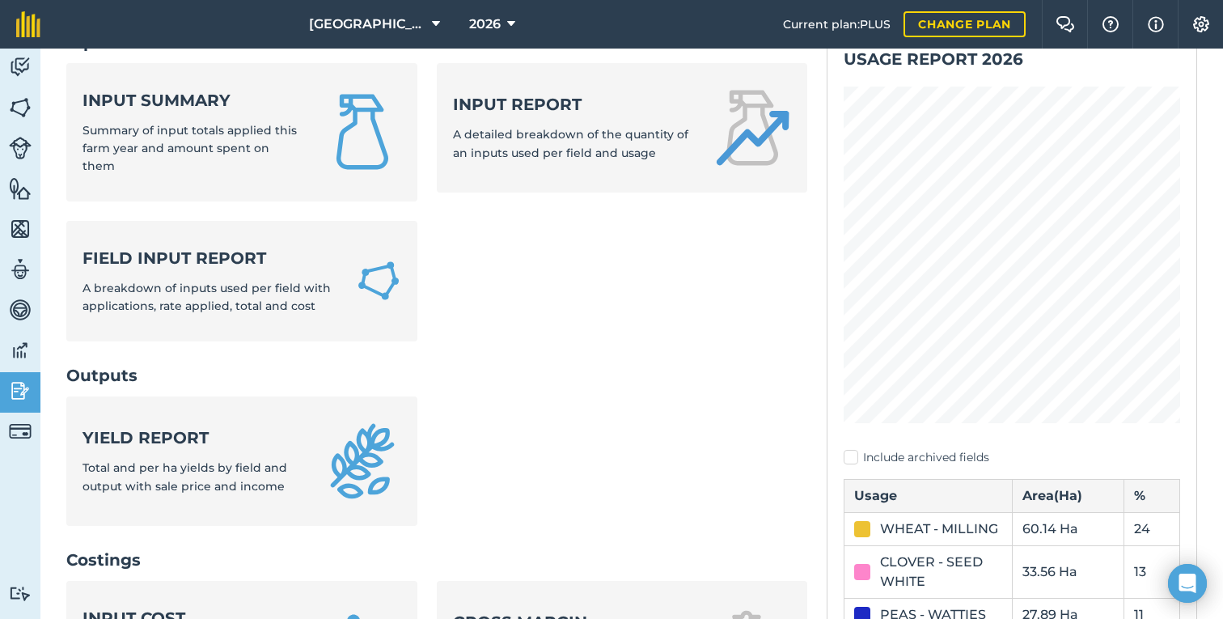
scroll to position [154, 0]
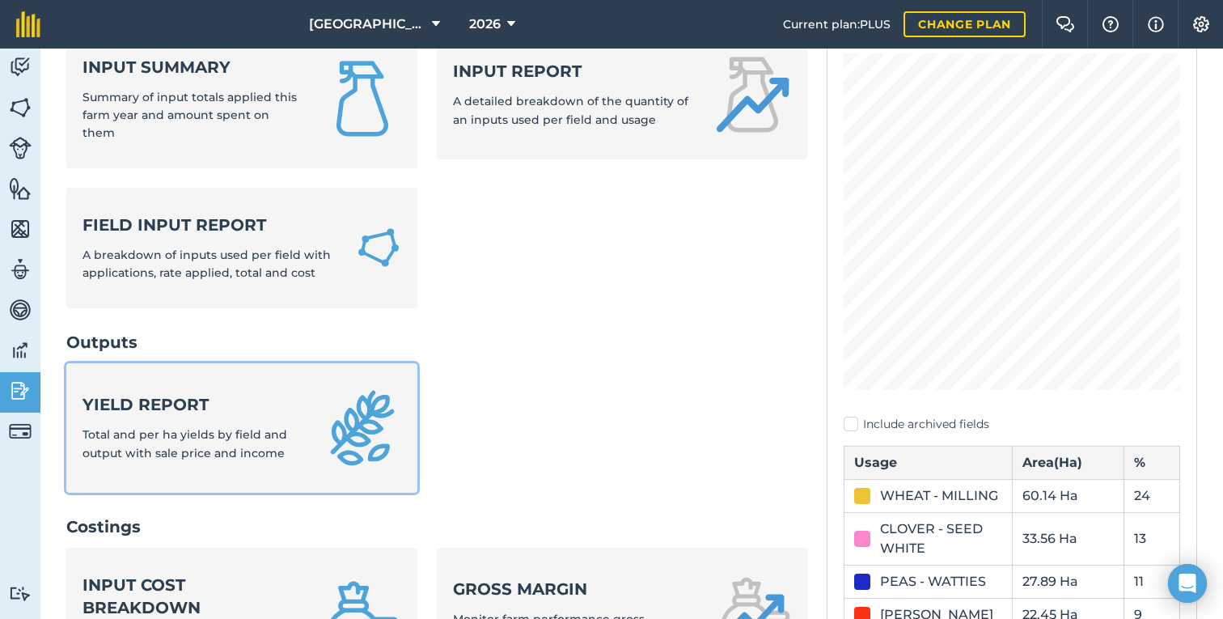
click at [143, 431] on span "Total and per ha yields by field and output with sale price and income" at bounding box center [185, 443] width 205 height 32
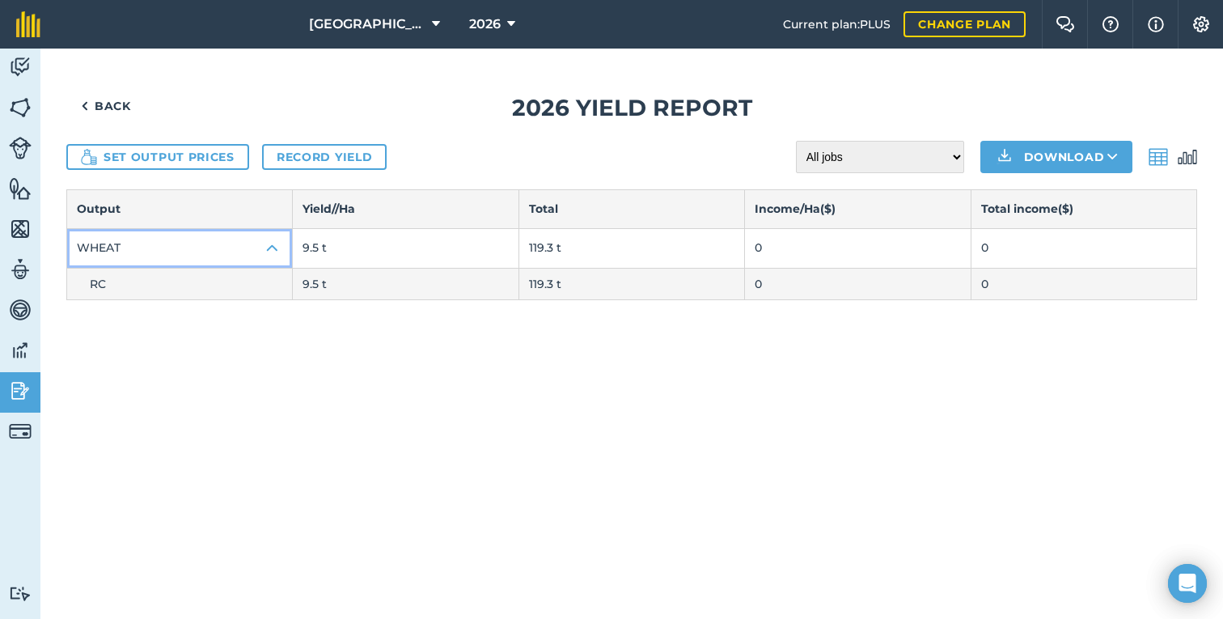
click at [266, 243] on img at bounding box center [272, 248] width 19 height 19
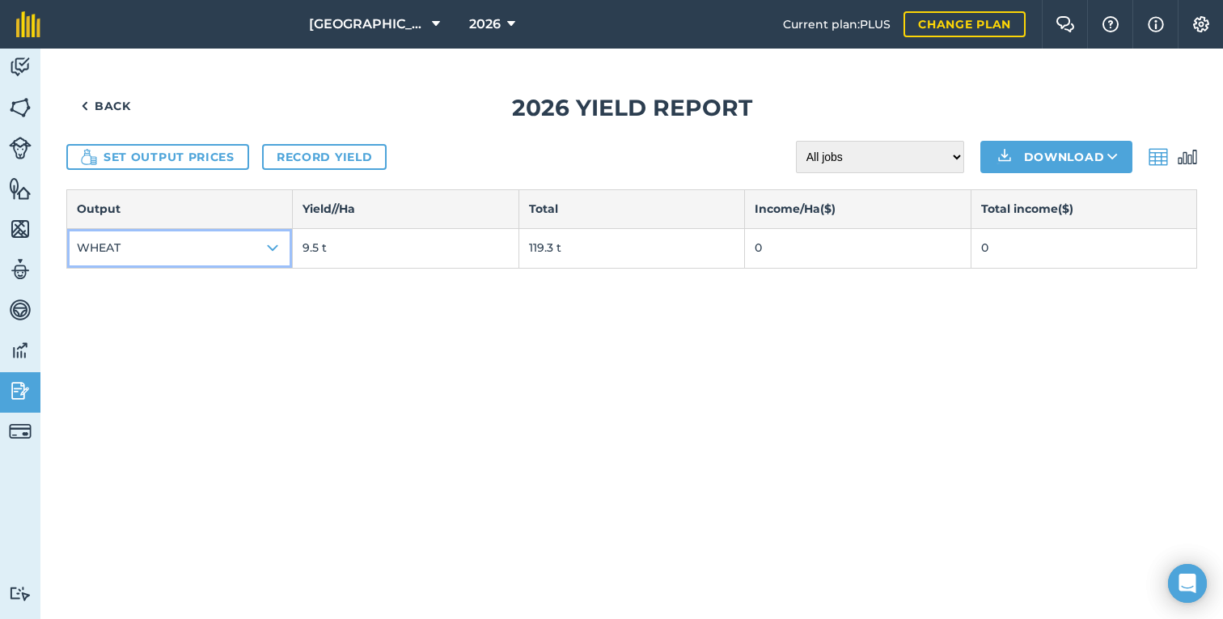
click at [266, 243] on img at bounding box center [272, 248] width 19 height 19
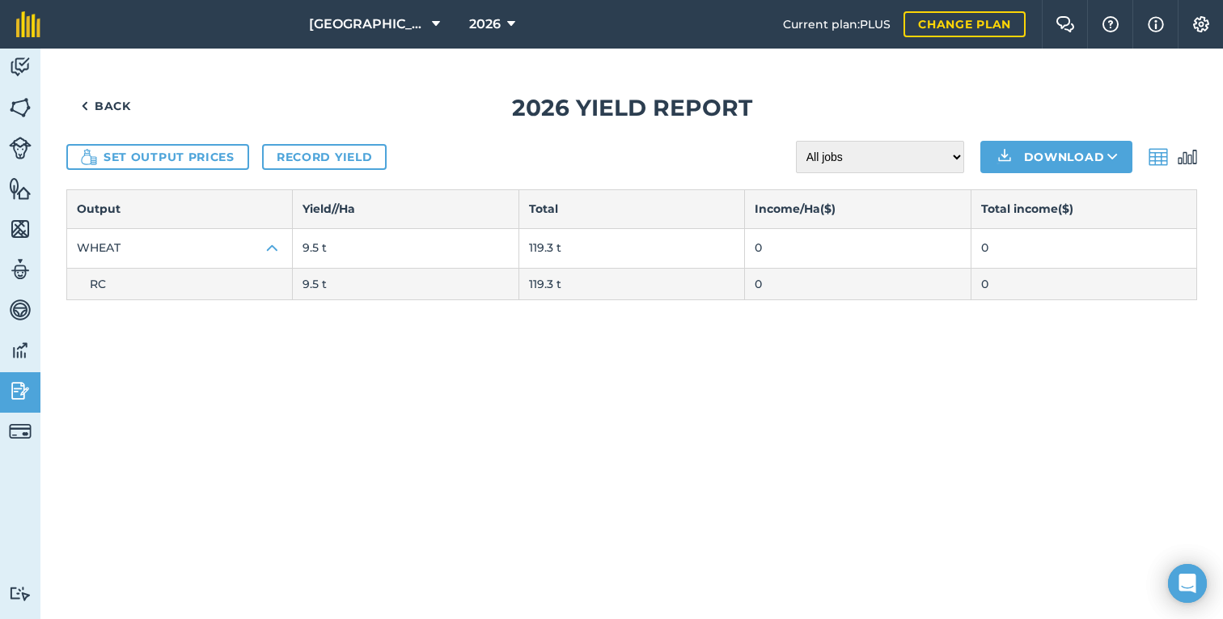
click at [1183, 157] on img at bounding box center [1187, 156] width 19 height 19
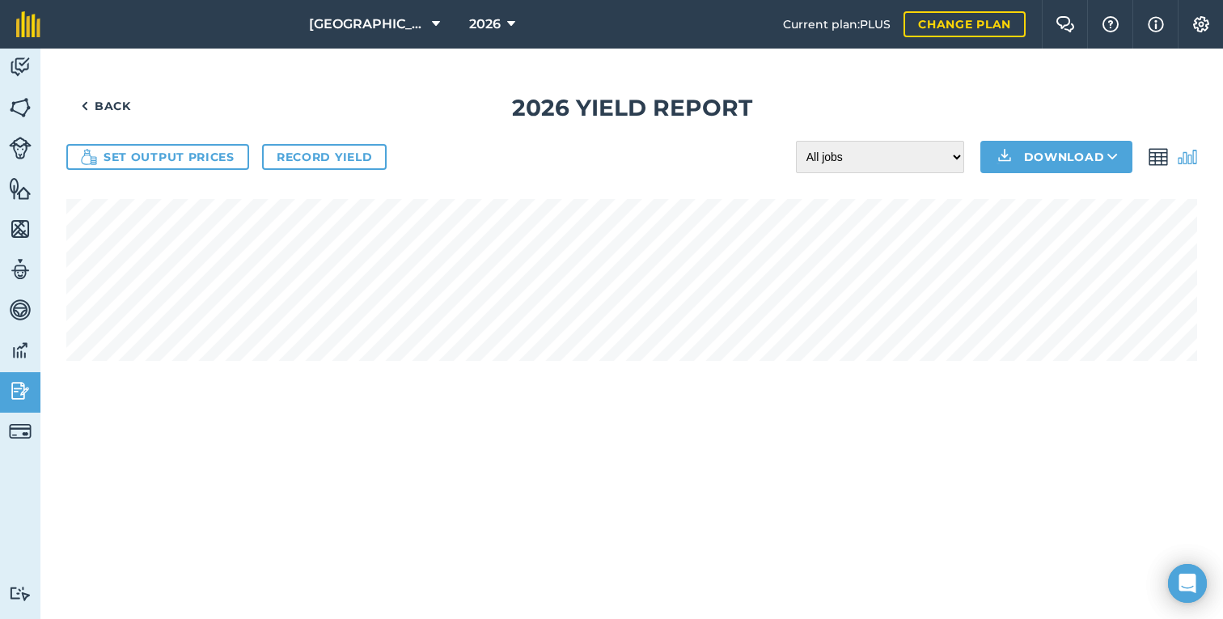
click at [1153, 157] on img at bounding box center [1158, 156] width 19 height 19
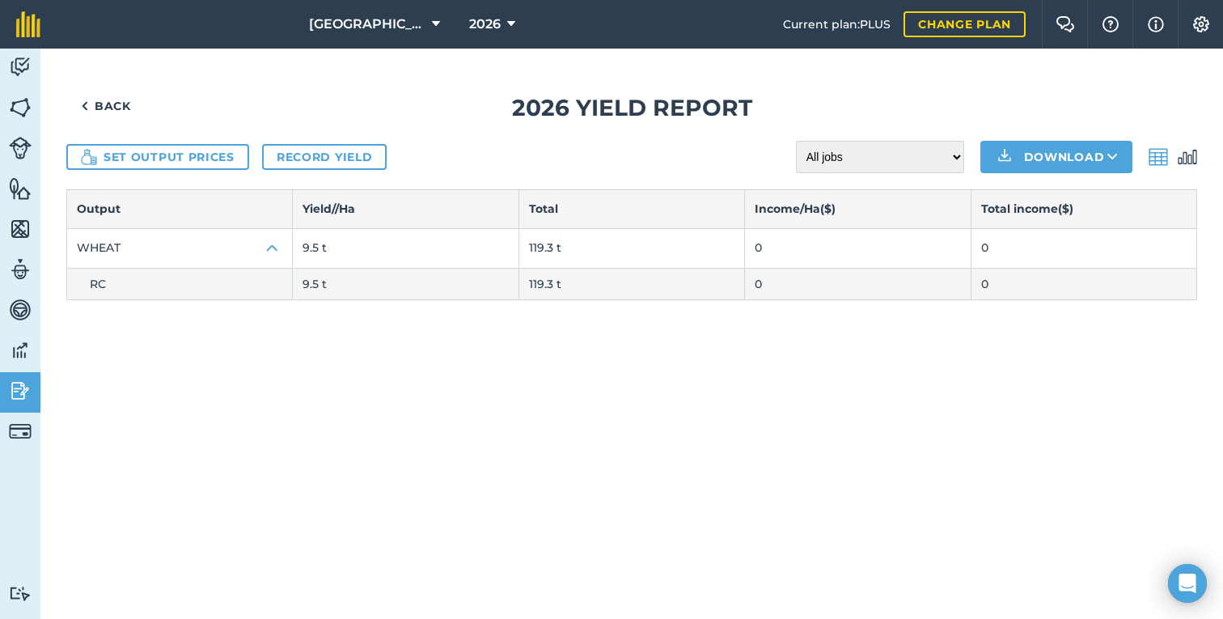
click at [430, 348] on div "Back 2026 Yield report Set output prices Record yield All jobs Incomplete jobs …" at bounding box center [631, 334] width 1183 height 570
click at [493, 19] on span "2026" at bounding box center [485, 24] width 32 height 19
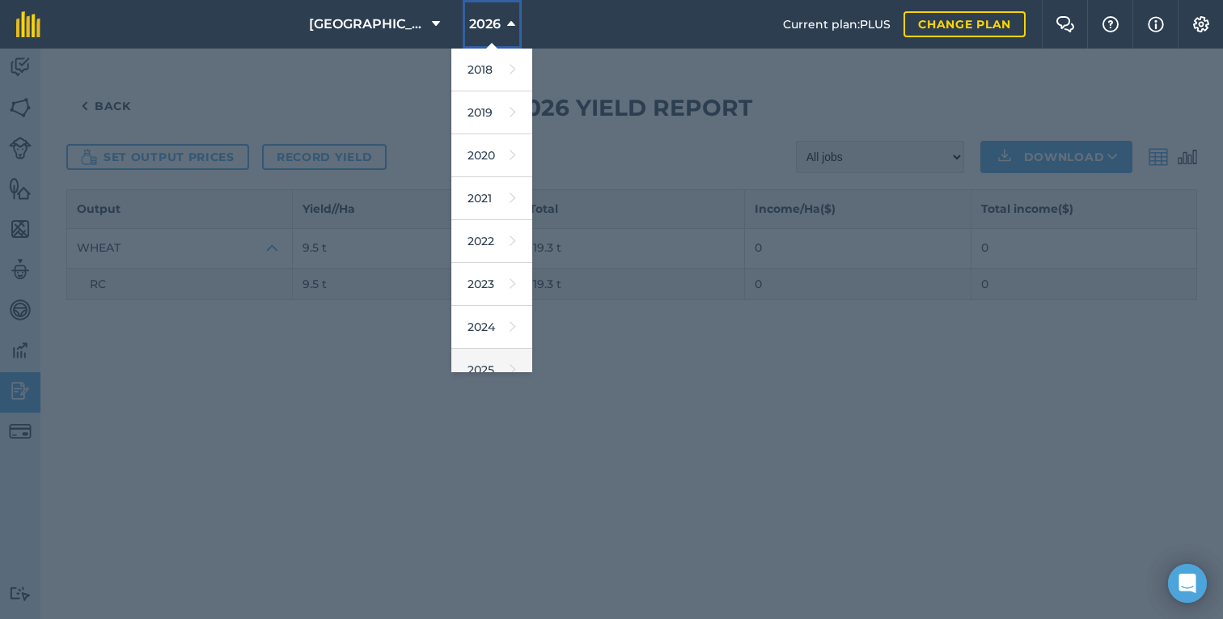
scroll to position [105, 0]
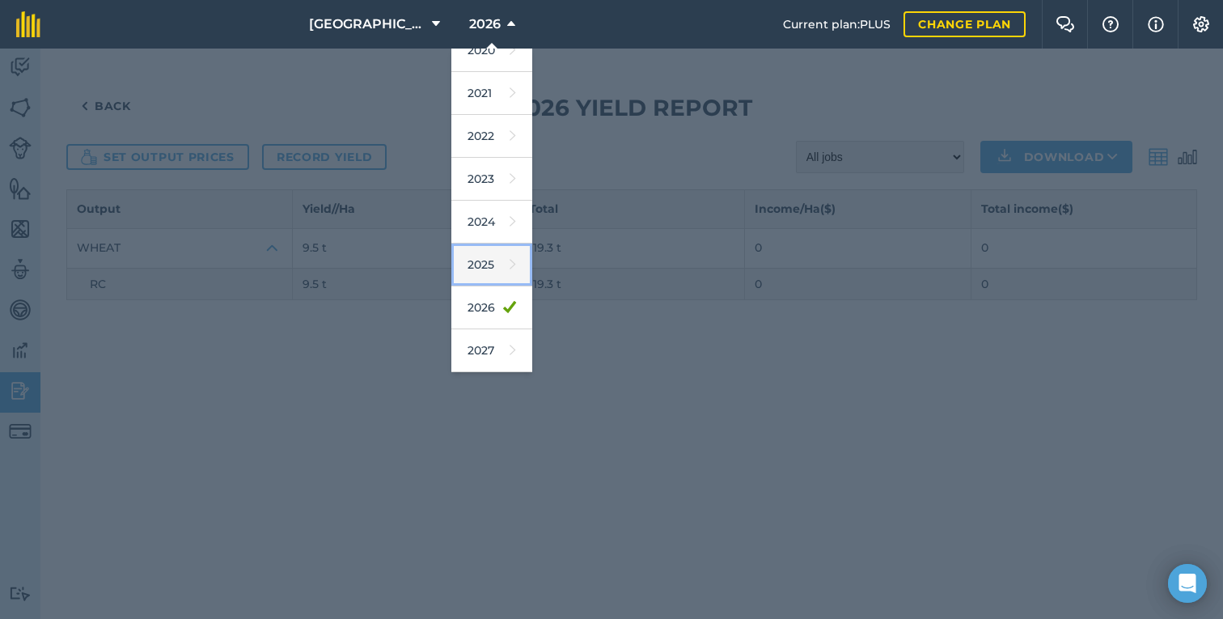
click at [484, 274] on link "2025" at bounding box center [491, 264] width 81 height 43
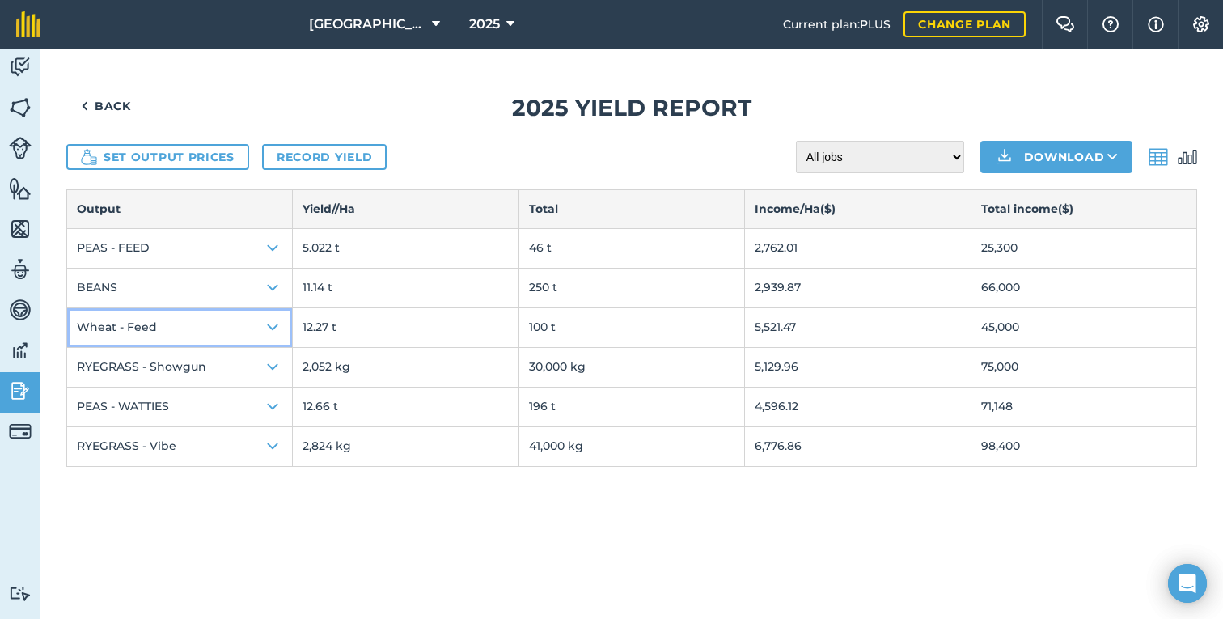
click at [222, 321] on button "Wheat - Feed" at bounding box center [179, 327] width 225 height 39
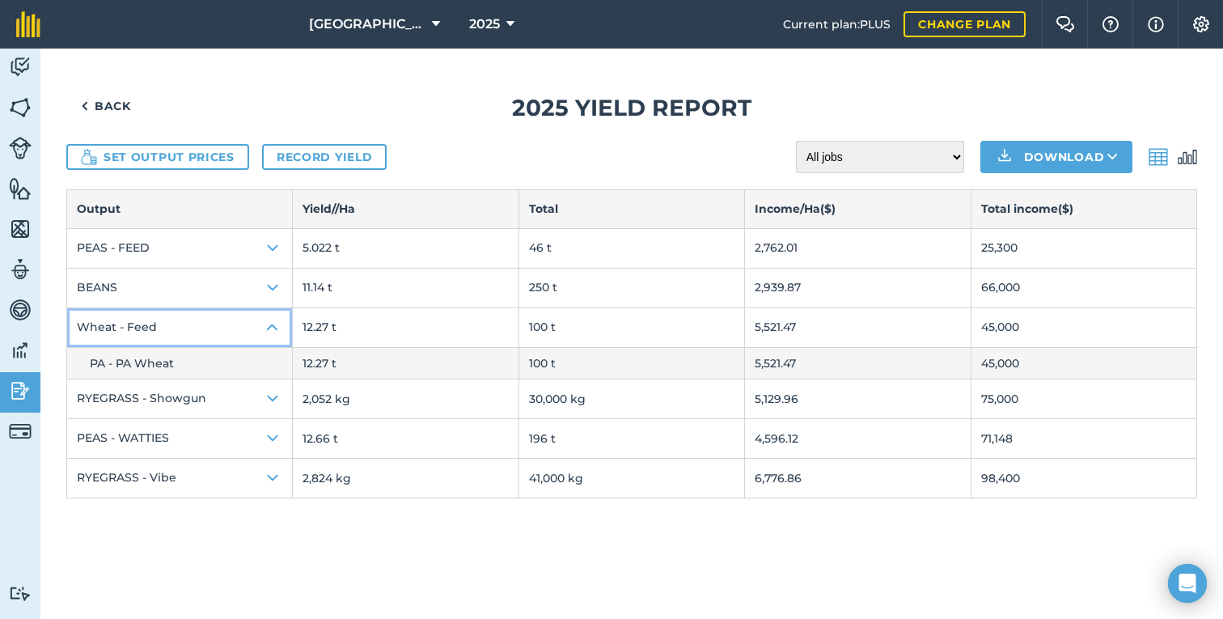
click at [218, 324] on button "Wheat - Feed" at bounding box center [179, 327] width 225 height 39
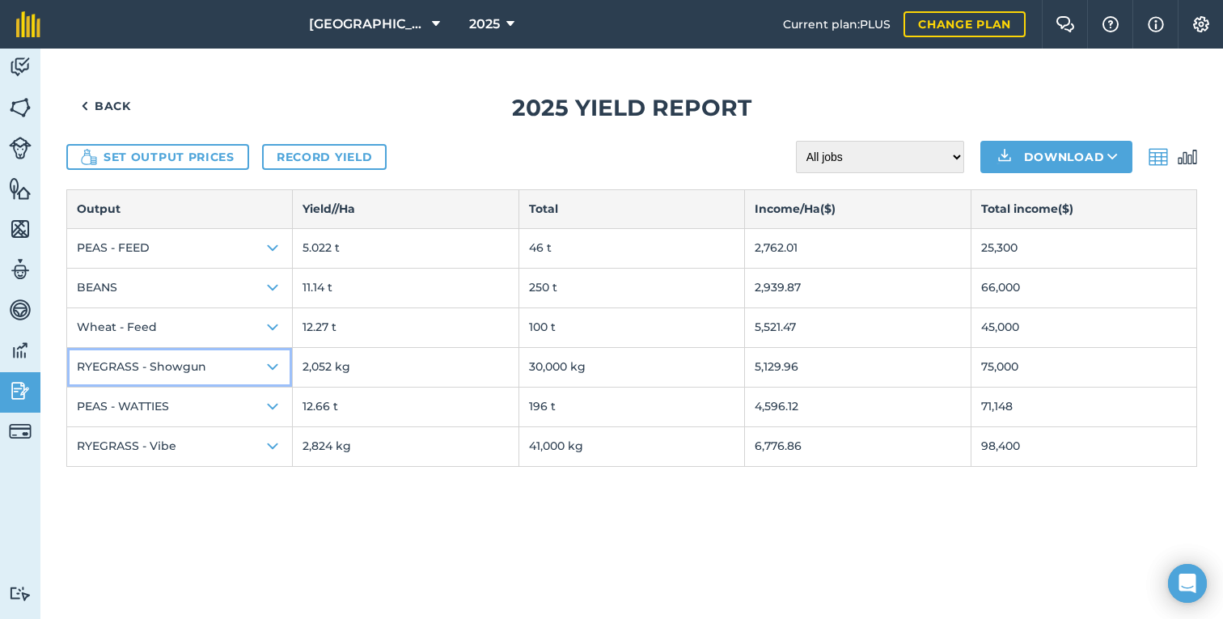
click at [214, 364] on button "RYEGRASS - Showgun" at bounding box center [179, 367] width 225 height 39
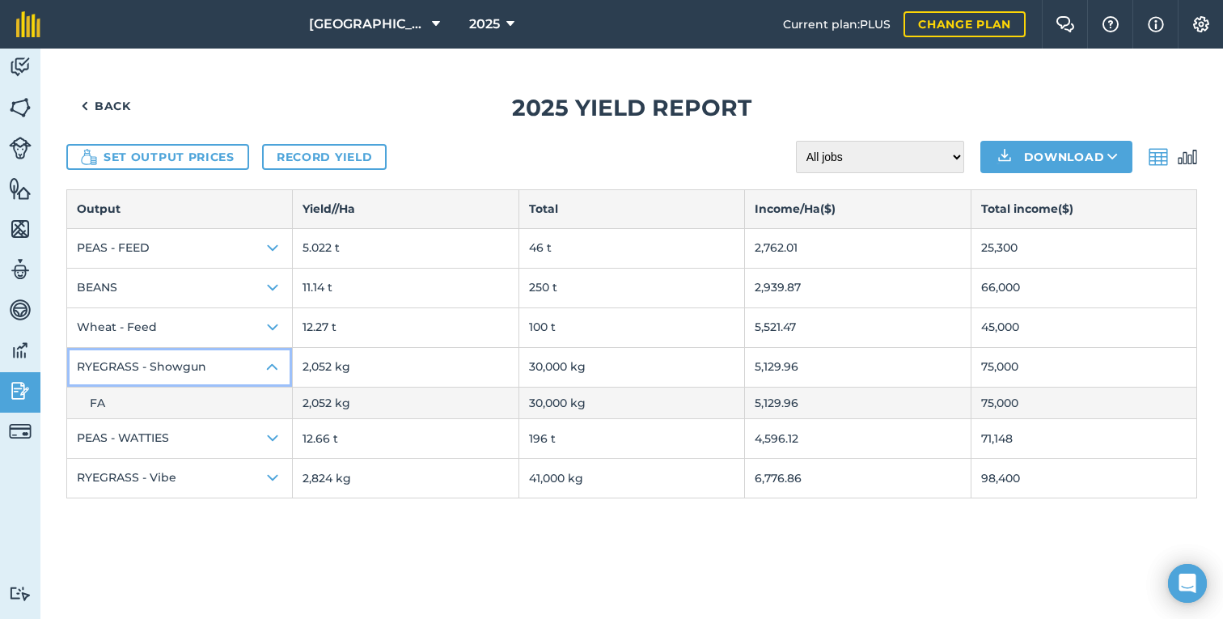
click at [204, 366] on button "RYEGRASS - Showgun" at bounding box center [179, 367] width 225 height 39
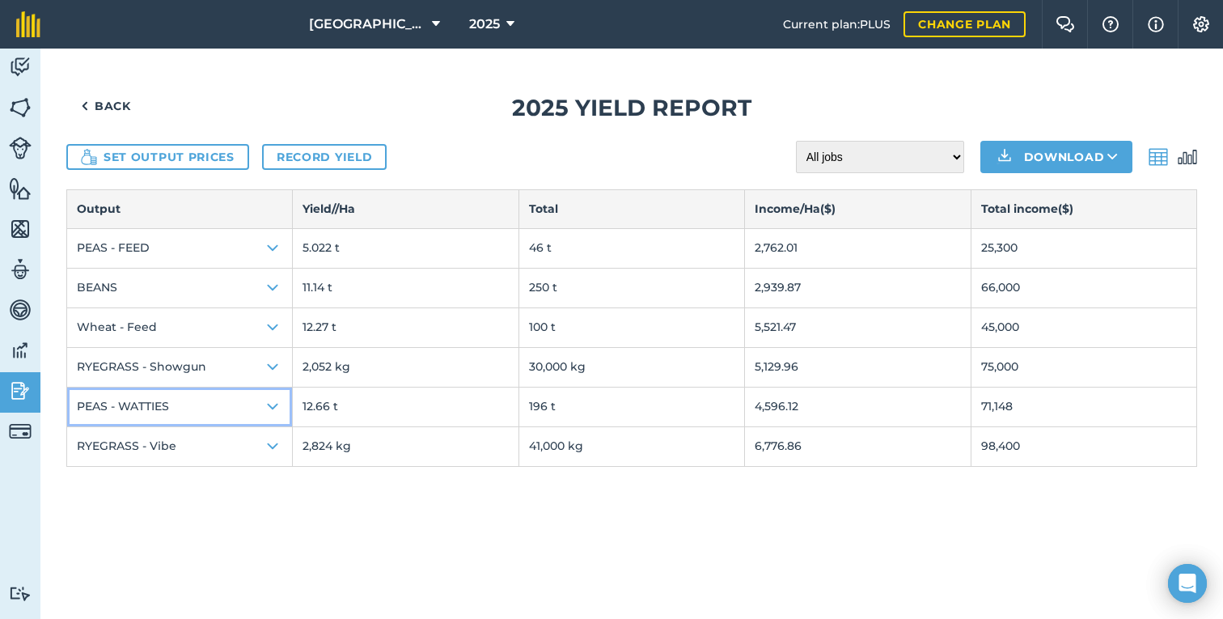
click at [200, 396] on button "PEAS - WATTIES" at bounding box center [179, 406] width 225 height 39
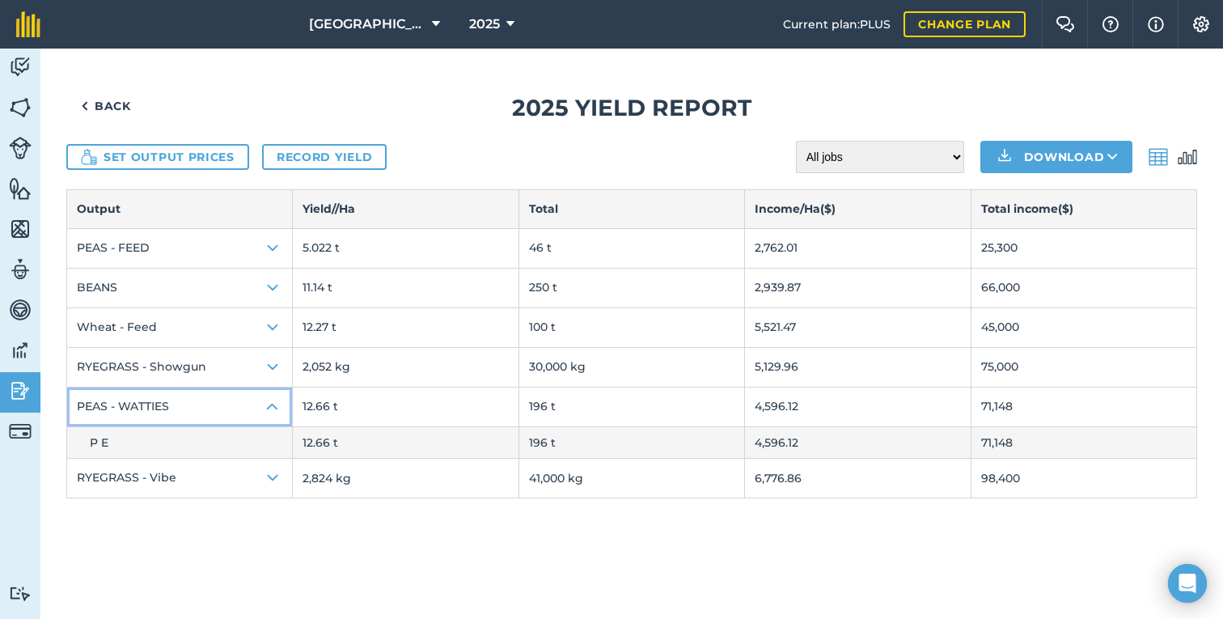
click at [194, 408] on button "PEAS - WATTIES" at bounding box center [179, 406] width 225 height 39
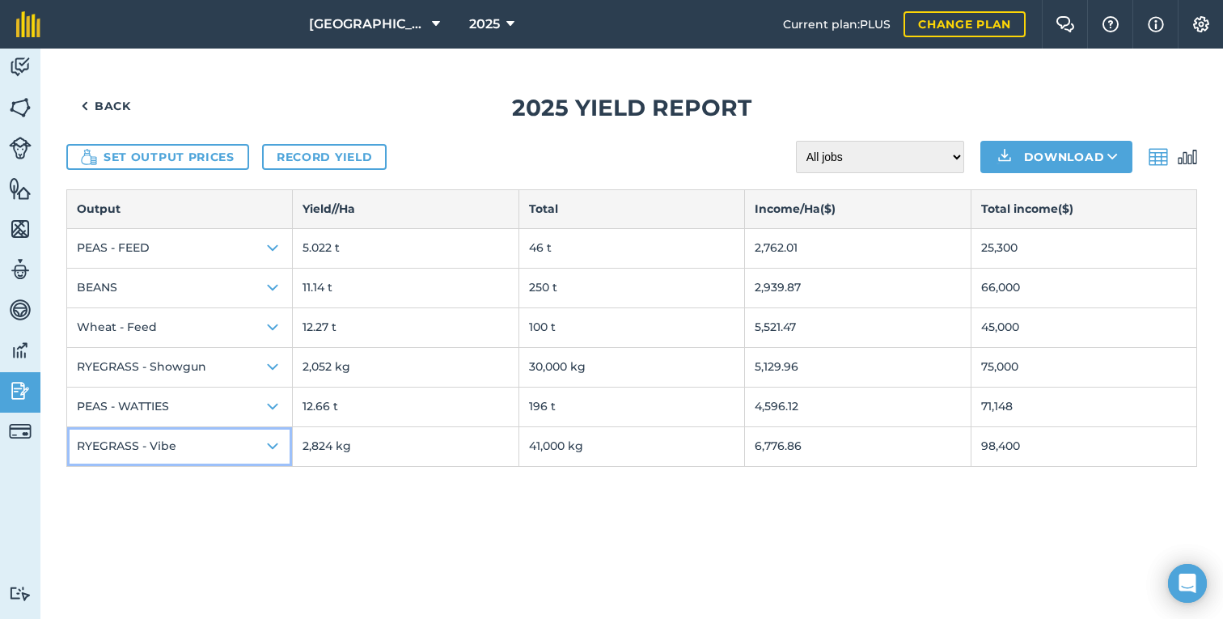
click at [194, 442] on button "RYEGRASS - Vibe" at bounding box center [179, 446] width 225 height 39
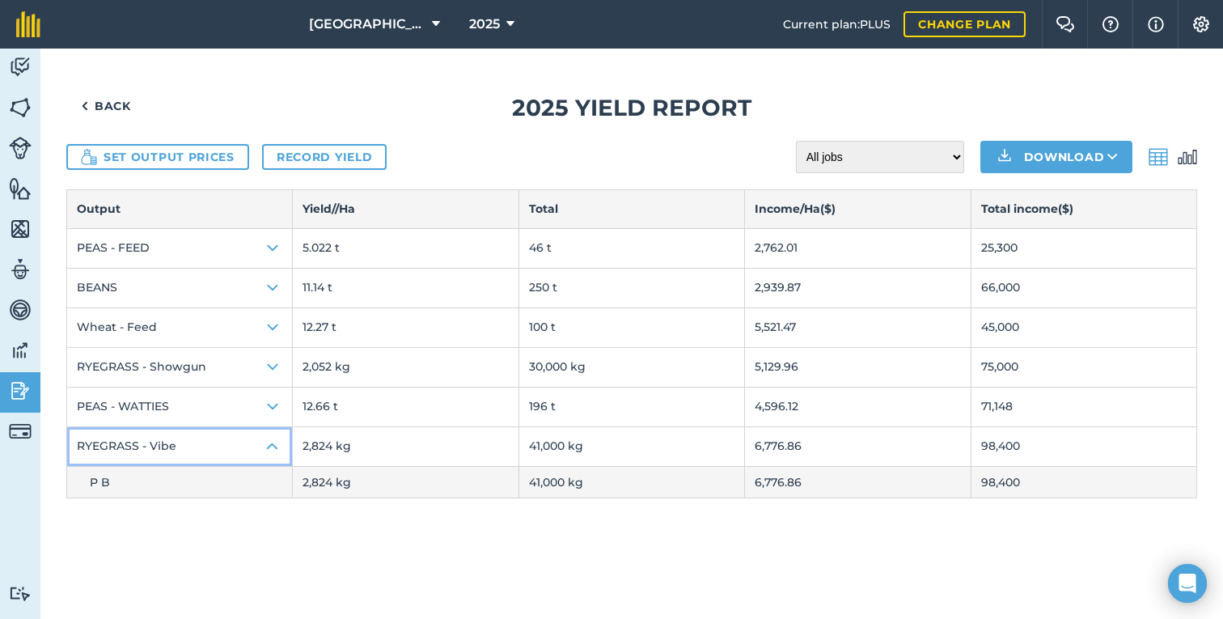
click at [194, 447] on button "RYEGRASS - Vibe" at bounding box center [179, 446] width 225 height 39
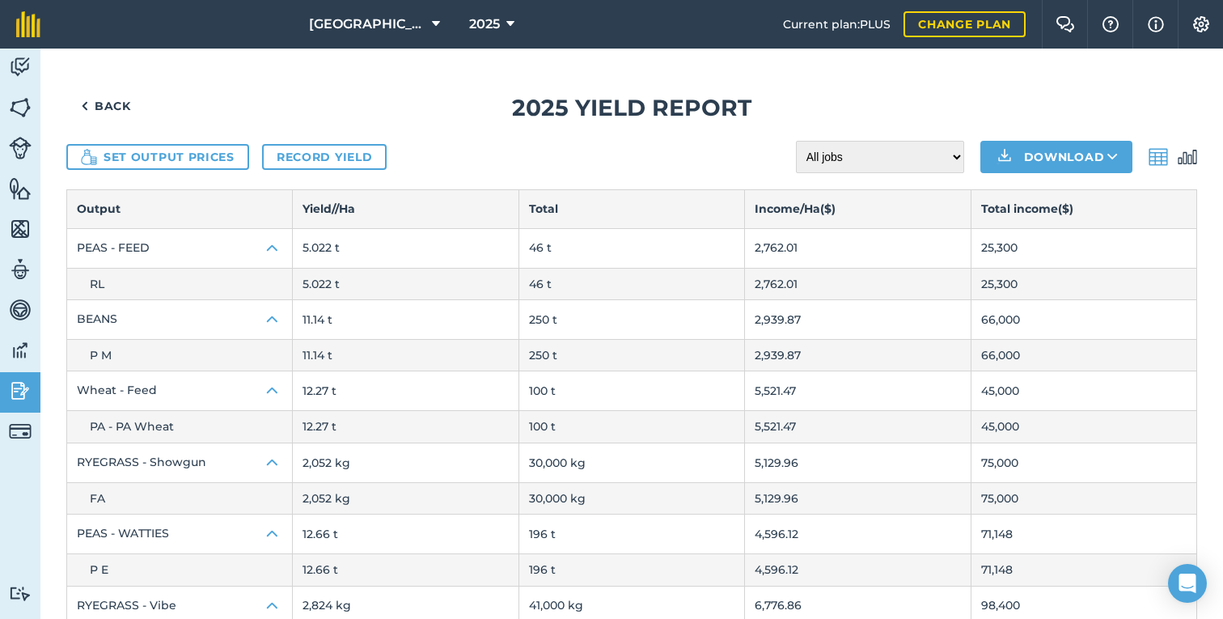
click at [521, 27] on div "2025" at bounding box center [492, 24] width 91 height 49
click at [498, 28] on button "2025" at bounding box center [492, 24] width 58 height 49
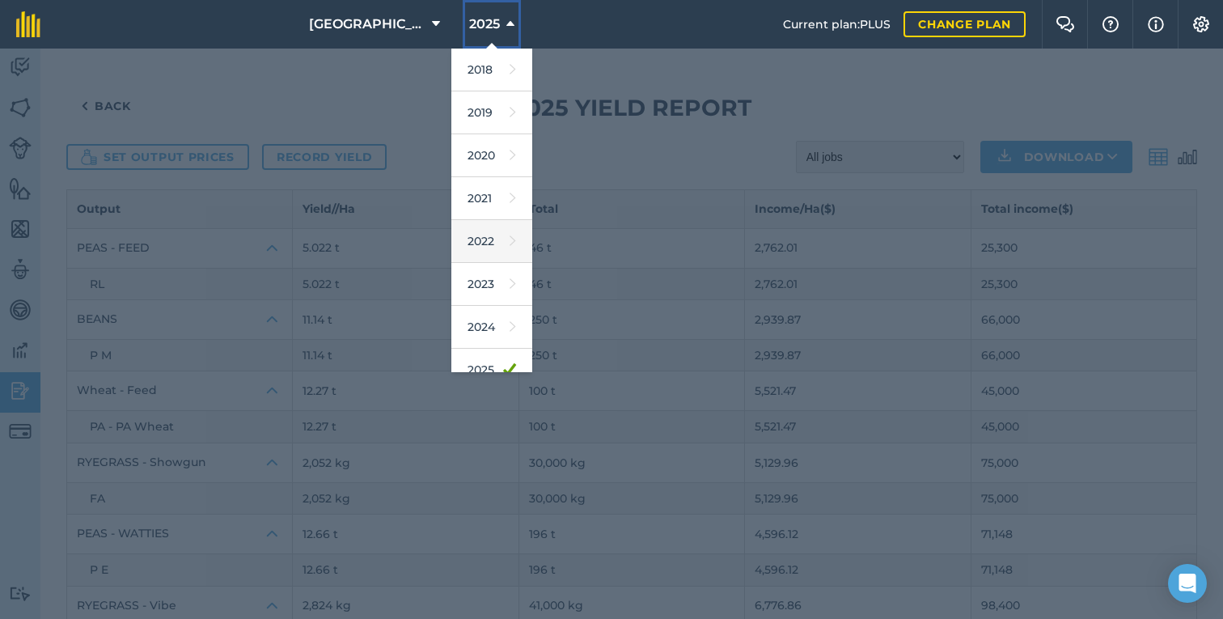
scroll to position [105, 0]
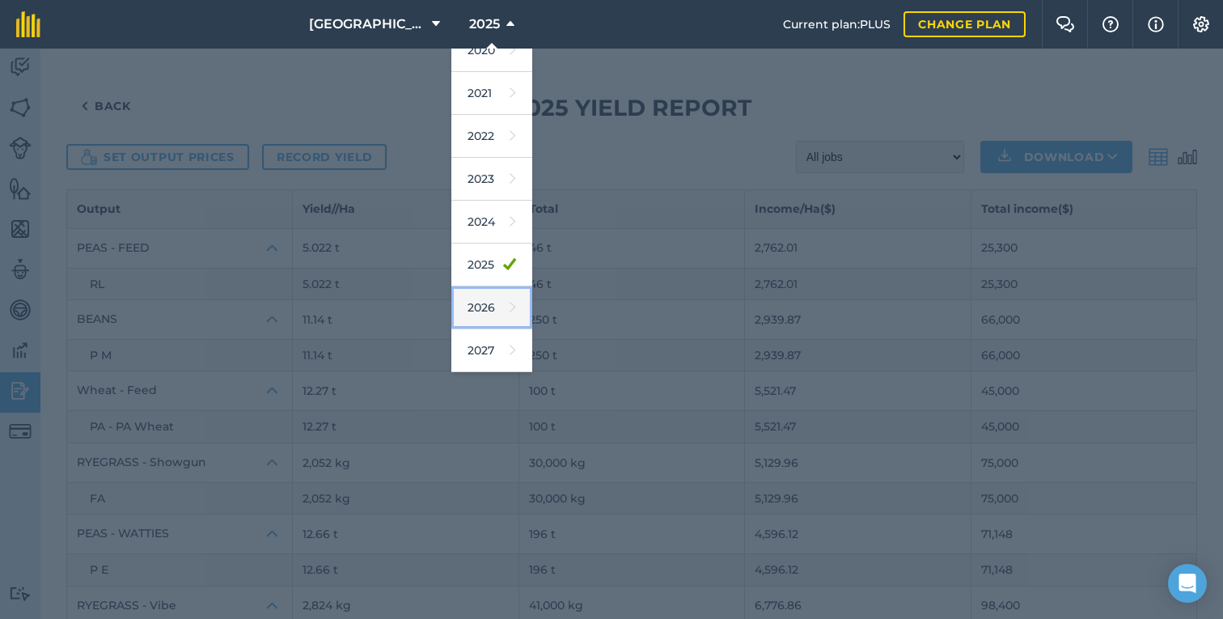
click at [480, 315] on link "2026" at bounding box center [491, 307] width 81 height 43
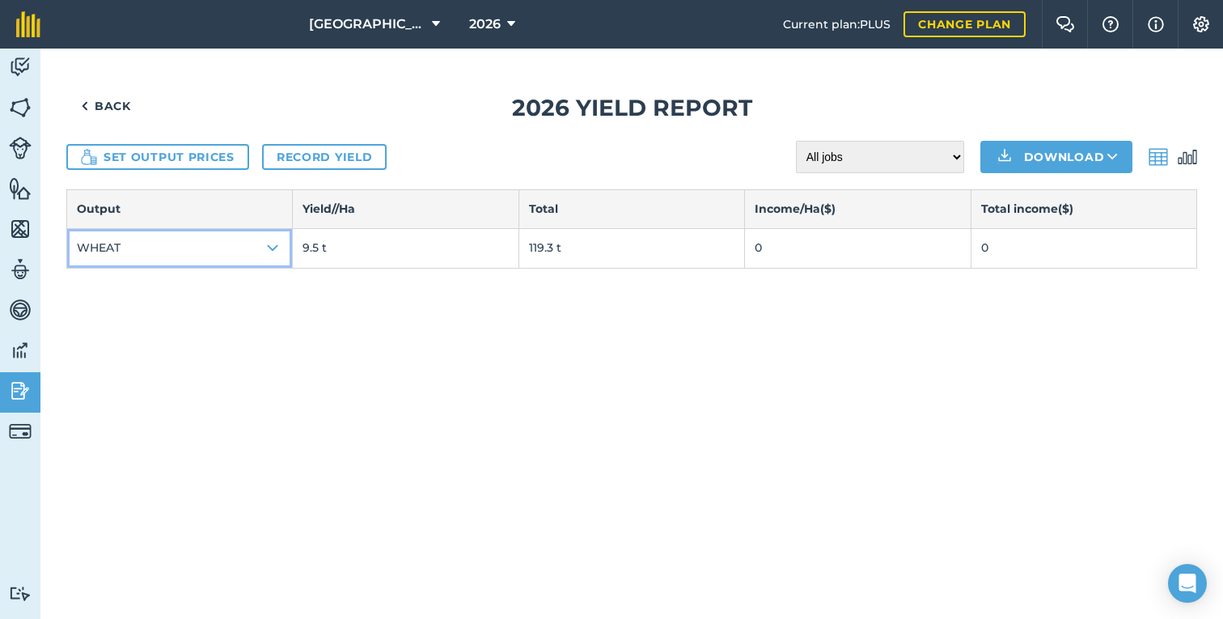
click at [271, 247] on img at bounding box center [272, 248] width 19 height 19
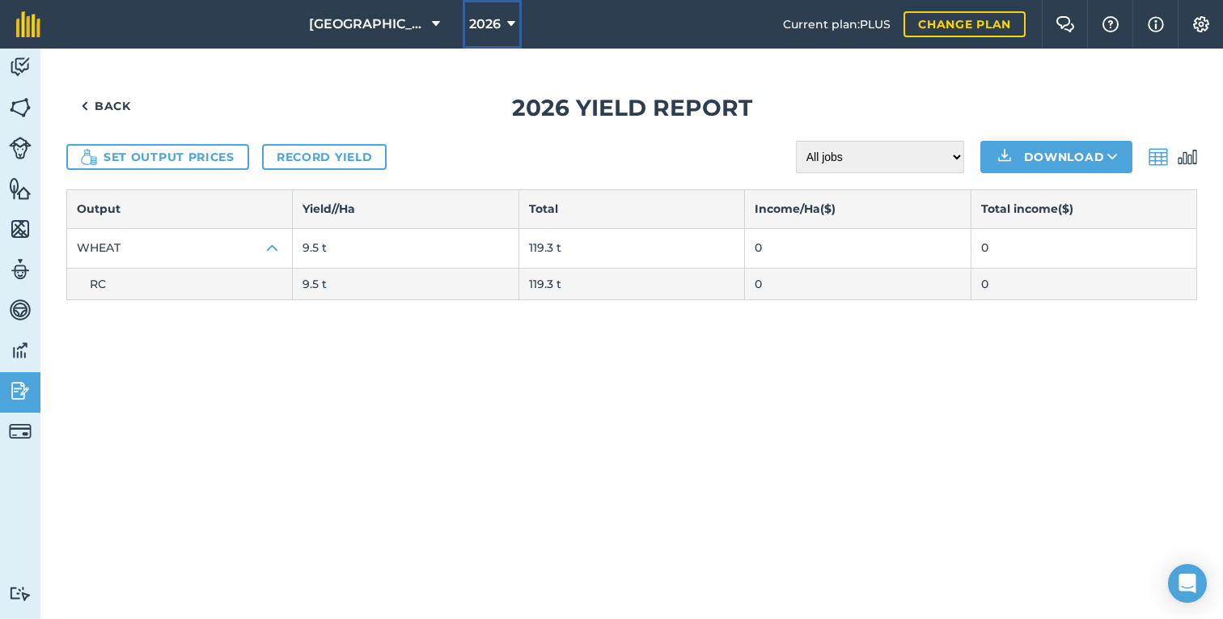
click at [492, 23] on span "2026" at bounding box center [485, 24] width 32 height 19
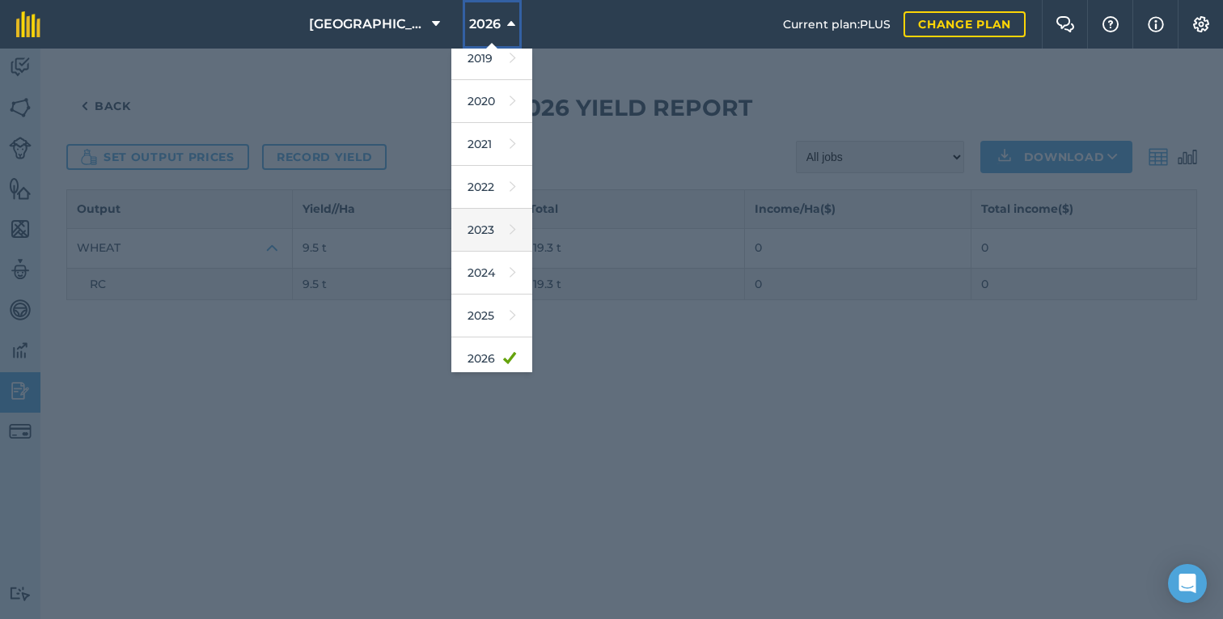
scroll to position [63, 0]
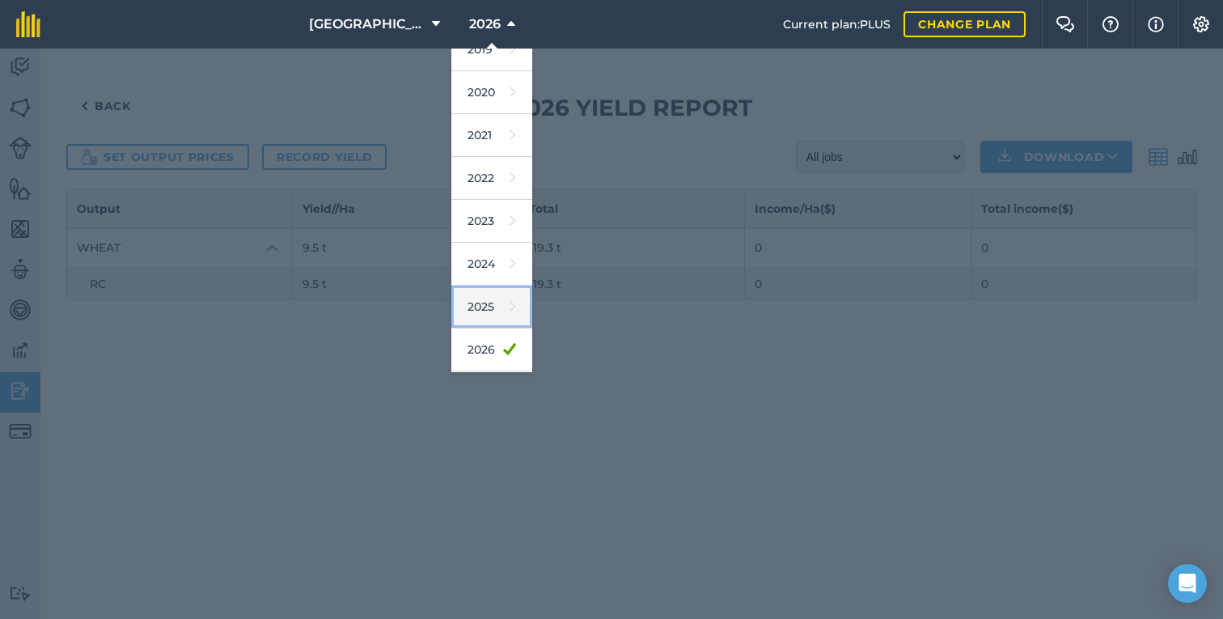
click at [489, 297] on link "2025" at bounding box center [491, 307] width 81 height 43
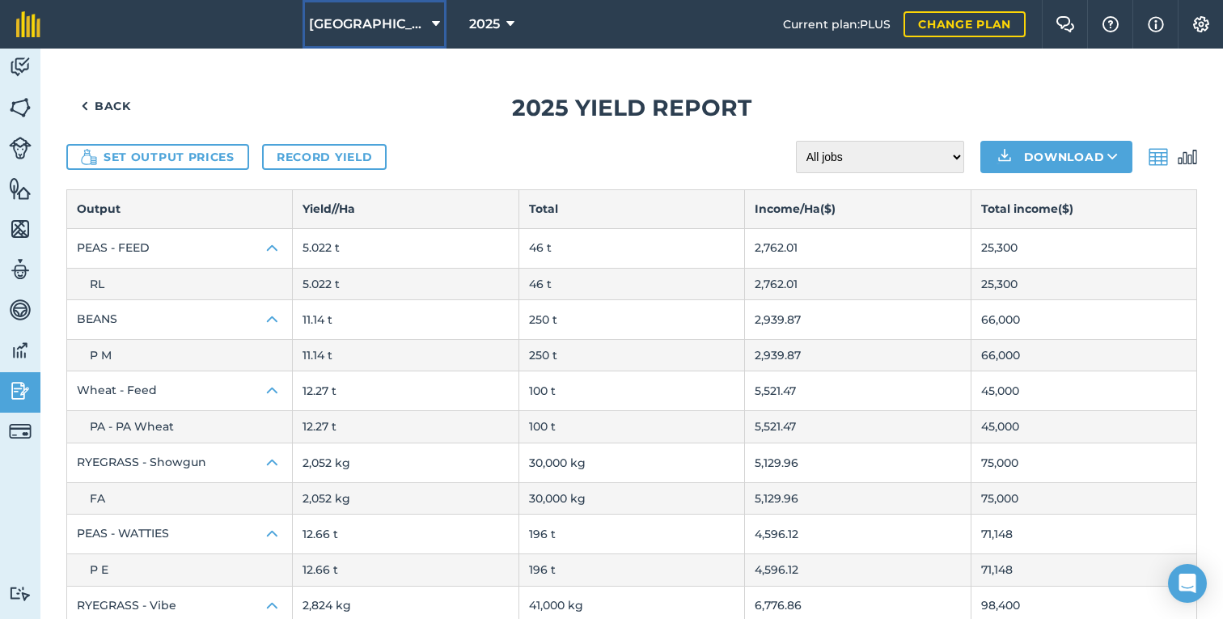
click at [396, 45] on button "Phoenix Park Farm" at bounding box center [375, 24] width 144 height 49
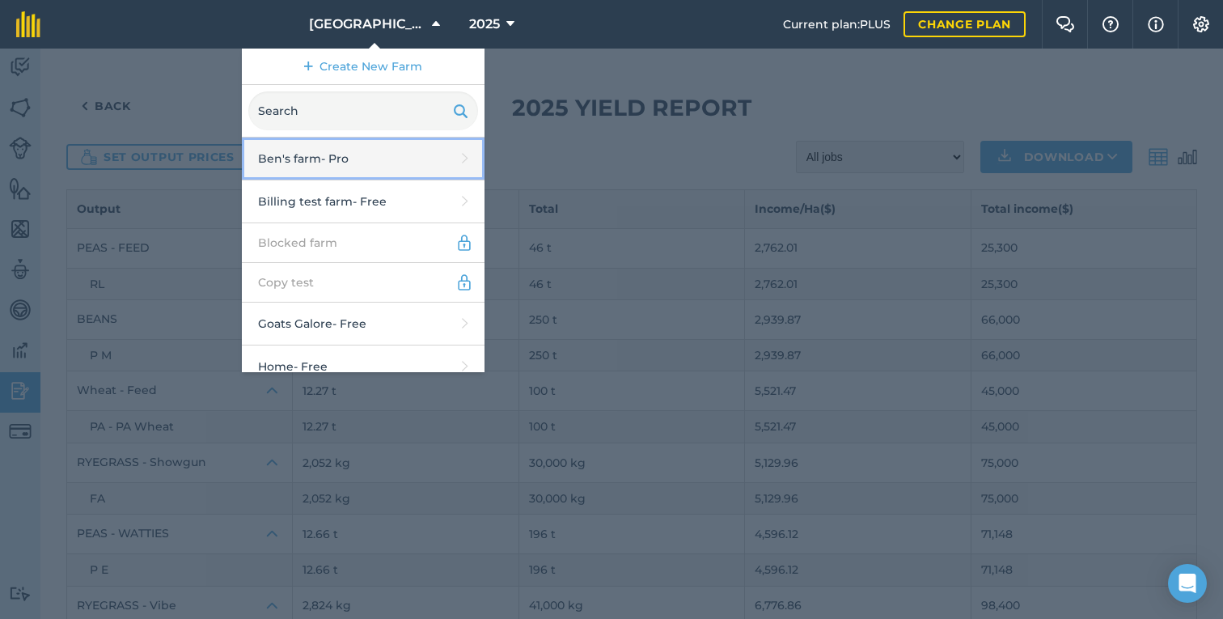
click at [349, 164] on link "[PERSON_NAME]'s farm - Pro" at bounding box center [363, 159] width 243 height 43
